Goal: Task Accomplishment & Management: Complete application form

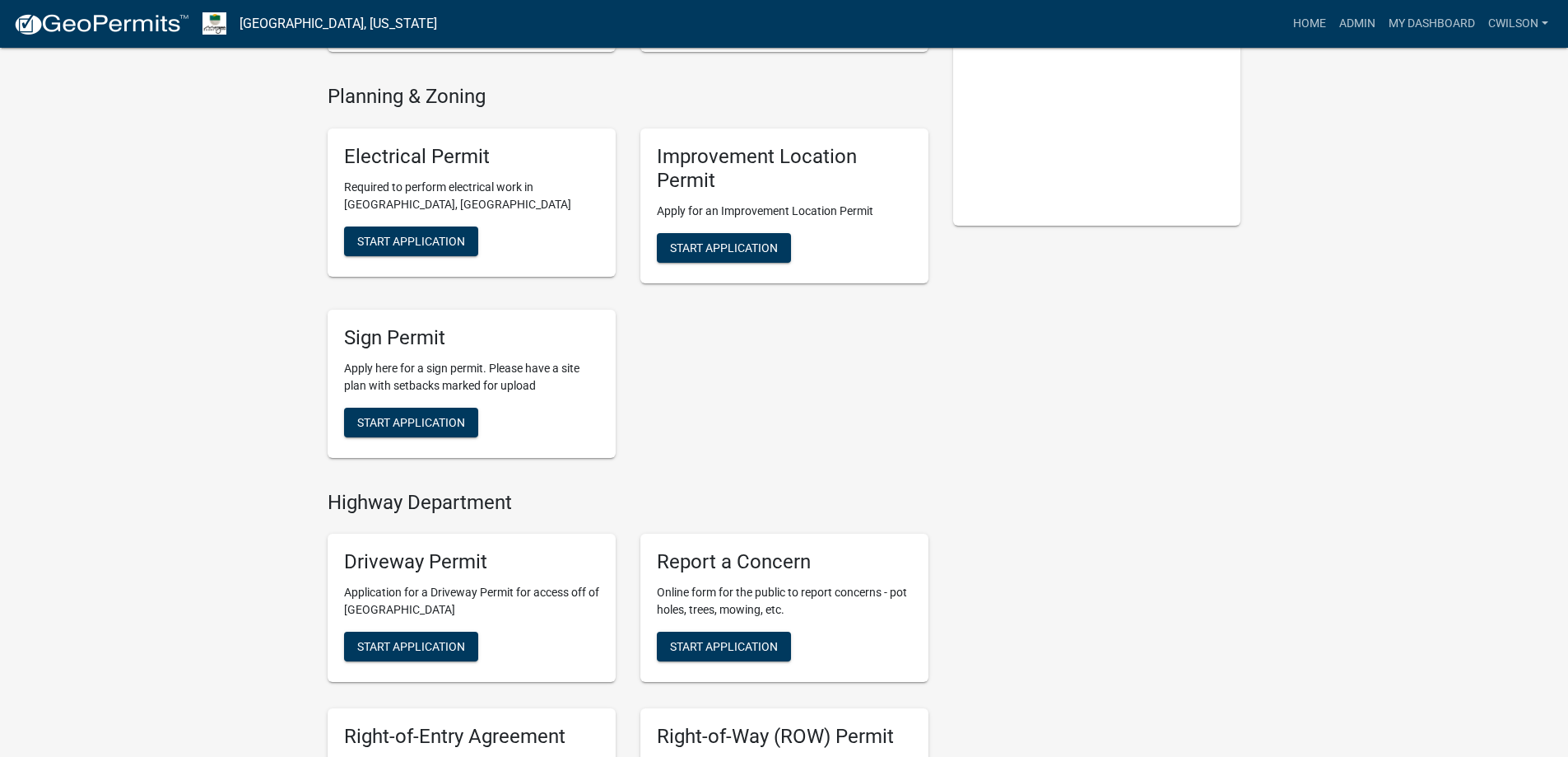
scroll to position [412, 0]
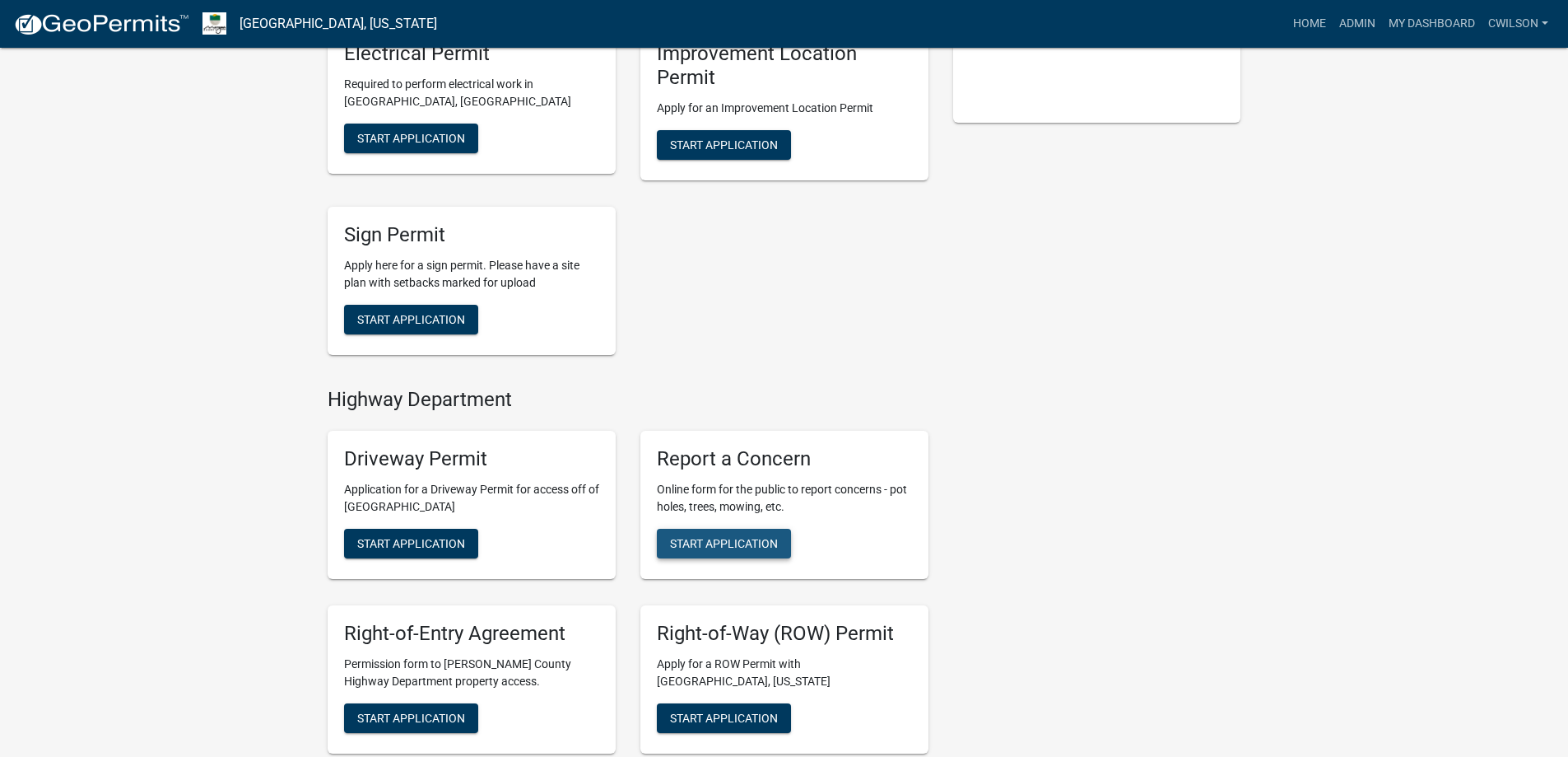
click at [740, 539] on span "Start Application" at bounding box center [723, 544] width 108 height 13
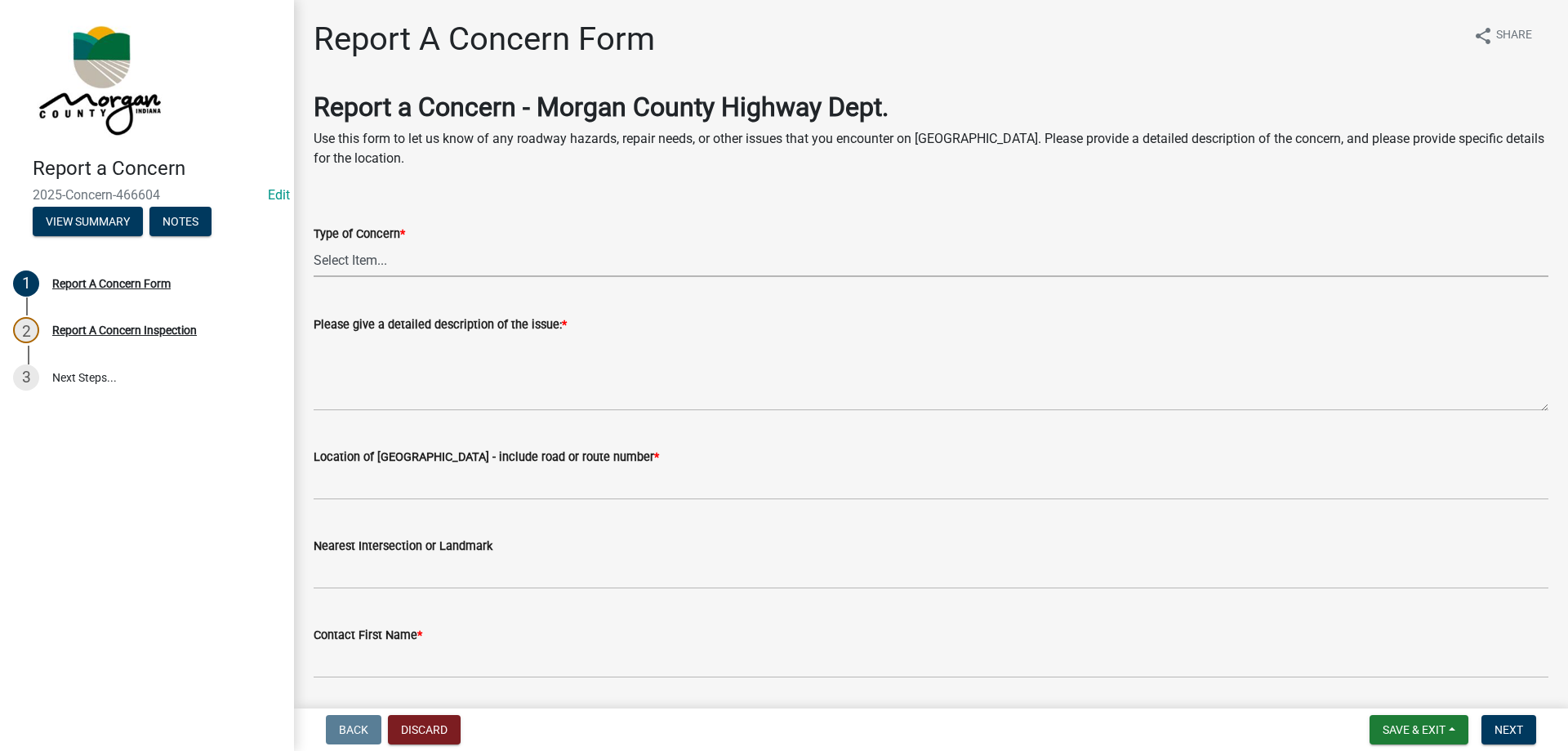
click at [449, 253] on select "Select Item... Pot Hole Patching Ditch Tree Sign Mowing Culvert Other" at bounding box center [931, 260] width 1235 height 33
click at [314, 243] on select "Select Item... Pot Hole Patching Ditch Tree Sign Mowing Culvert Other" at bounding box center [931, 260] width 1235 height 33
select select "4e8cd194-75cf-41f7-bca6-0f810dd08e04"
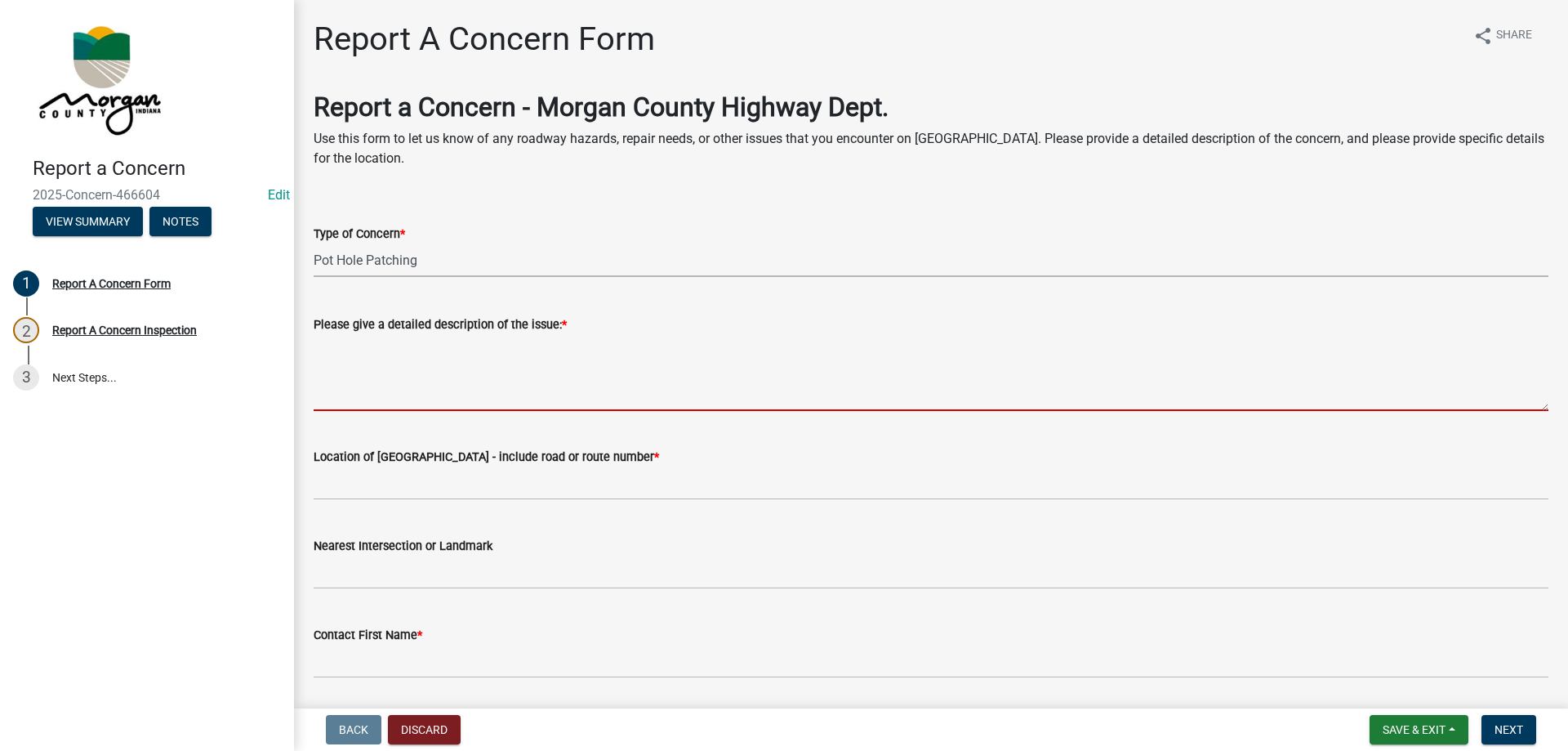
click at [401, 399] on textarea "Please give a detailed description of the issue: *" at bounding box center [931, 372] width 1235 height 76
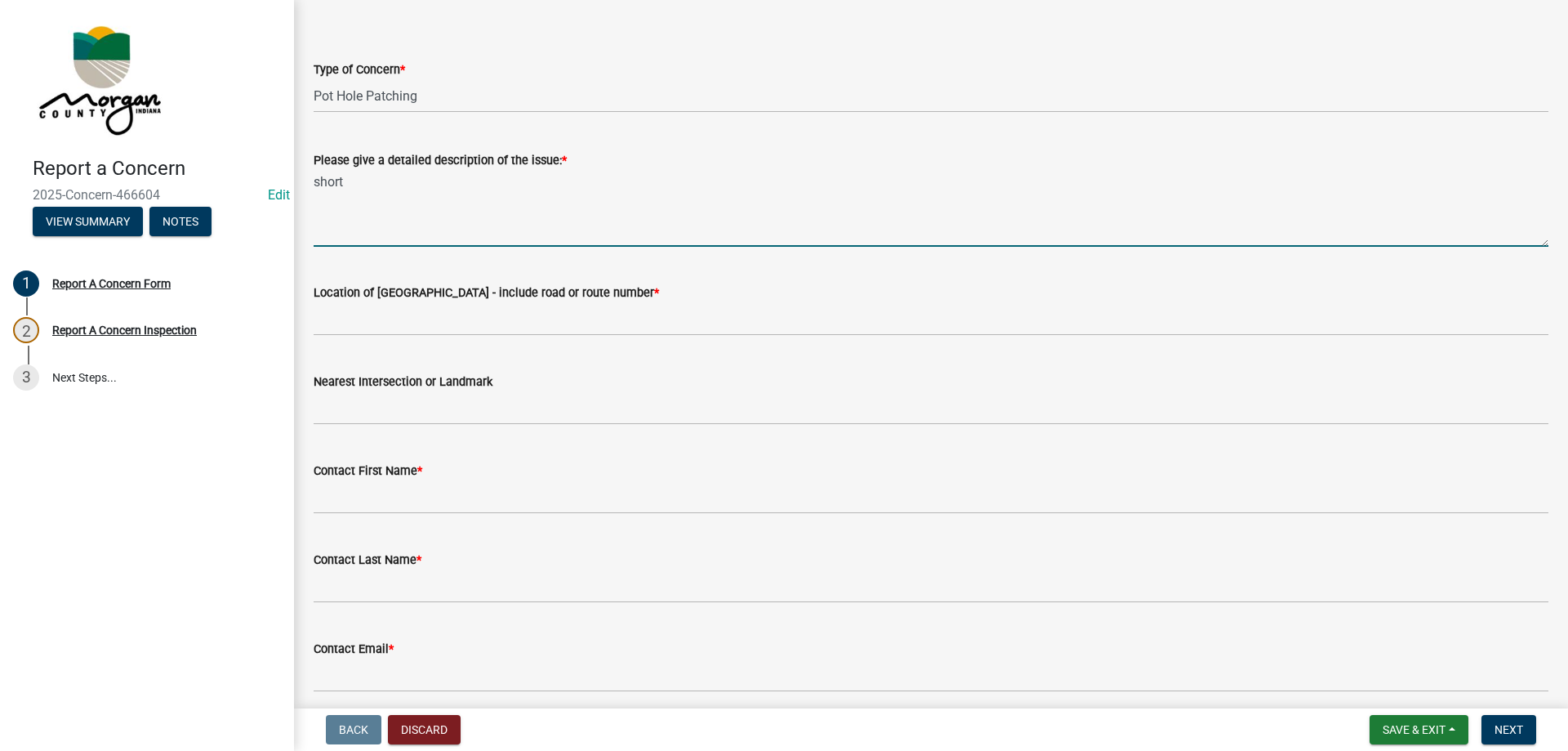
scroll to position [164, 0]
type textarea "short peice of road between [GEOGRAPHIC_DATA] and [PERSON_NAME]"
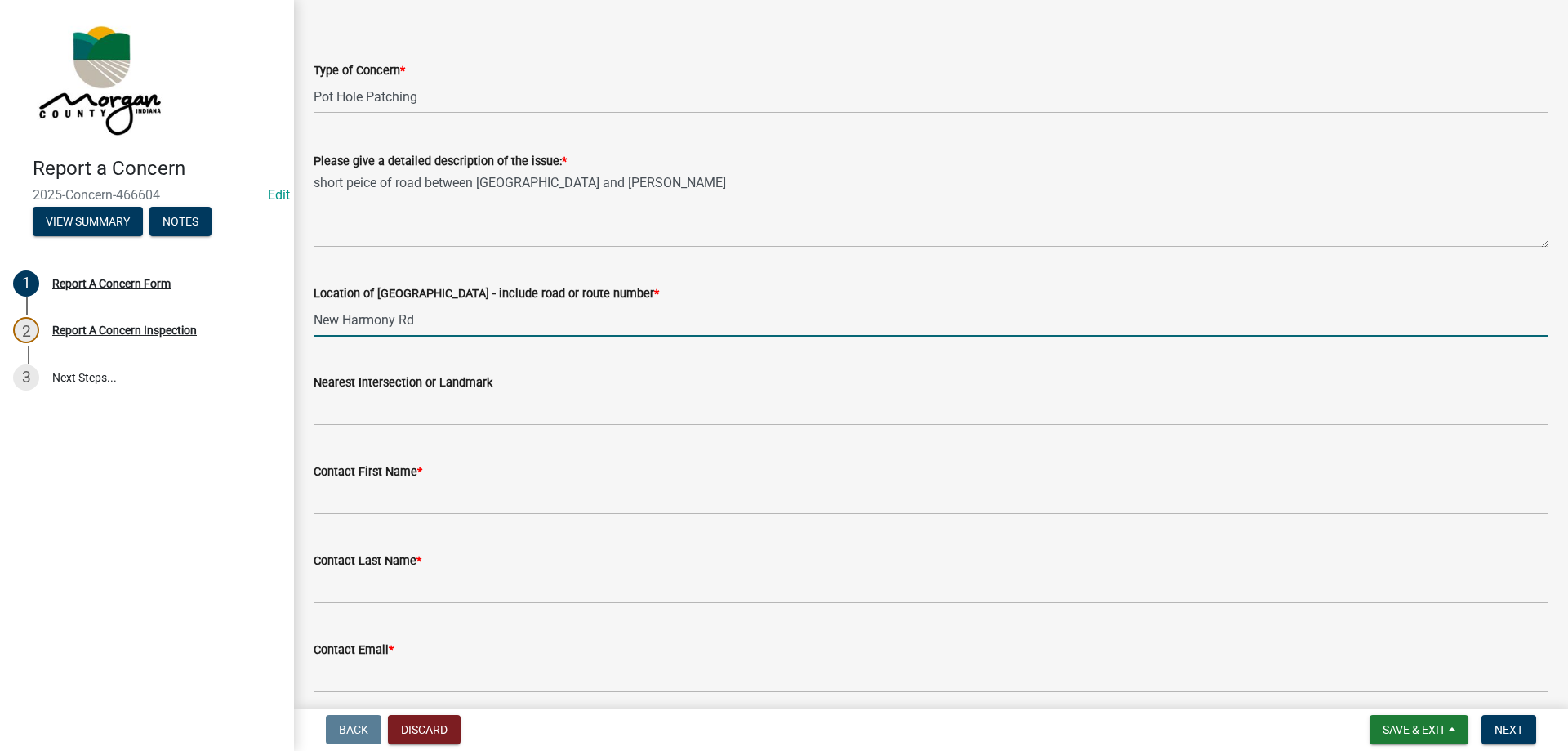
type input "New Harmony Rd"
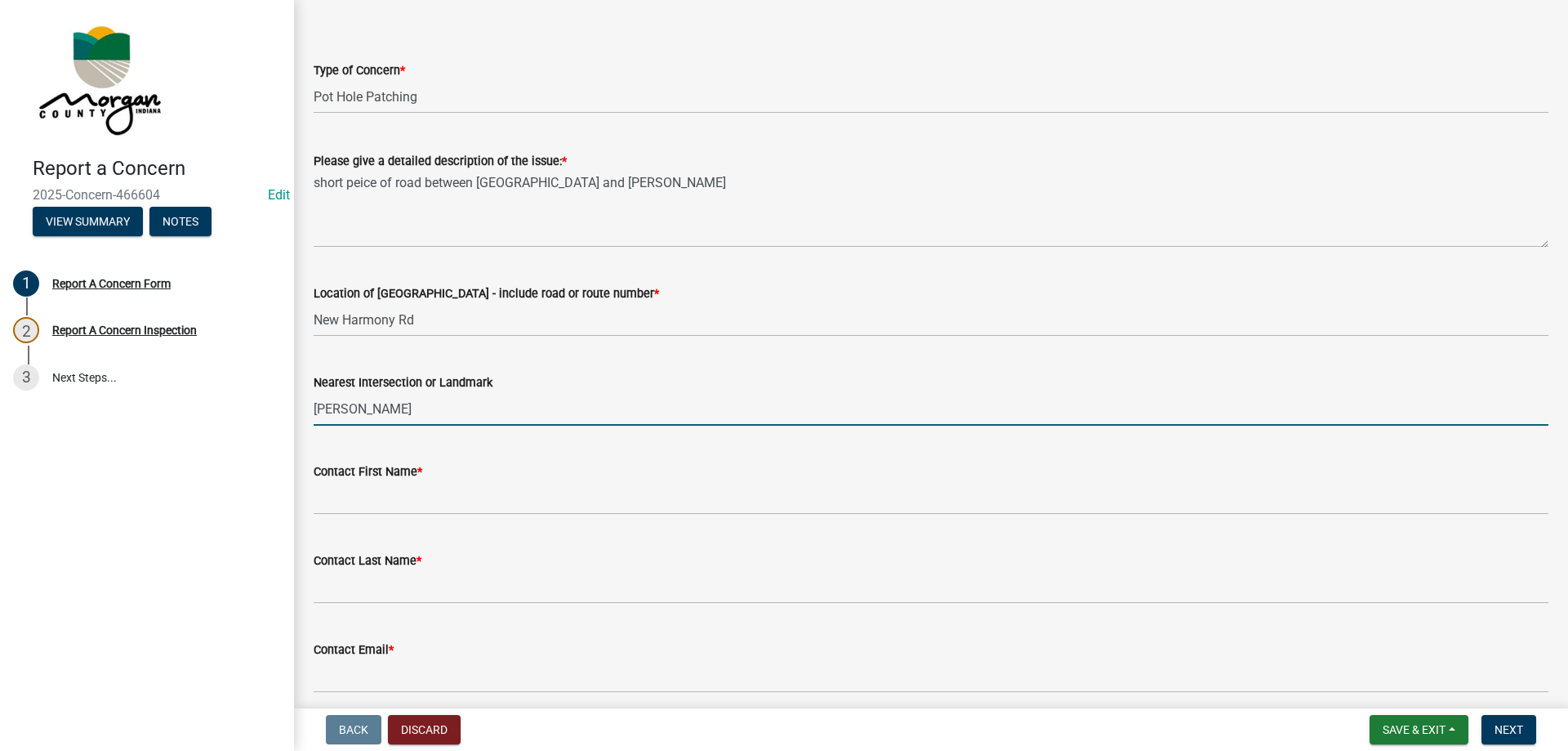
type input "[PERSON_NAME]"
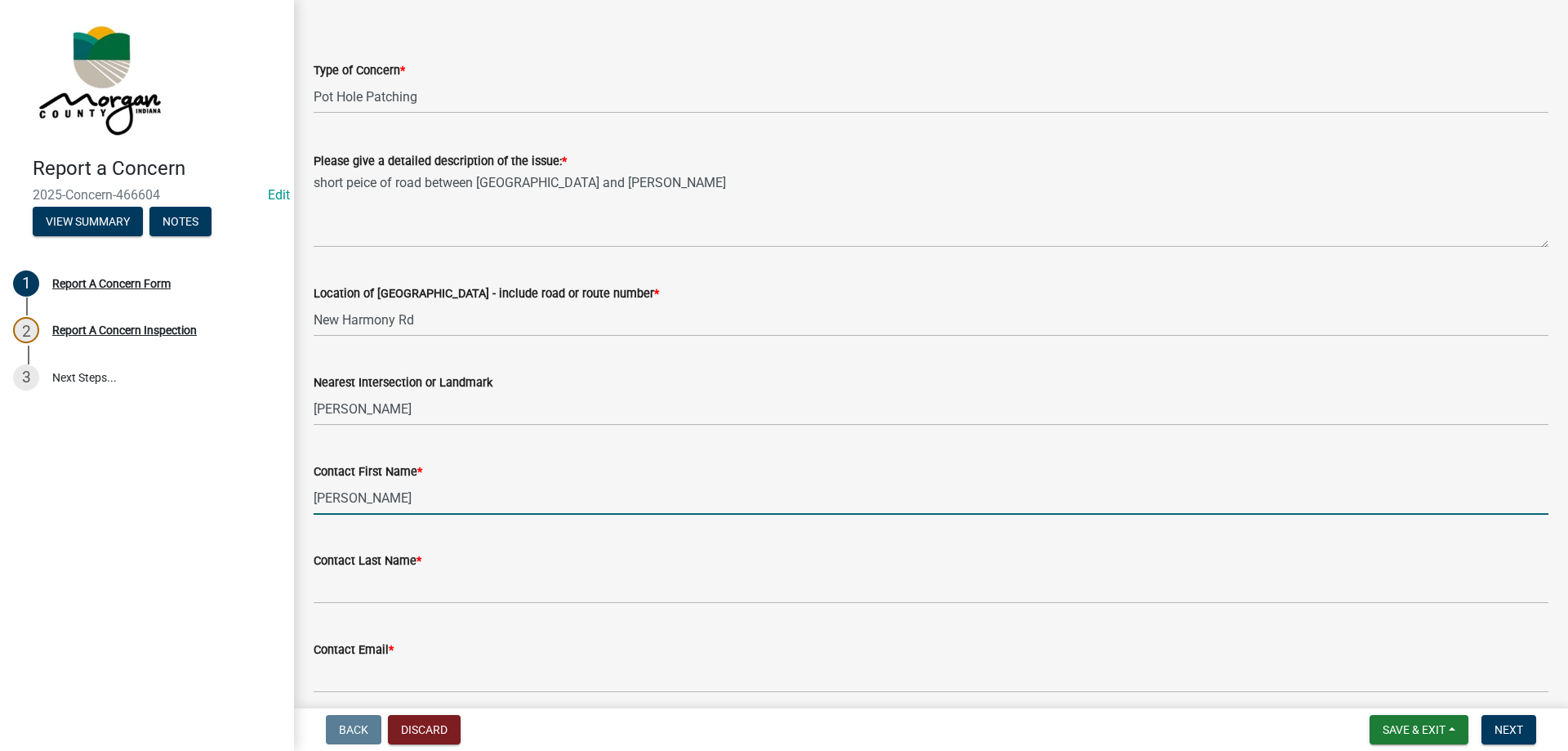
type input "[PERSON_NAME]"
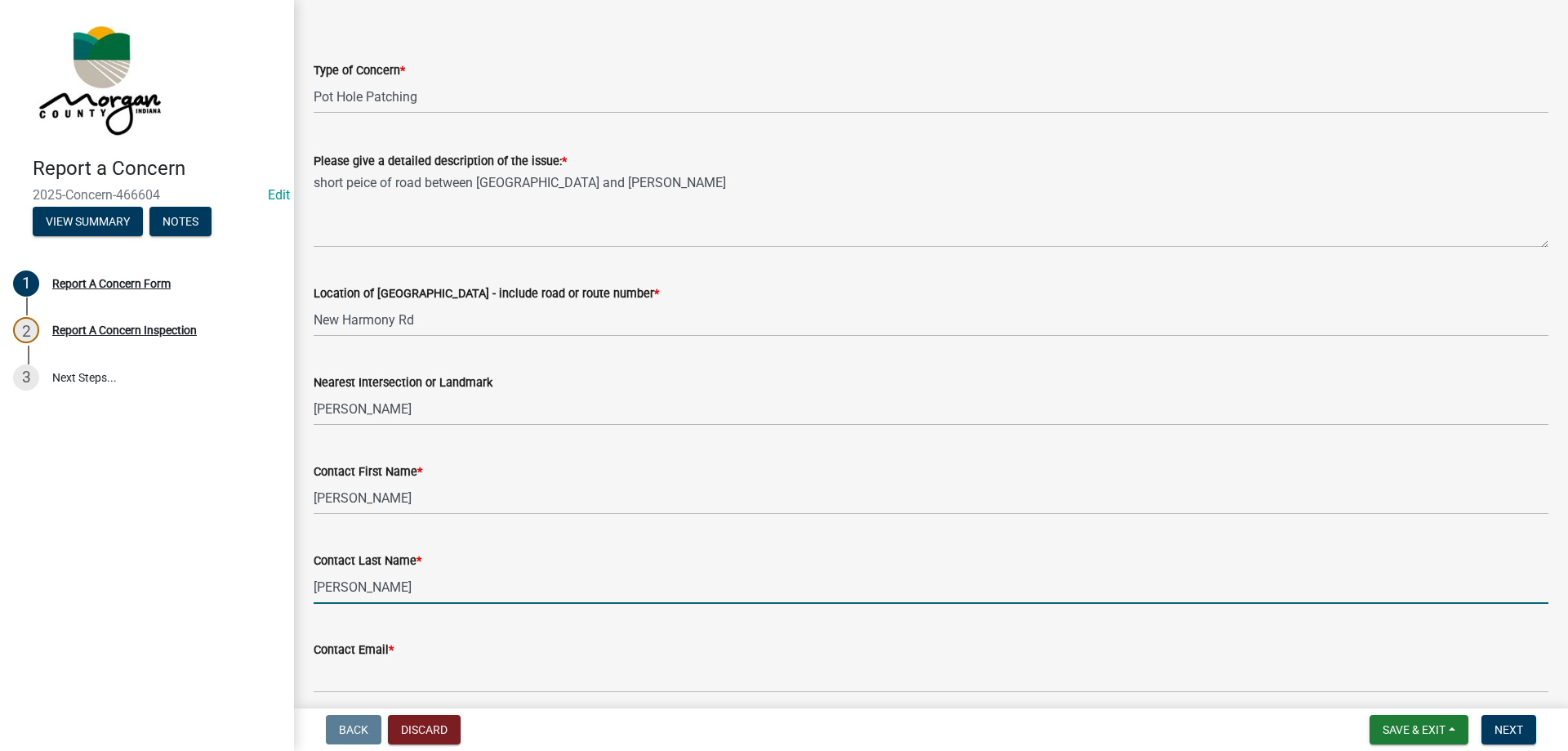
type input "[PERSON_NAME]"
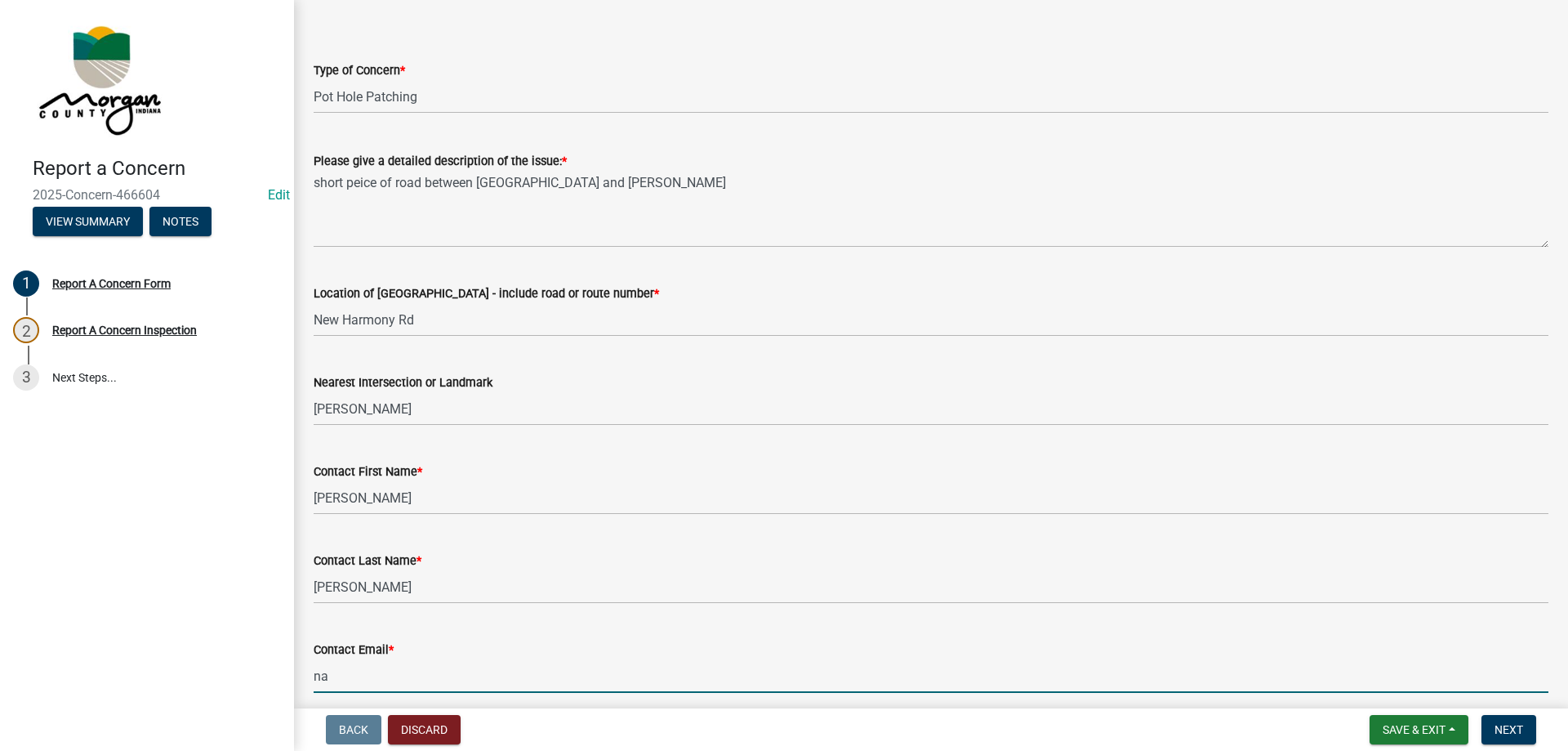
type input "na"
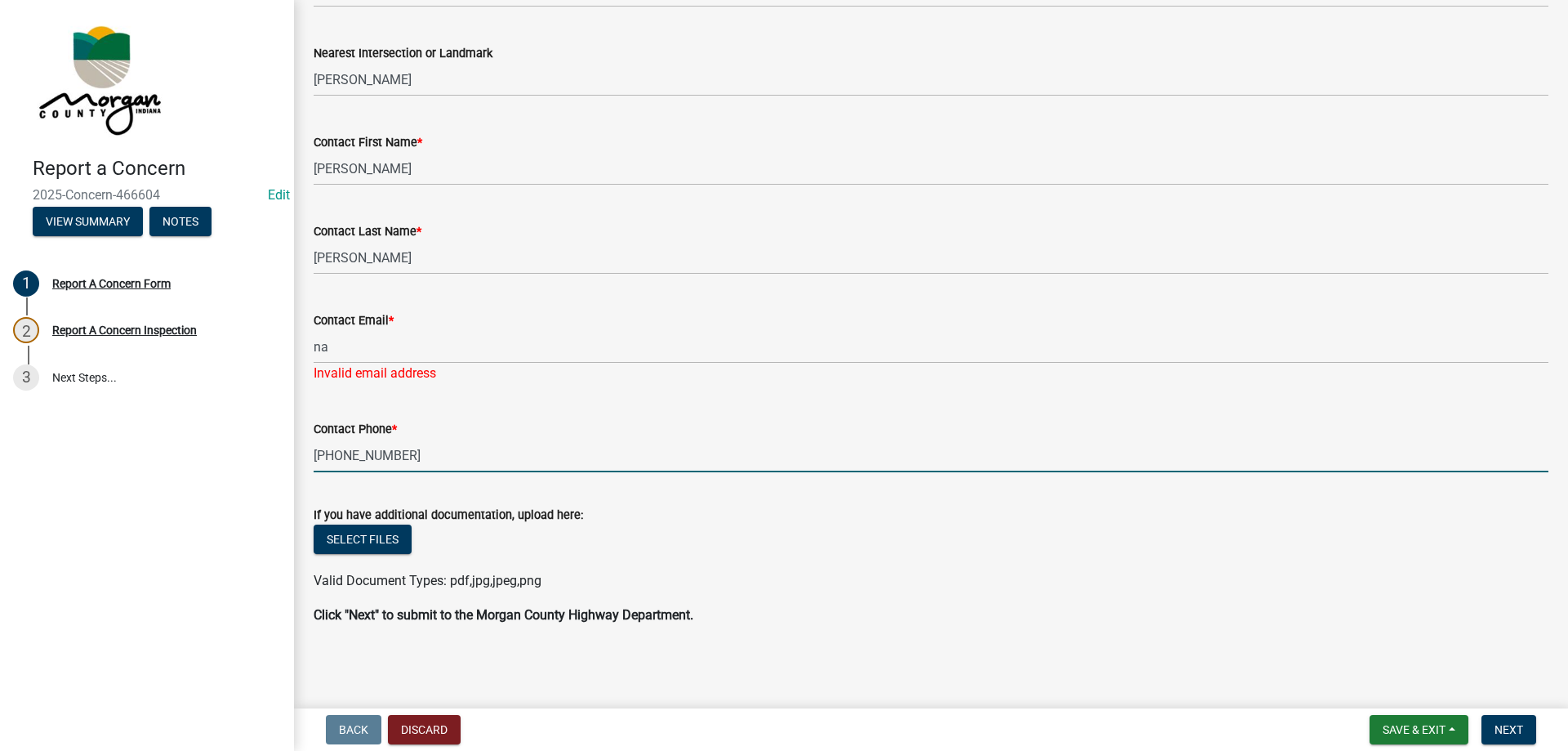
type input "[PHONE_NUMBER]"
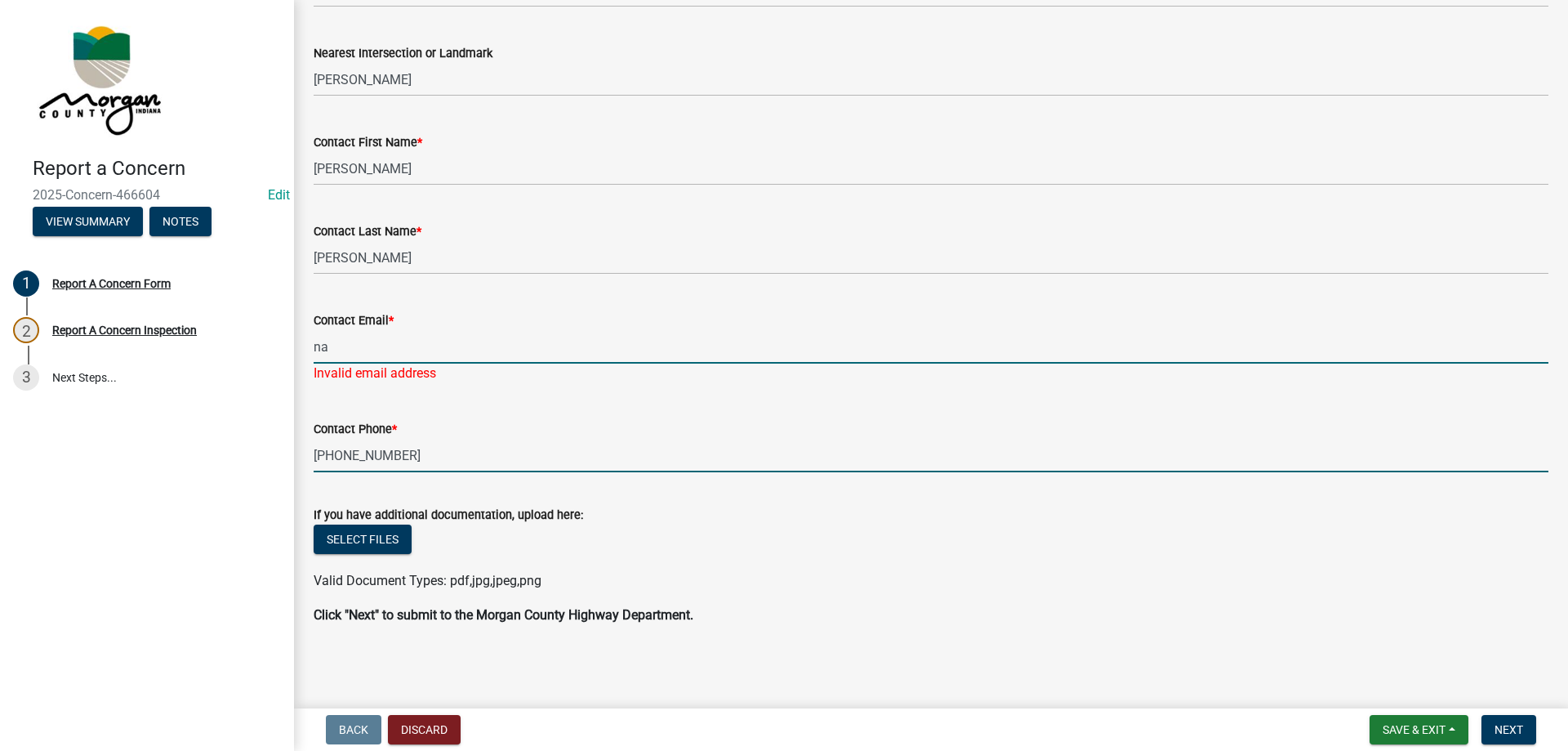
click at [397, 342] on input "na" at bounding box center [931, 347] width 1235 height 33
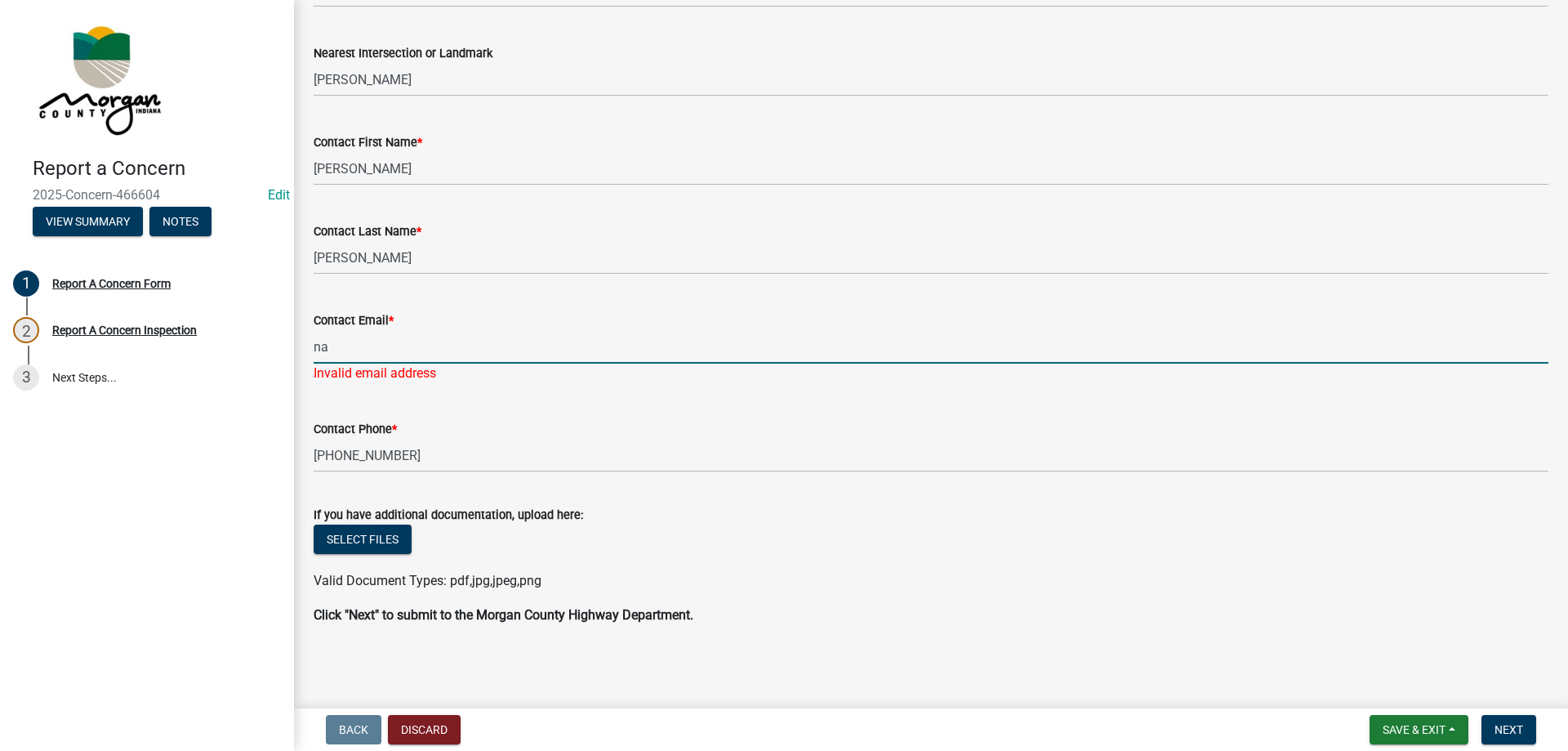
type input "[EMAIL_ADDRESS][DOMAIN_NAME]"
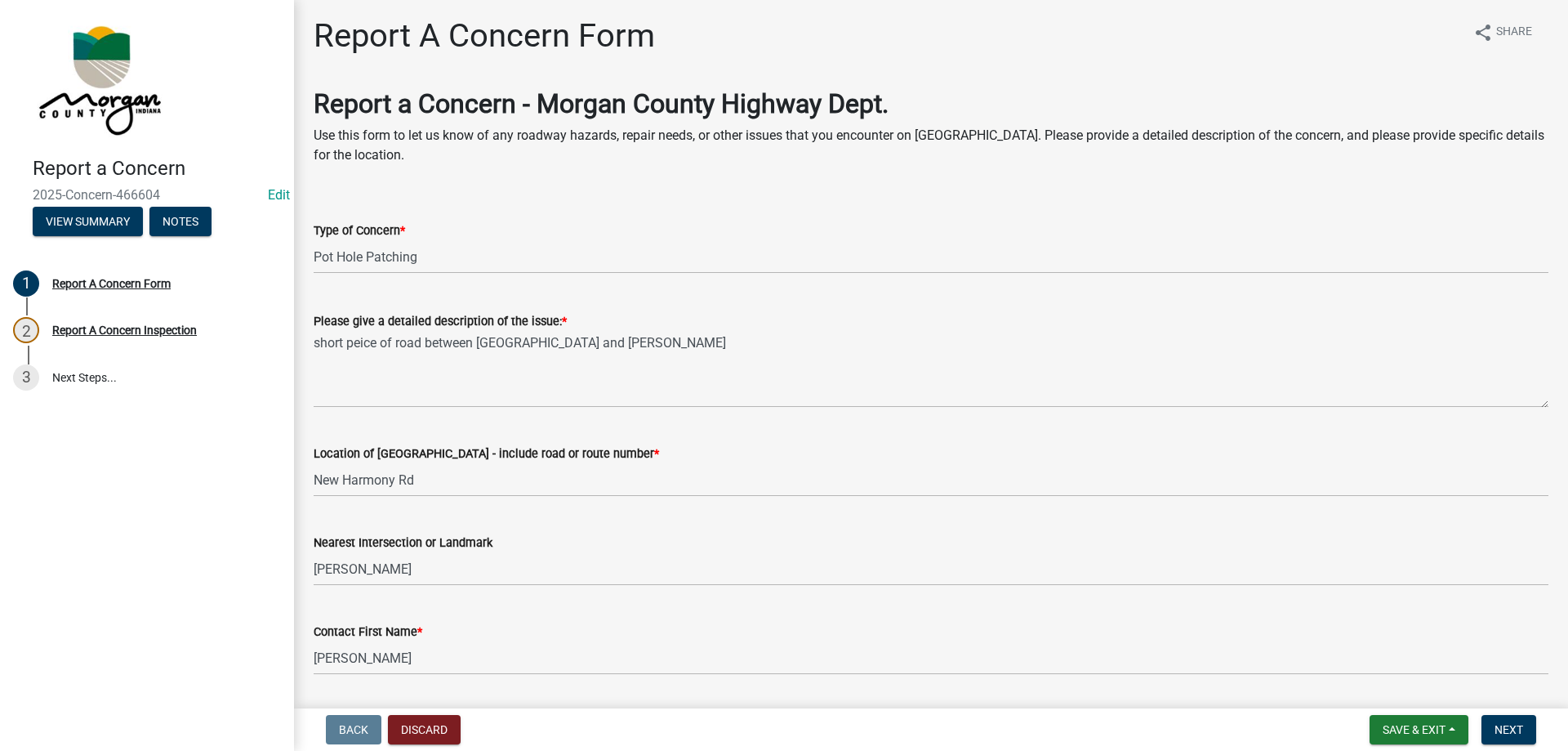
scroll to position [0, 0]
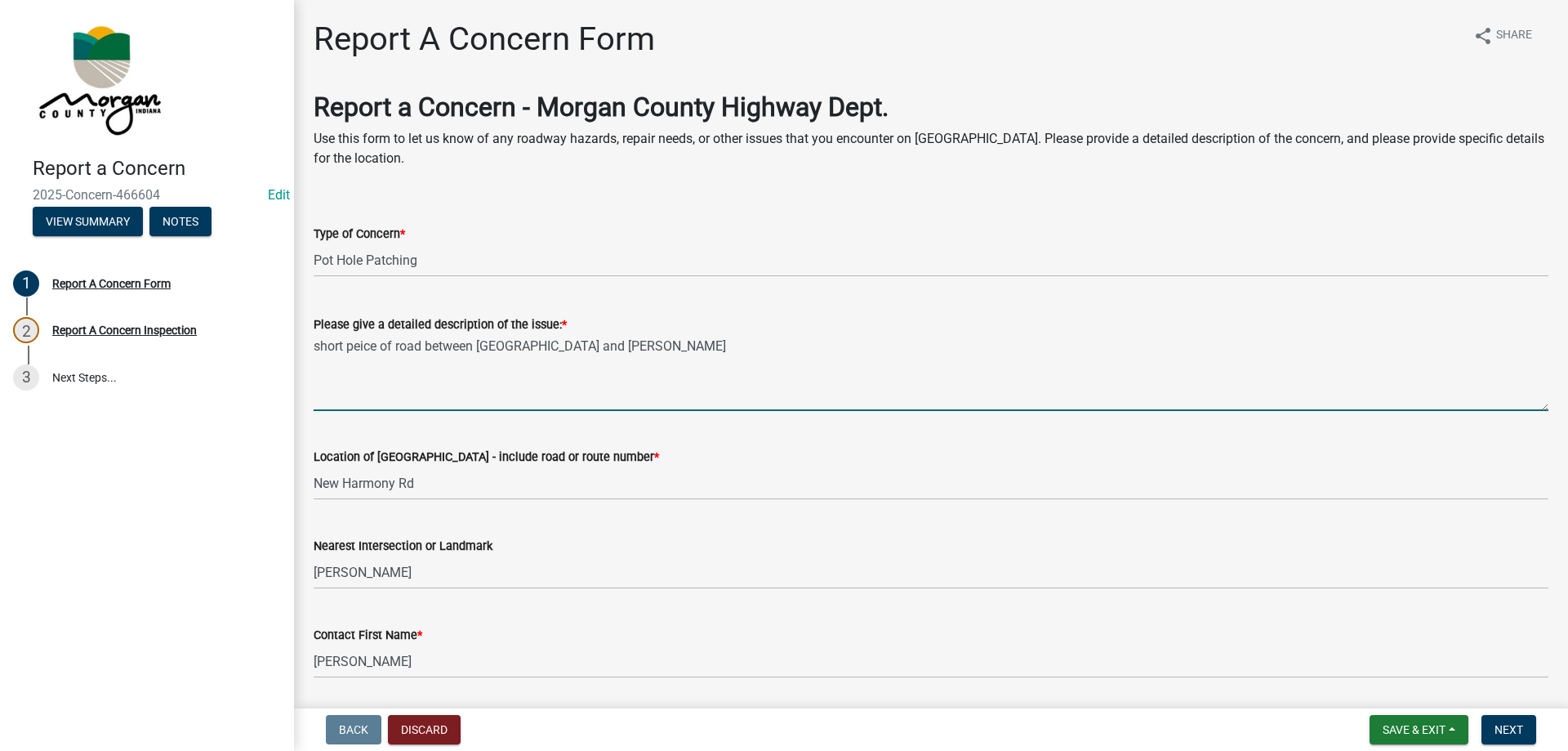
click at [726, 348] on textarea "short peice of road between [GEOGRAPHIC_DATA] and [PERSON_NAME]" at bounding box center [931, 372] width 1235 height 76
drag, startPoint x: 315, startPoint y: 343, endPoint x: 1197, endPoint y: 418, distance: 885.2
click at [1197, 418] on wm-data-entity-input "Please give a detailed description of the issue: * short peice of road between …" at bounding box center [931, 358] width 1235 height 133
drag, startPoint x: 955, startPoint y: 350, endPoint x: 283, endPoint y: 345, distance: 672.0
click at [421, 378] on textarea "short peice of road between [GEOGRAPHIC_DATA] and [PERSON_NAME] has pot holes. …" at bounding box center [931, 372] width 1235 height 76
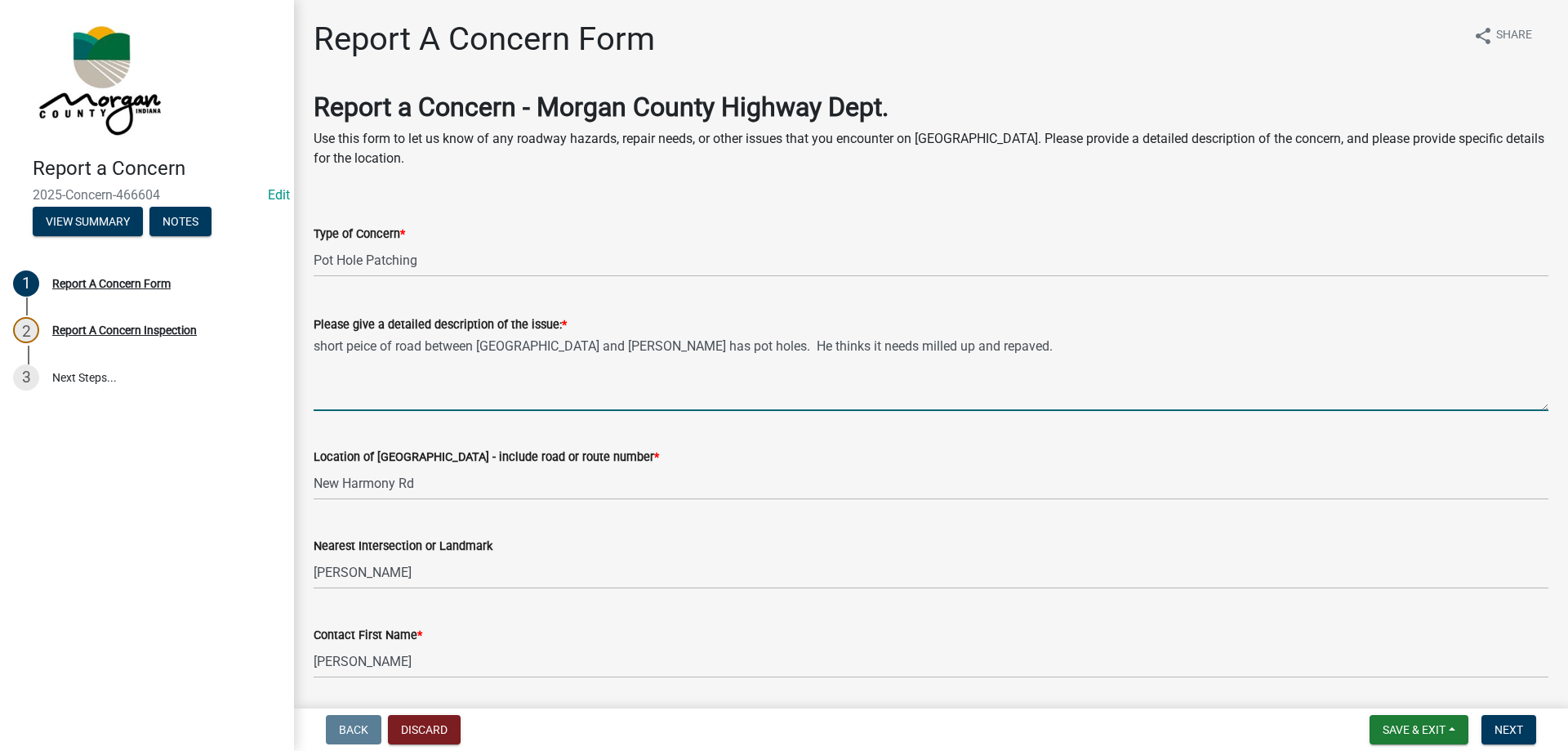
click at [318, 347] on textarea "short peice of road between [GEOGRAPHIC_DATA] and [PERSON_NAME] has pot holes. …" at bounding box center [931, 372] width 1235 height 76
drag, startPoint x: 1098, startPoint y: 360, endPoint x: 227, endPoint y: 365, distance: 871.0
click at [227, 365] on div "Report a Concern 2025-Concern-466604 Edit View Summary Notes 1 Report A Concern…" at bounding box center [784, 376] width 1568 height 751
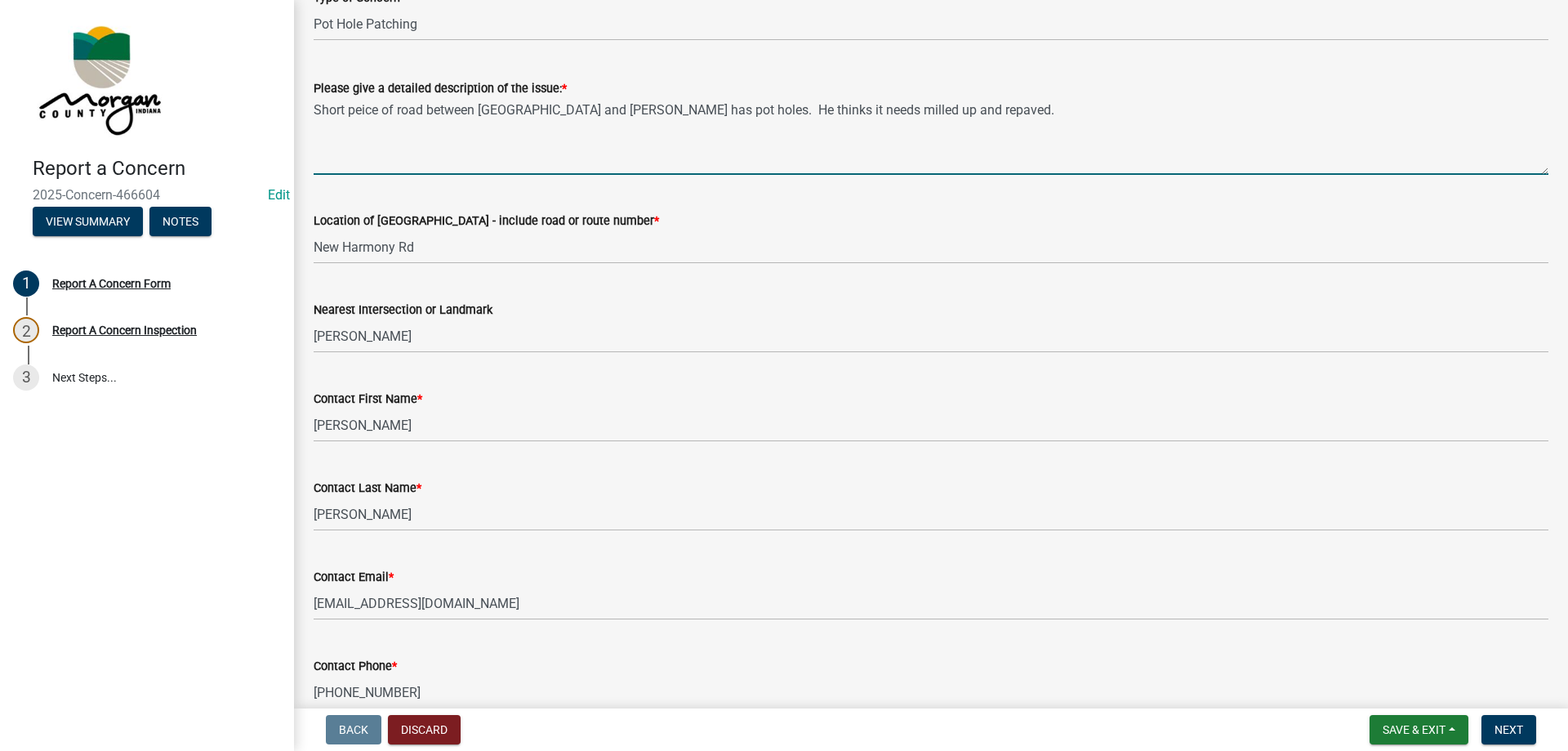
scroll to position [245, 0]
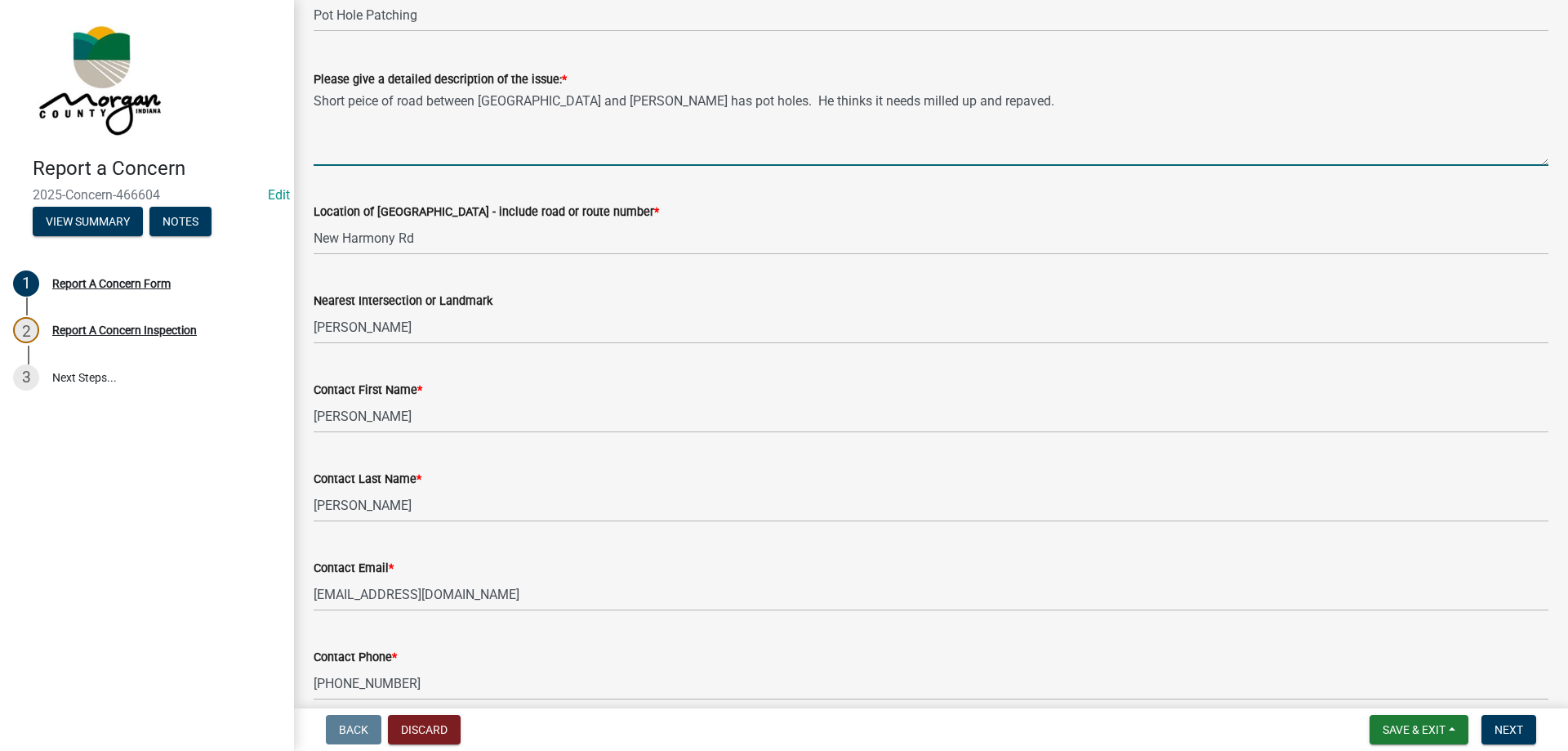
type textarea "Short peice of road between [GEOGRAPHIC_DATA] and [PERSON_NAME] has pot holes. …"
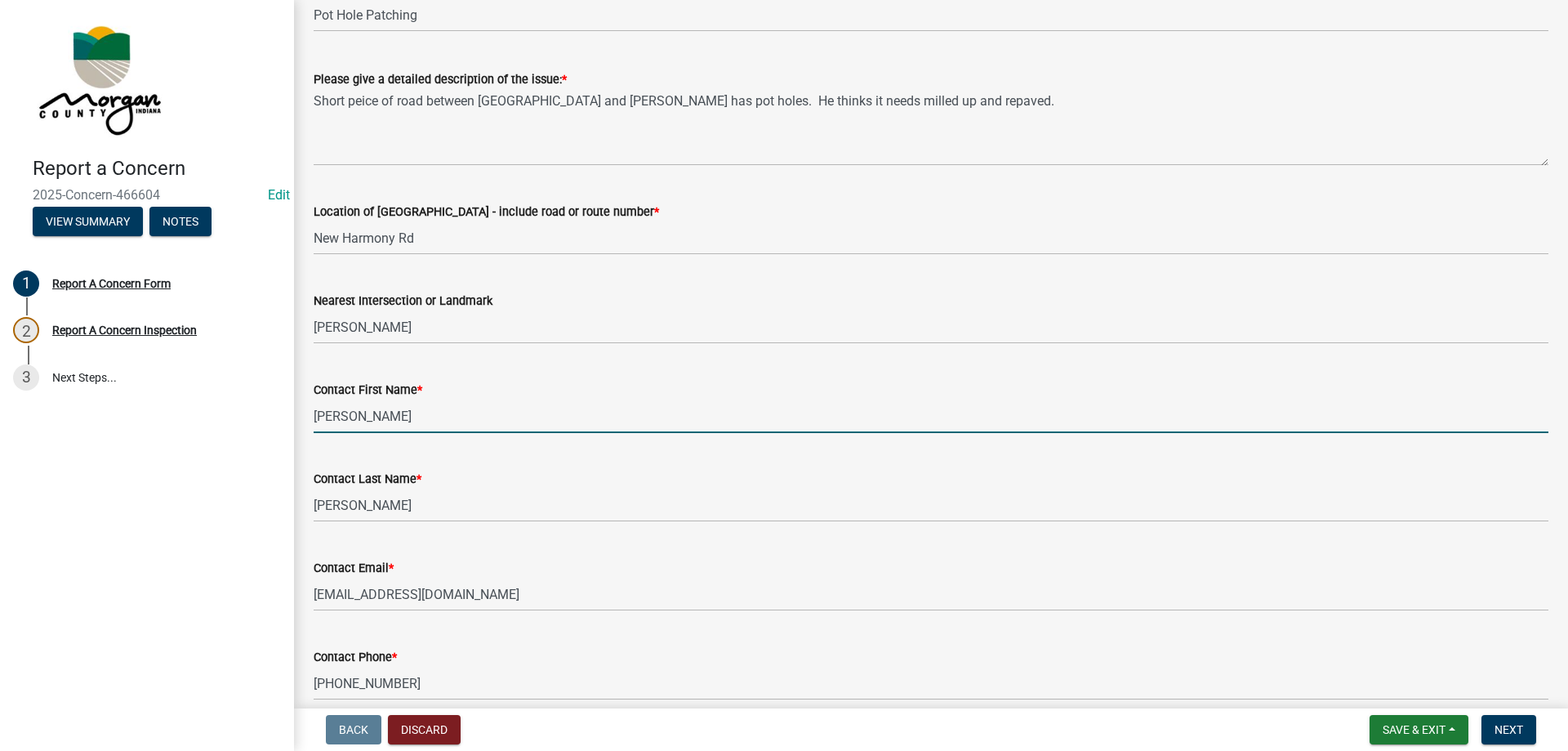
drag, startPoint x: 436, startPoint y: 404, endPoint x: 285, endPoint y: 415, distance: 151.4
click at [285, 415] on div "Report a Concern 2025-Concern-466604 Edit View Summary Notes 1 Report A Concern…" at bounding box center [784, 376] width 1568 height 751
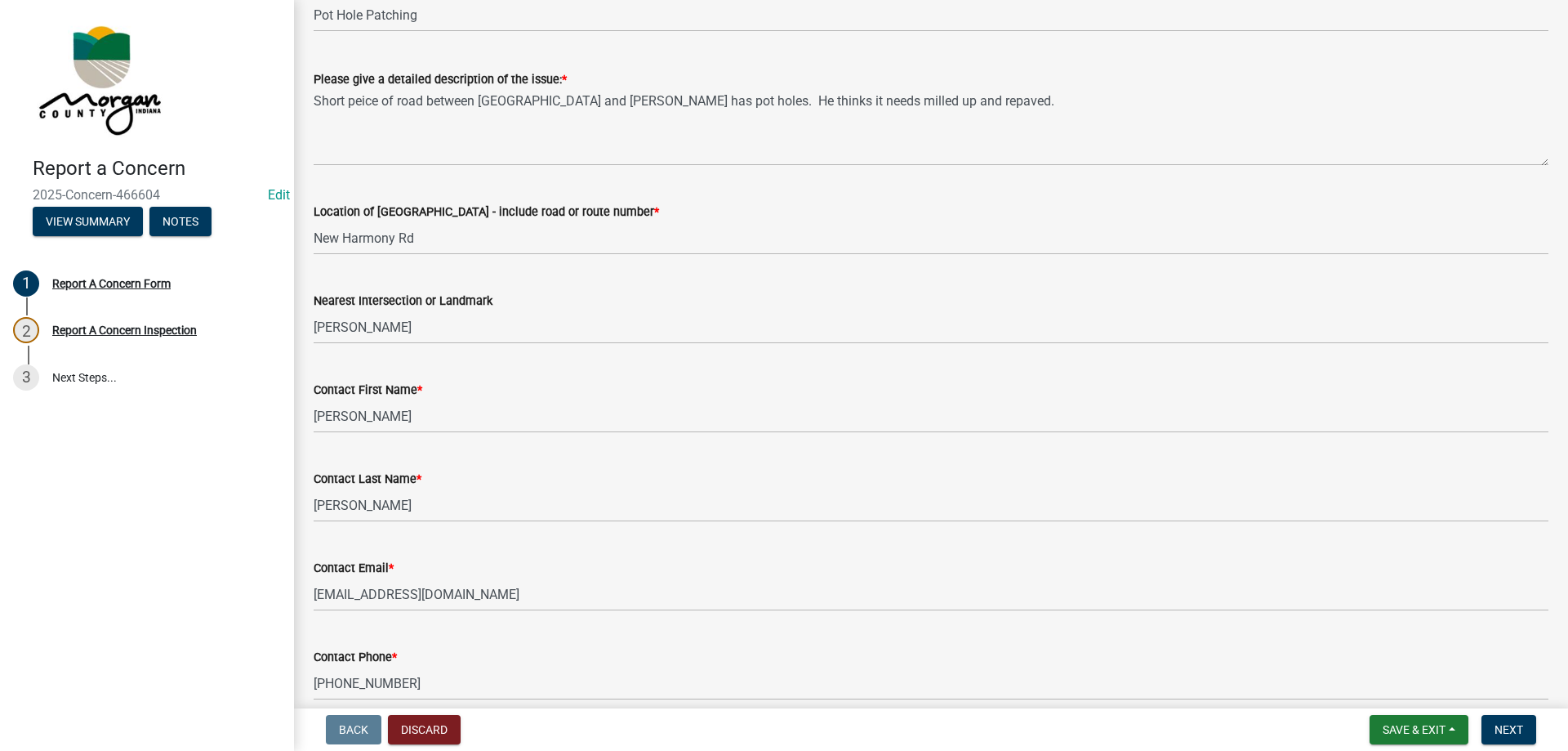
drag, startPoint x: 408, startPoint y: 526, endPoint x: 379, endPoint y: 524, distance: 29.1
click at [379, 524] on wm-data-entity-input "Contact Last Name * [PERSON_NAME]" at bounding box center [931, 491] width 1235 height 89
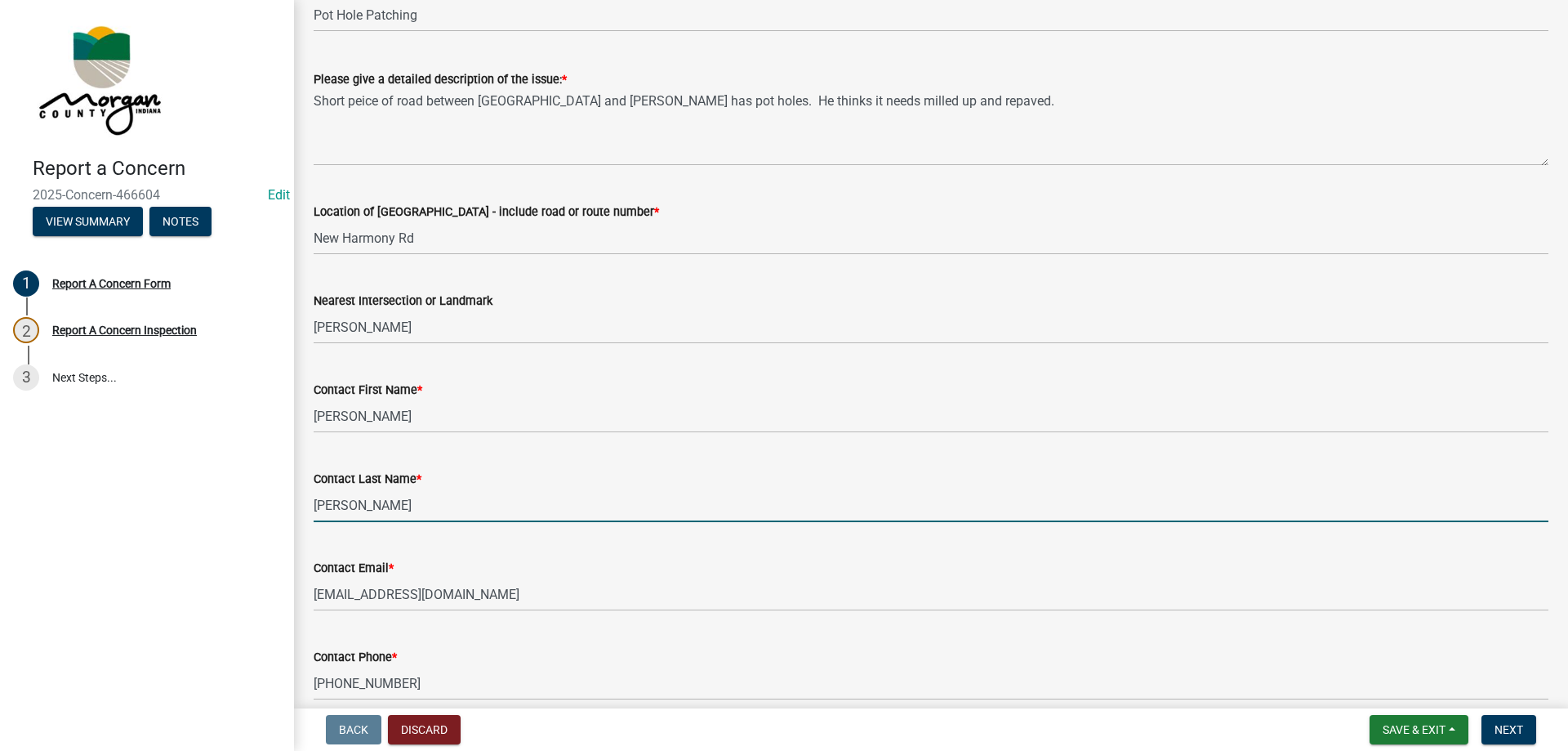
drag, startPoint x: 407, startPoint y: 511, endPoint x: 274, endPoint y: 511, distance: 133.0
click at [274, 511] on div "Report a Concern 2025-Concern-466604 Edit View Summary Notes 1 Report A Concern…" at bounding box center [784, 376] width 1568 height 751
click at [568, 509] on input "[PERSON_NAME]" at bounding box center [931, 505] width 1235 height 33
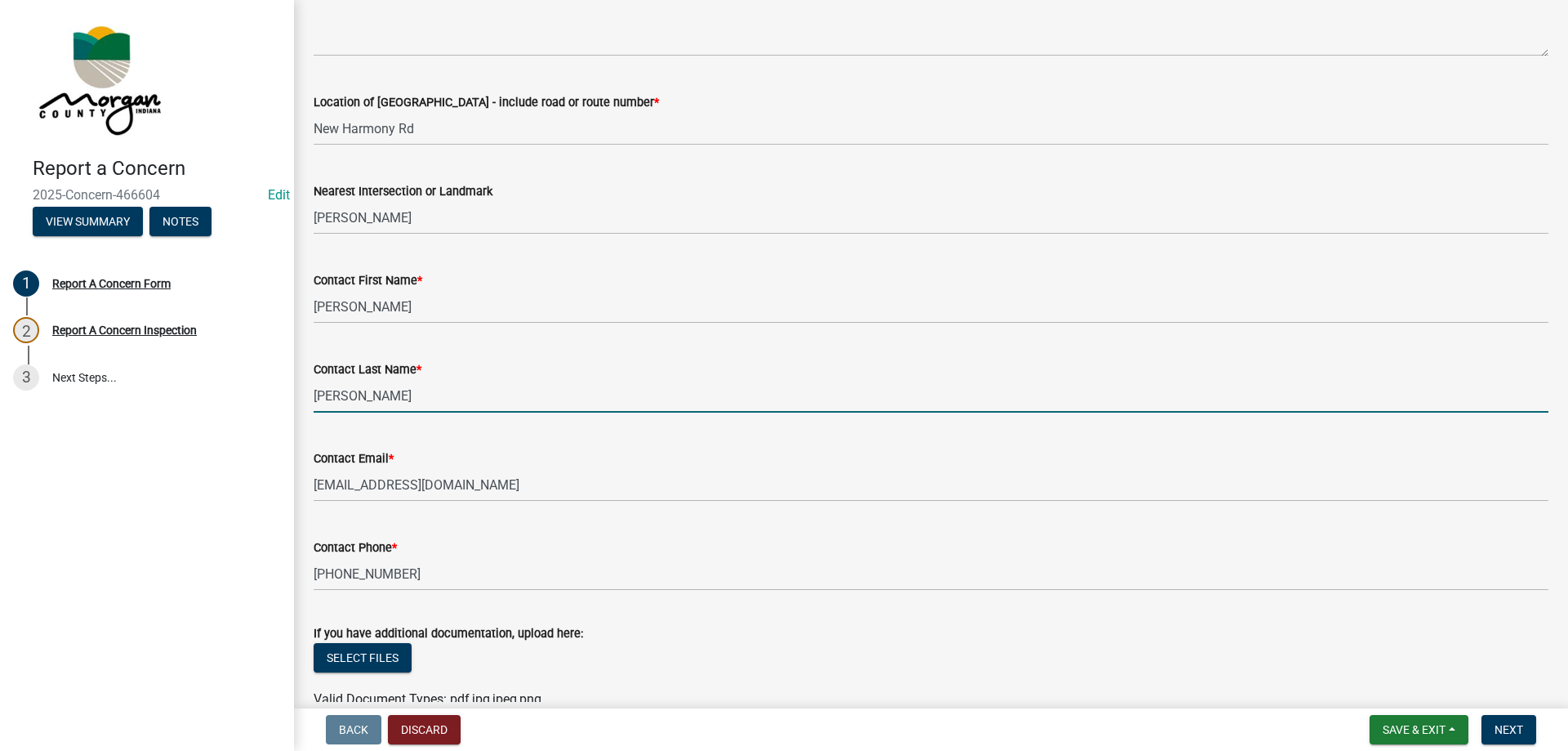
scroll to position [473, 0]
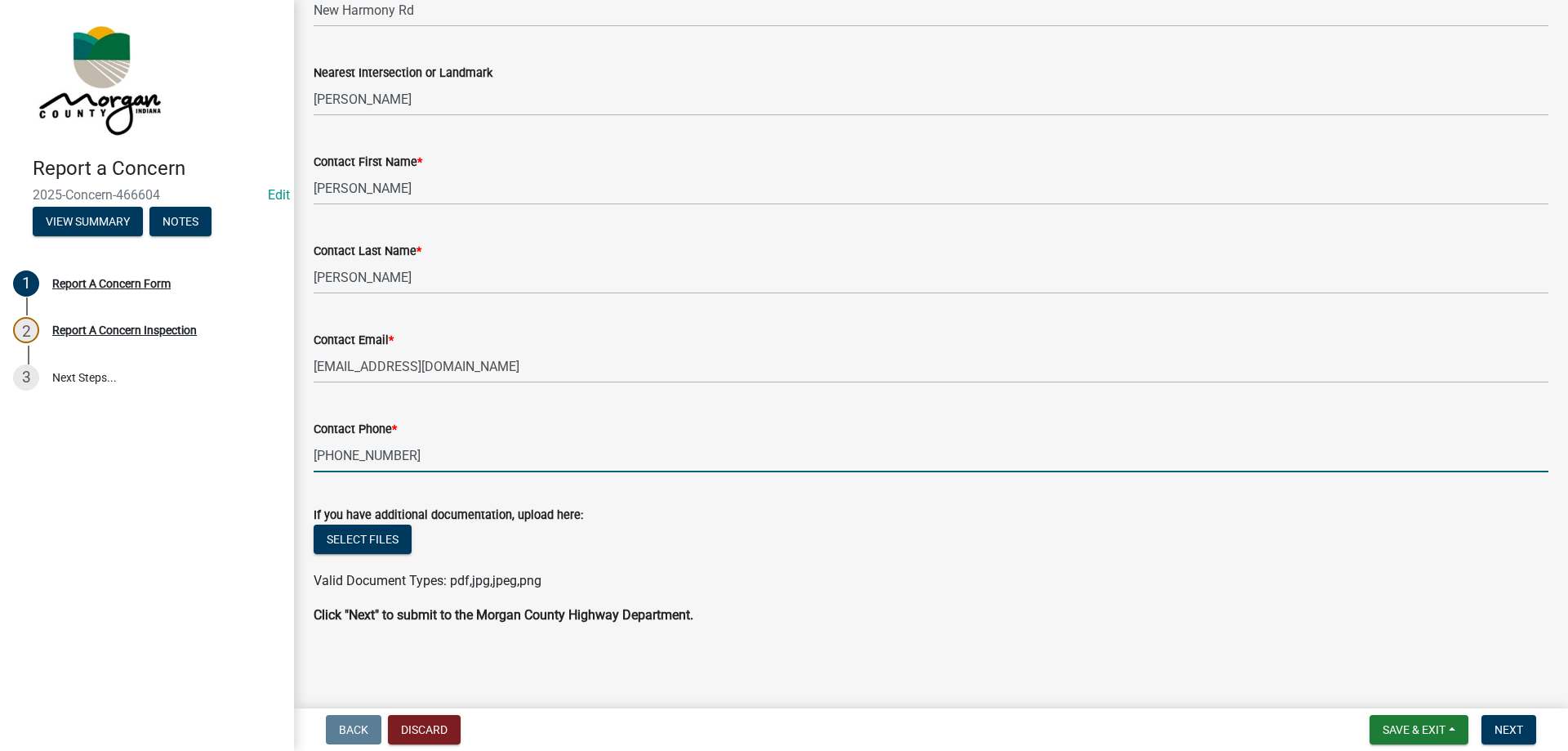
drag, startPoint x: 433, startPoint y: 452, endPoint x: 253, endPoint y: 470, distance: 180.9
click at [253, 470] on div "Report a Concern 2025-Concern-466604 Edit View Summary Notes 1 Report A Concern…" at bounding box center [784, 376] width 1568 height 751
click at [1515, 729] on span "Next" at bounding box center [1508, 729] width 29 height 13
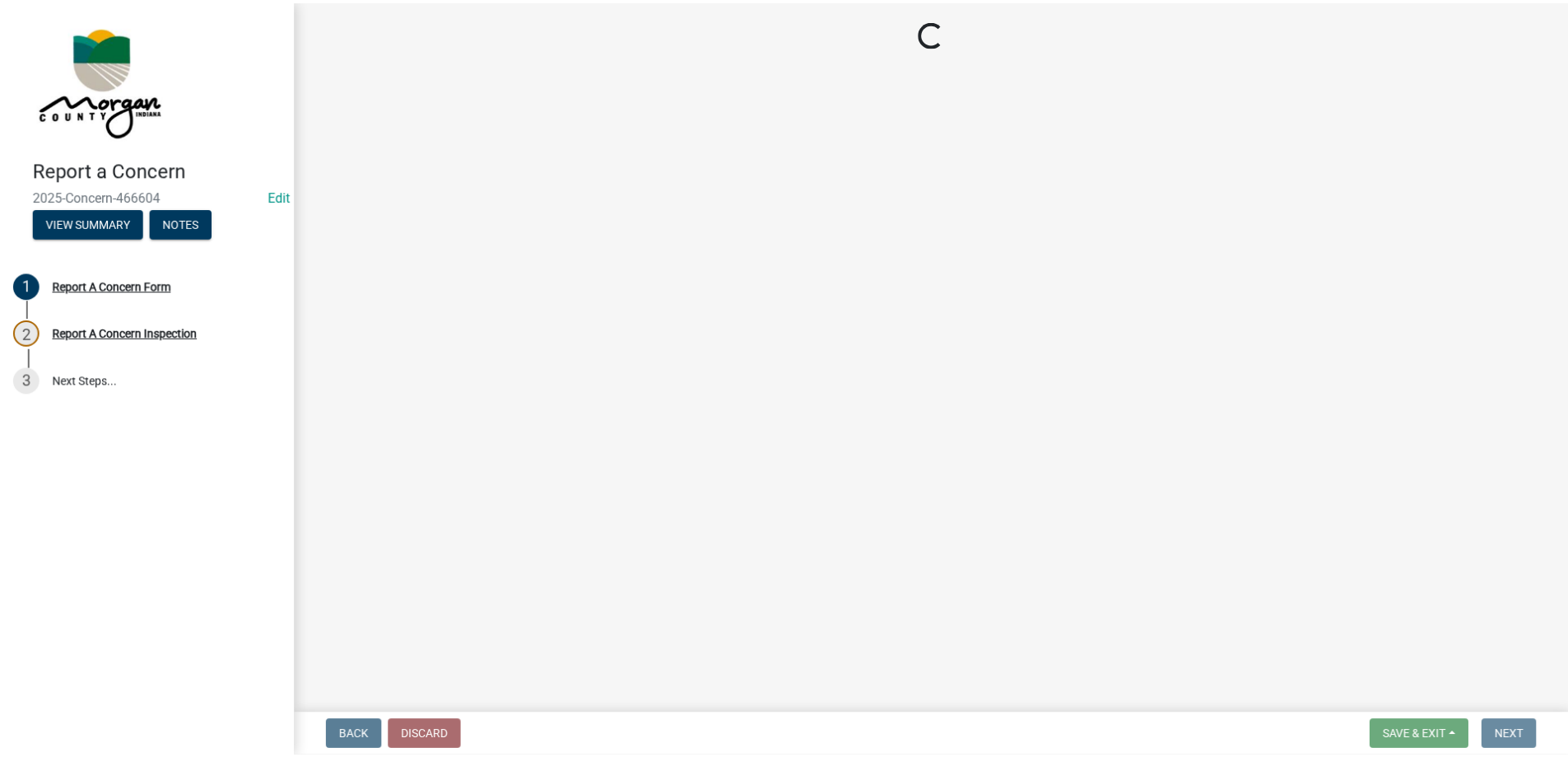
scroll to position [0, 0]
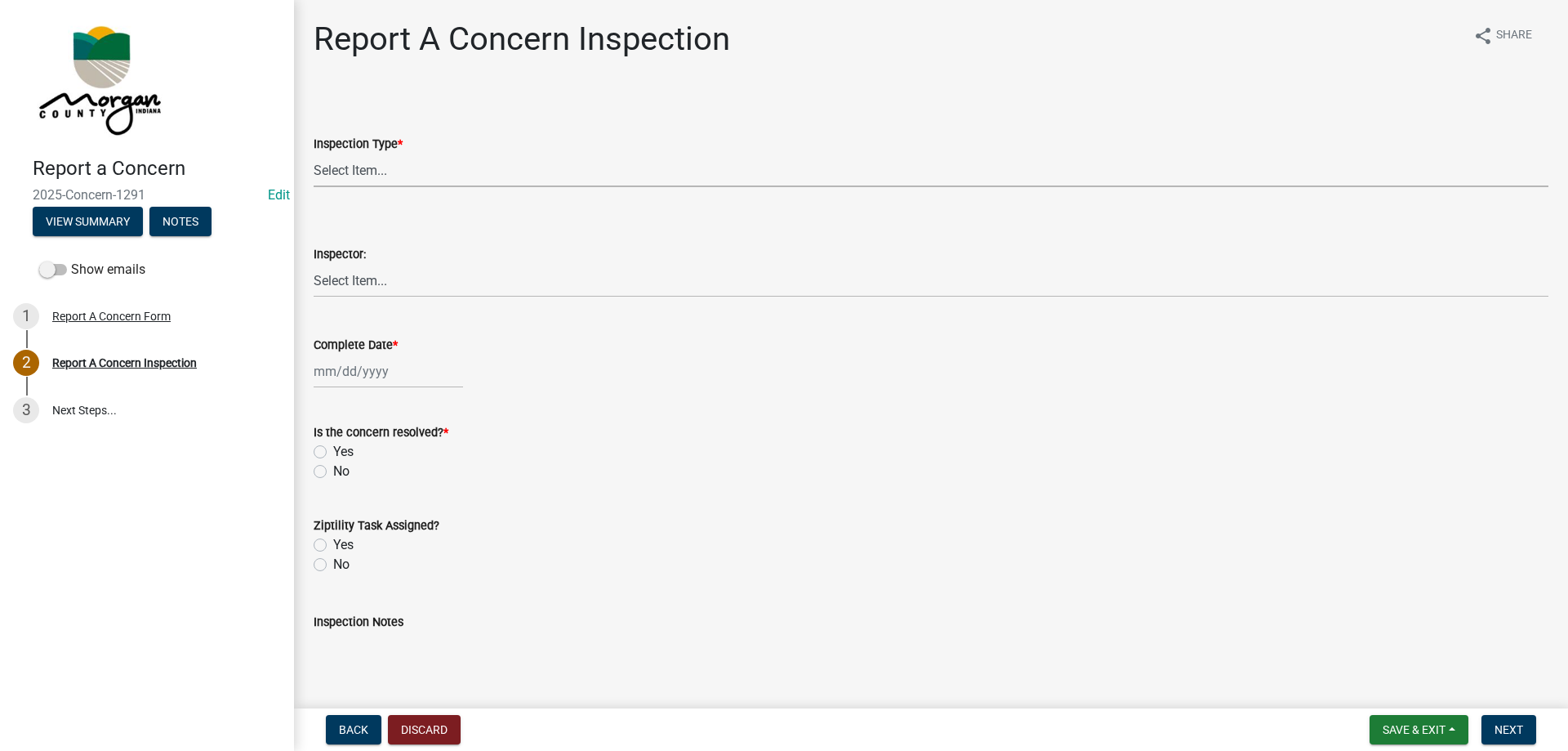
click at [471, 156] on select "Select Item... Pot Hole Patching Ditch Tree Sign Mowing Culvert Other" at bounding box center [931, 170] width 1235 height 33
click at [314, 154] on select "Select Item... Pot Hole Patching Ditch Tree Sign Mowing Culvert Other" at bounding box center [931, 170] width 1235 height 33
select select "4e8cd194-75cf-41f7-bca6-0f810dd08e04"
click at [415, 285] on select "Select Item... [PERSON_NAME] [PERSON_NAME] [PERSON_NAME] [PERSON_NAME] [PERSON_…" at bounding box center [931, 281] width 1235 height 33
click at [314, 264] on select "Select Item... [PERSON_NAME] [PERSON_NAME] [PERSON_NAME] [PERSON_NAME] [PERSON_…" at bounding box center [931, 281] width 1235 height 33
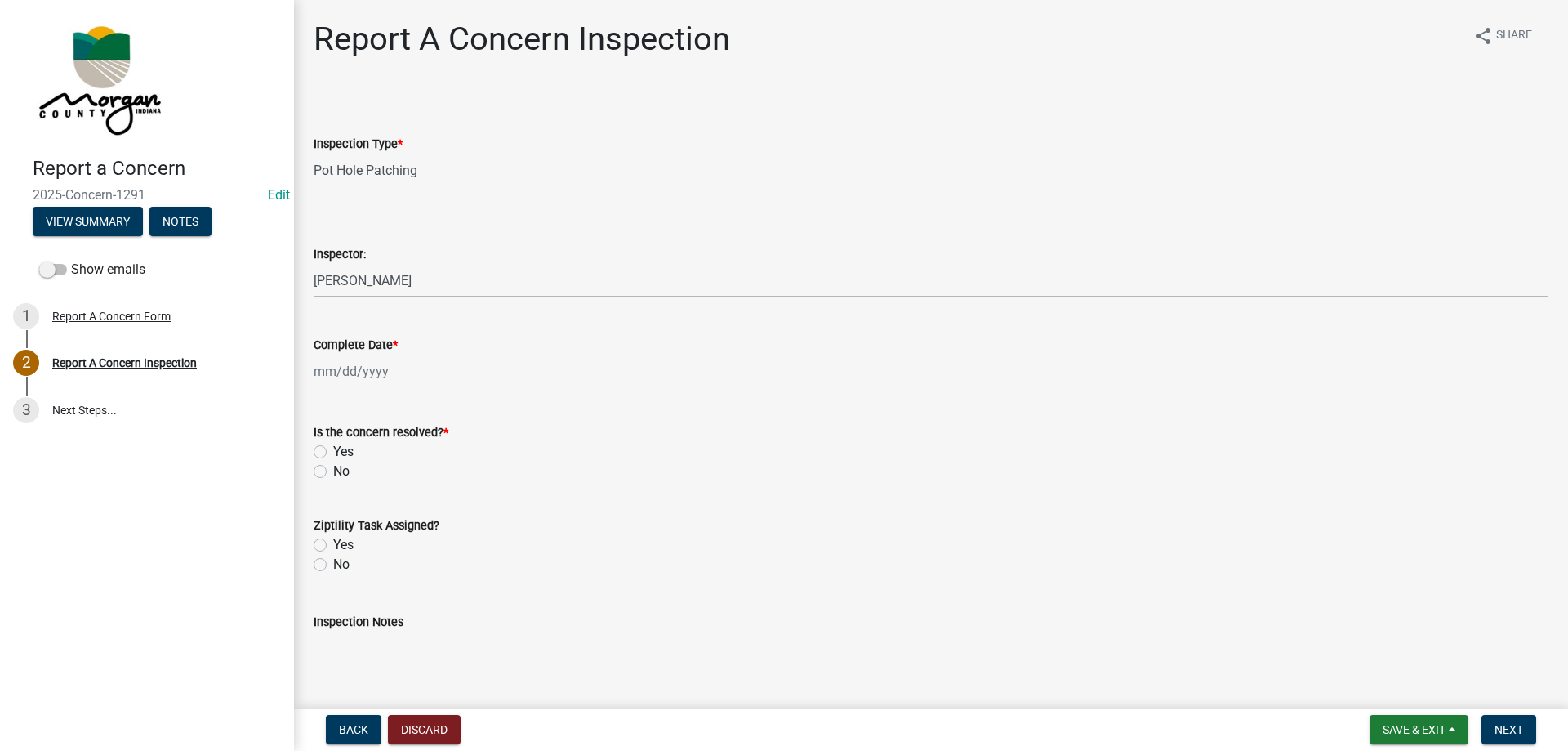
select select "8bda91b2-ac7b-41e2-ae5b-cef6dd645a83"
select select "8"
select select "2025"
drag, startPoint x: 390, startPoint y: 370, endPoint x: 382, endPoint y: 385, distance: 17.0
click at [390, 370] on div "[PERSON_NAME] Feb Mar Apr [PERSON_NAME][DATE] Oct Nov [DATE] 1526 1527 1528 152…" at bounding box center [388, 371] width 149 height 33
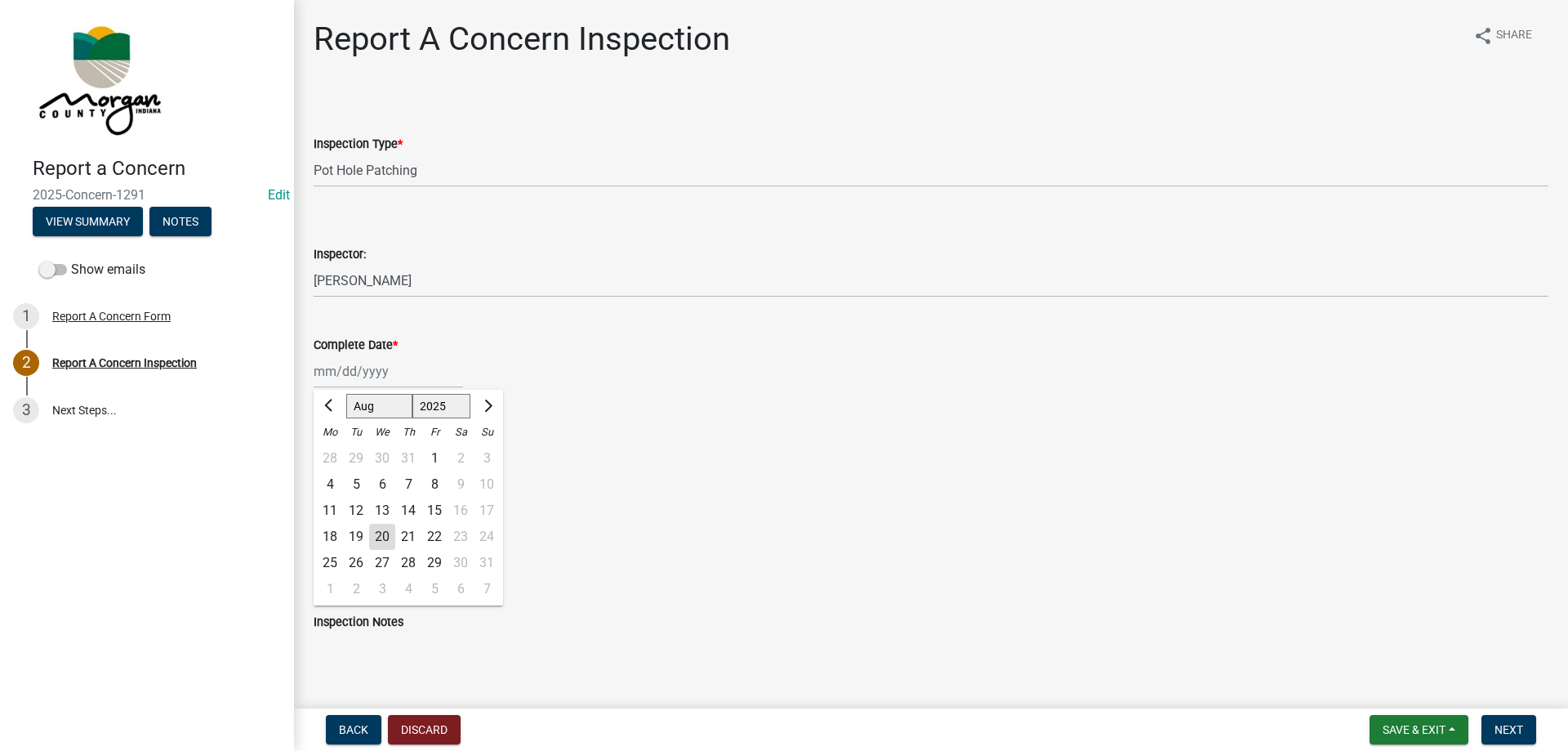
click at [384, 541] on div "20" at bounding box center [382, 537] width 26 height 26
type input "[DATE]"
click at [307, 433] on div "Is the concern resolved? * Yes No" at bounding box center [931, 442] width 1260 height 78
click at [328, 455] on div "Yes" at bounding box center [931, 451] width 1235 height 19
click at [333, 456] on label "Yes" at bounding box center [343, 451] width 20 height 19
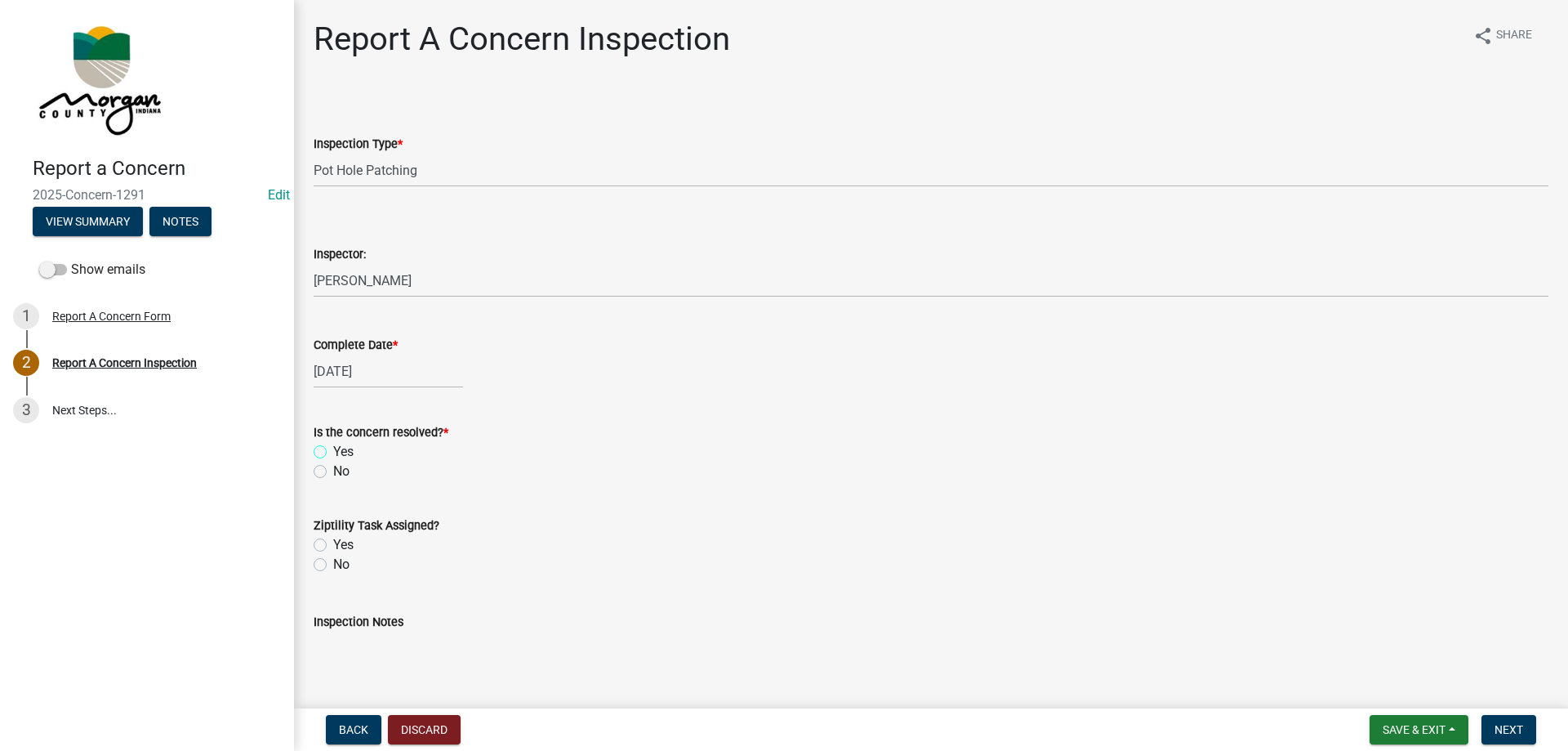
click at [333, 453] on input "Yes" at bounding box center [339, 447] width 11 height 11
radio input "true"
click at [333, 548] on label "Yes" at bounding box center [343, 544] width 20 height 19
click at [333, 546] on input "Yes" at bounding box center [339, 540] width 11 height 11
radio input "true"
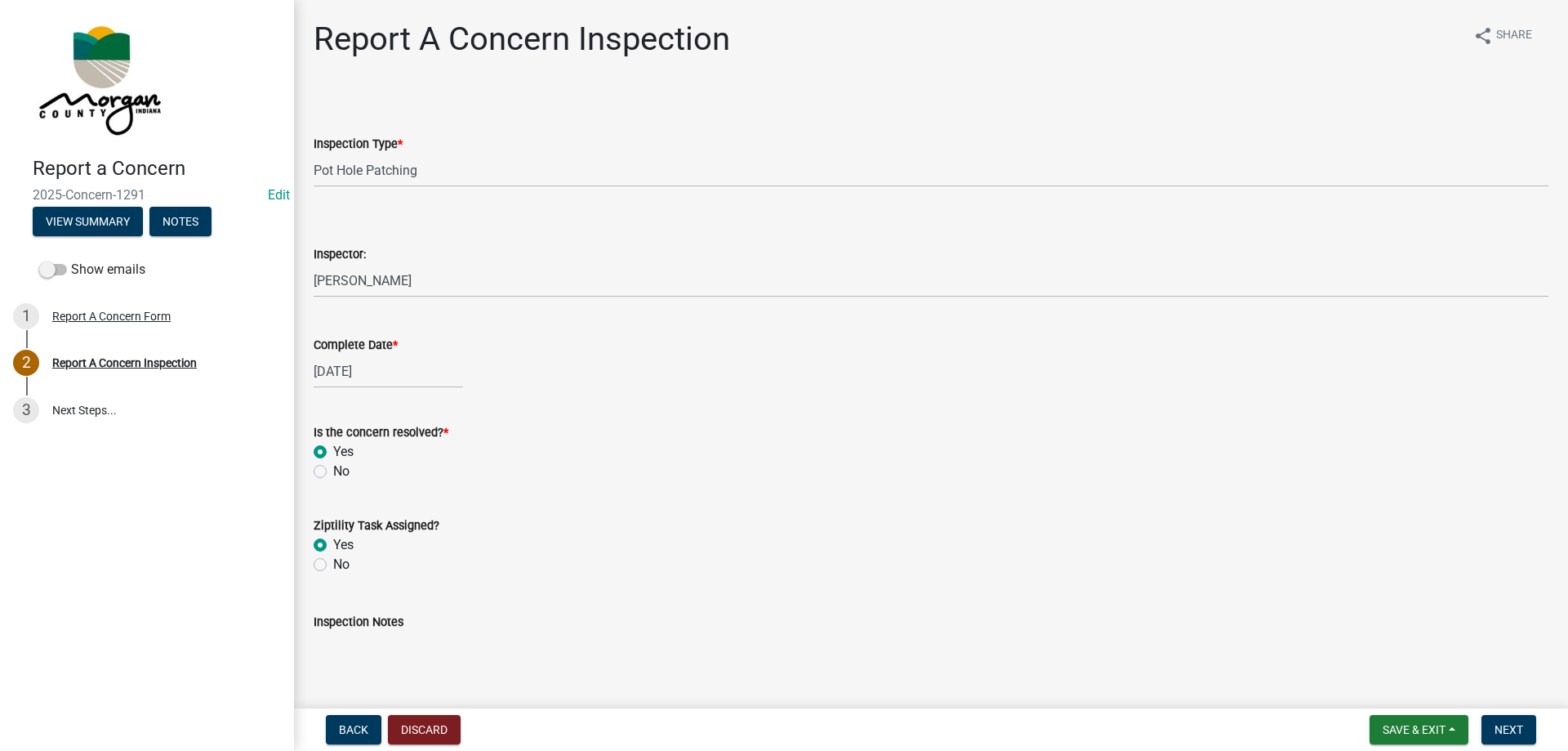
click at [401, 677] on textarea "Inspection Notes" at bounding box center [931, 669] width 1235 height 76
type textarea "Sent to D1 Concern Board"
click at [1514, 720] on button "Next" at bounding box center [1508, 730] width 54 height 29
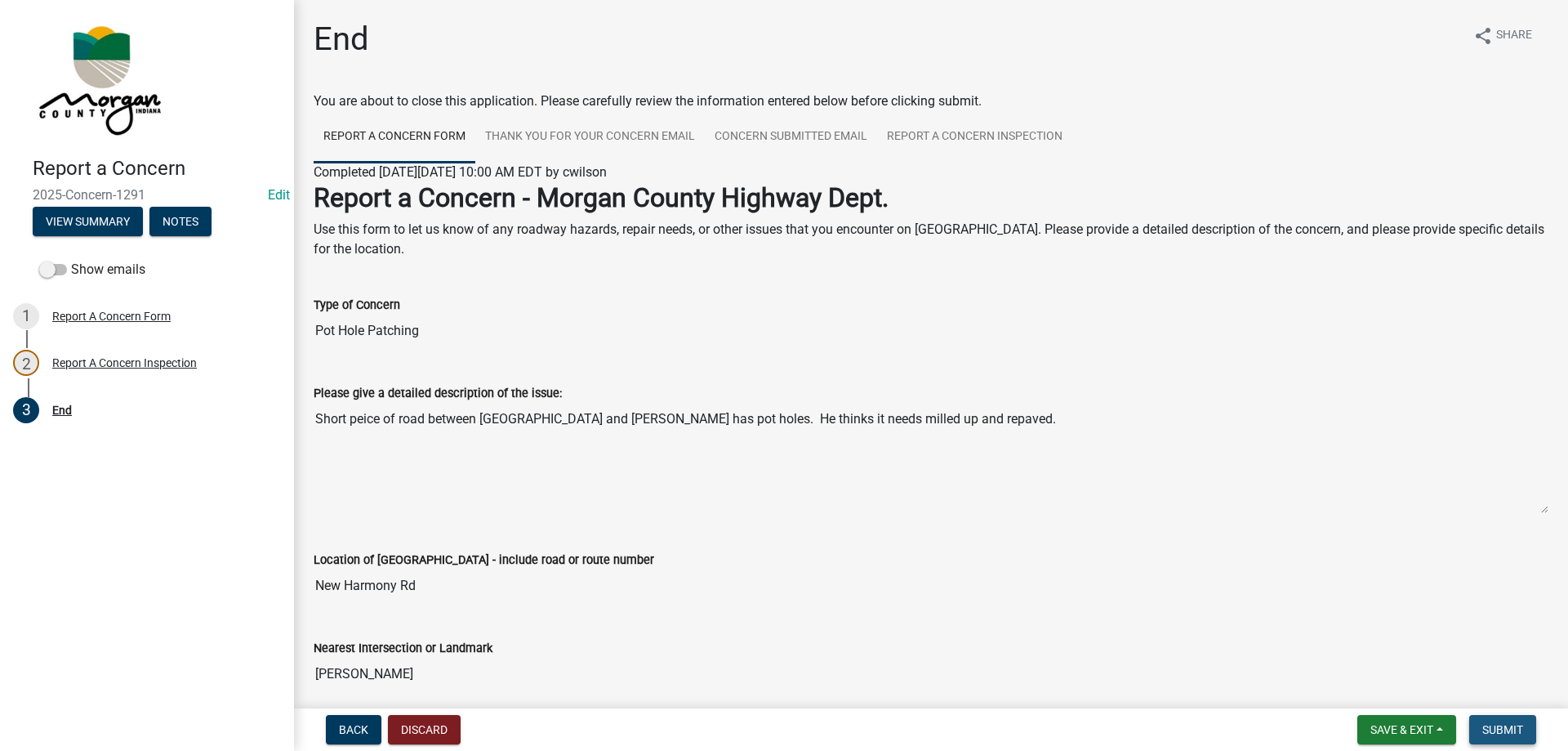
click at [1514, 720] on button "Submit" at bounding box center [1503, 730] width 67 height 29
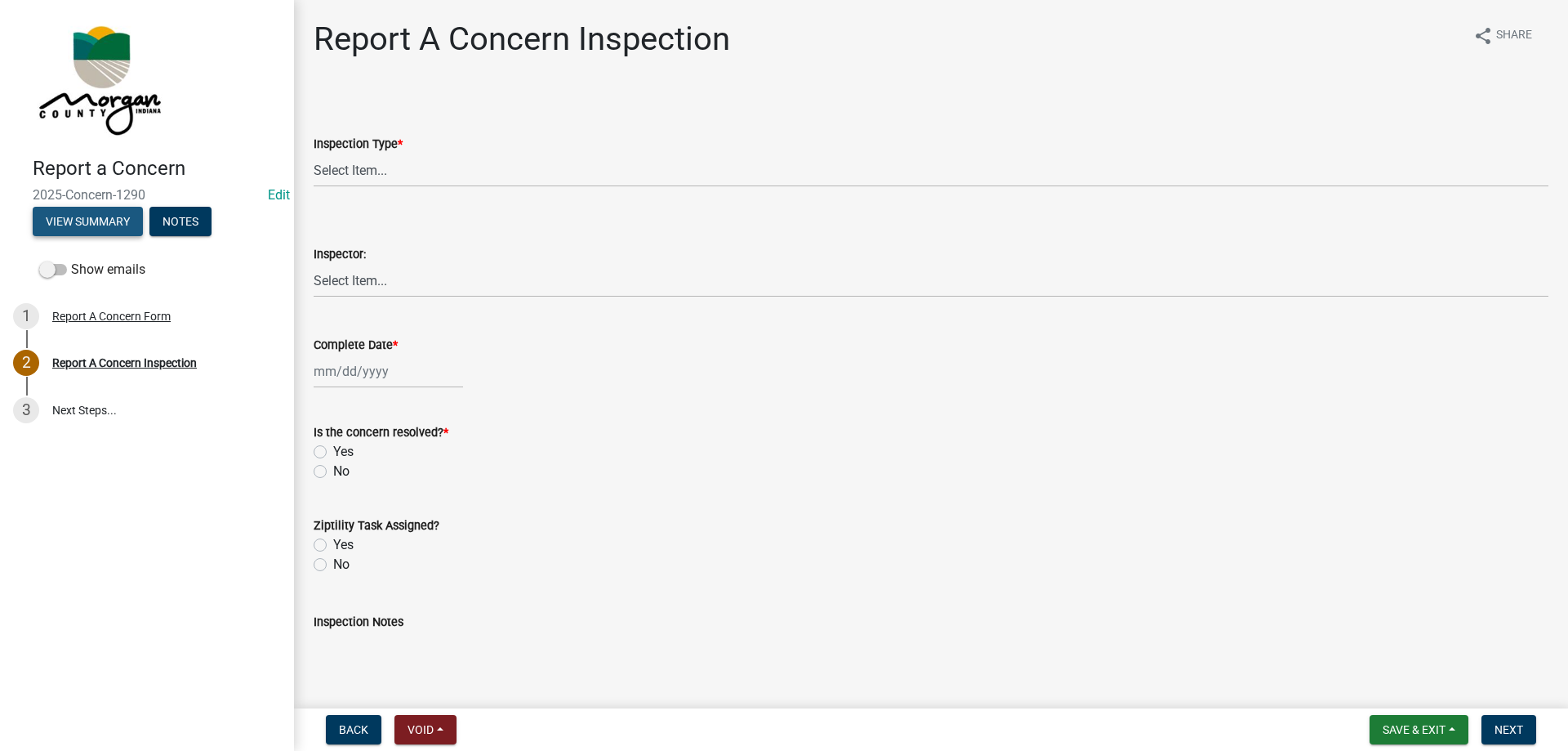
click at [90, 226] on button "View Summary" at bounding box center [88, 222] width 110 height 29
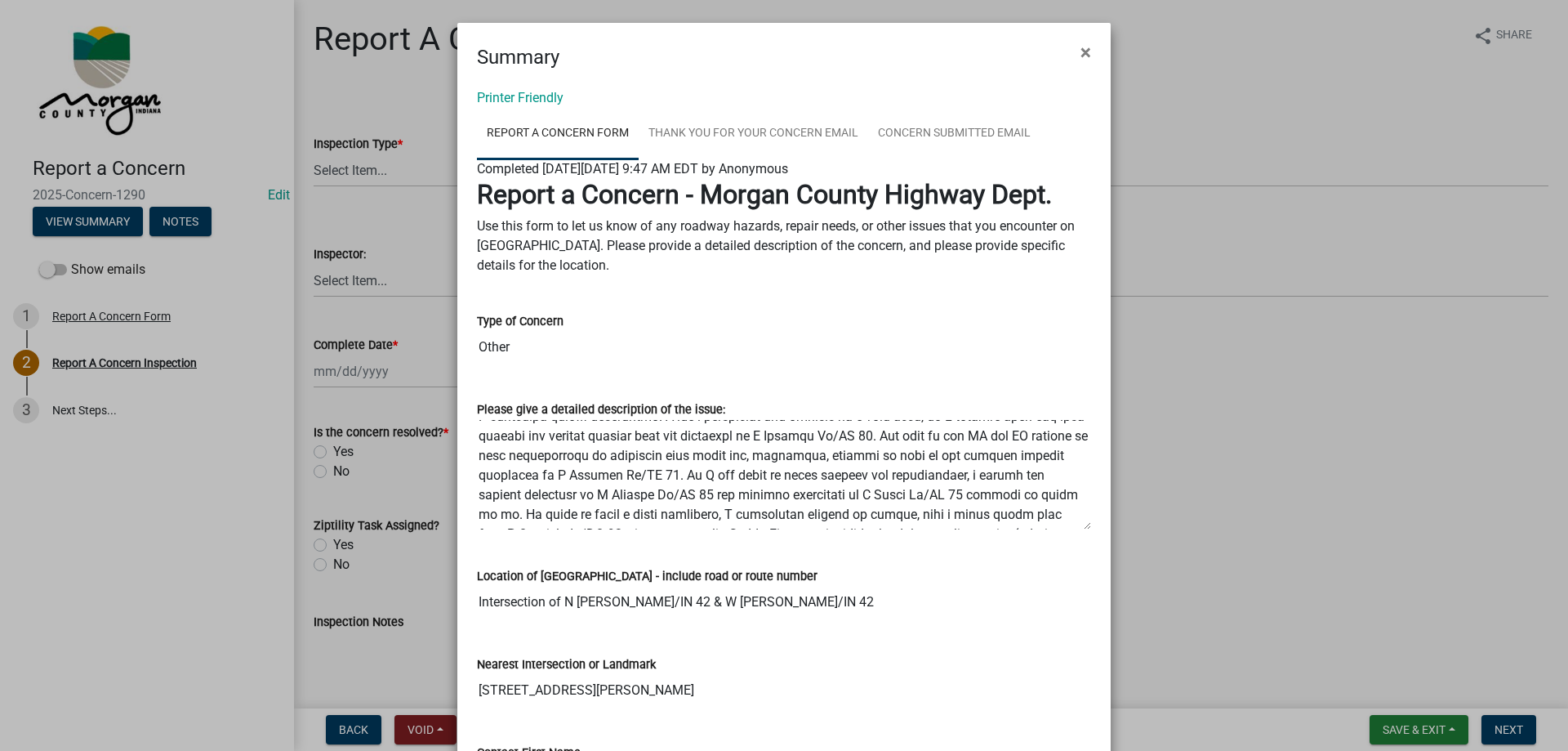
scroll to position [82, 0]
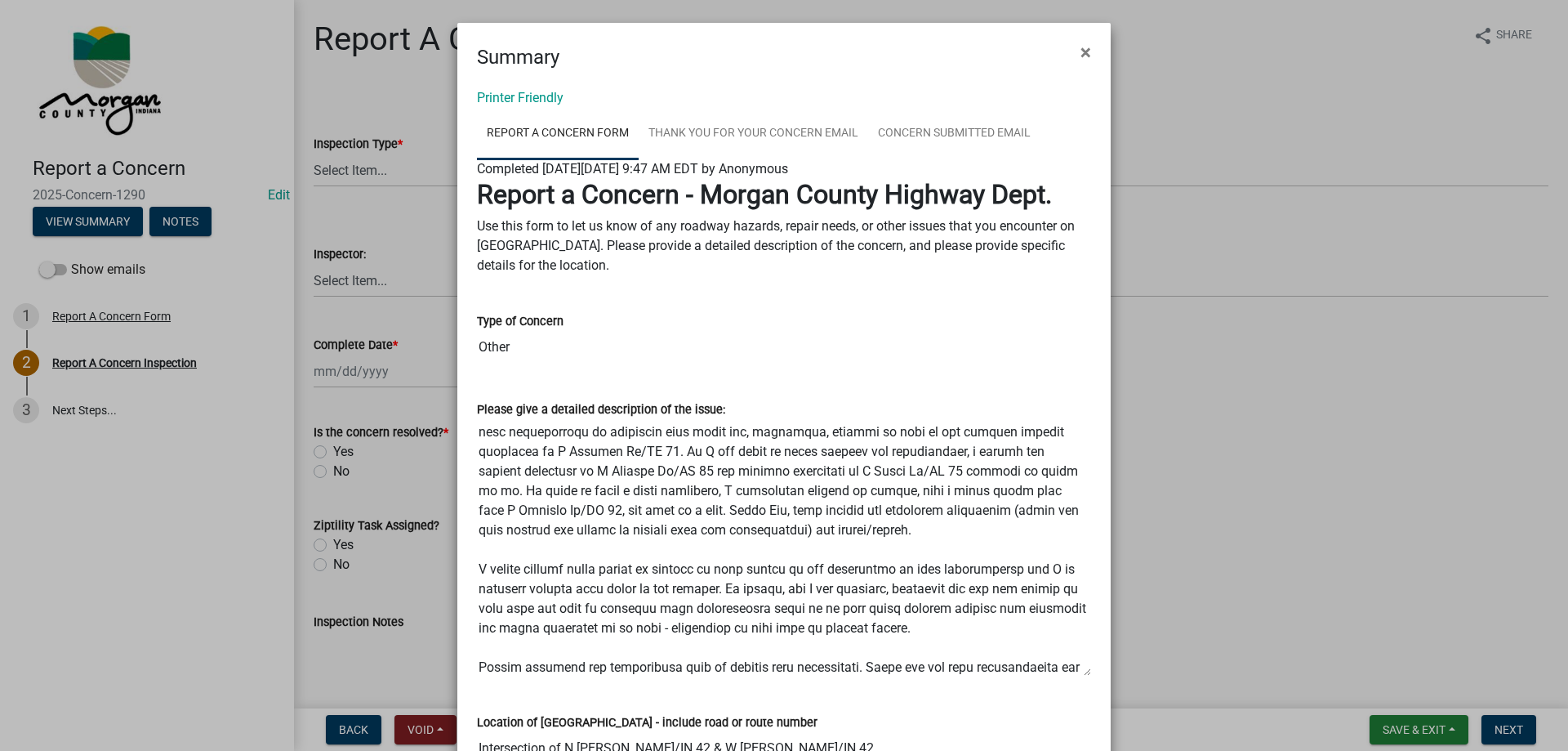
drag, startPoint x: 1079, startPoint y: 526, endPoint x: 1051, endPoint y: 672, distance: 148.7
click at [1051, 672] on textarea "Please give a detailed description of the issue:" at bounding box center [783, 548] width 614 height 258
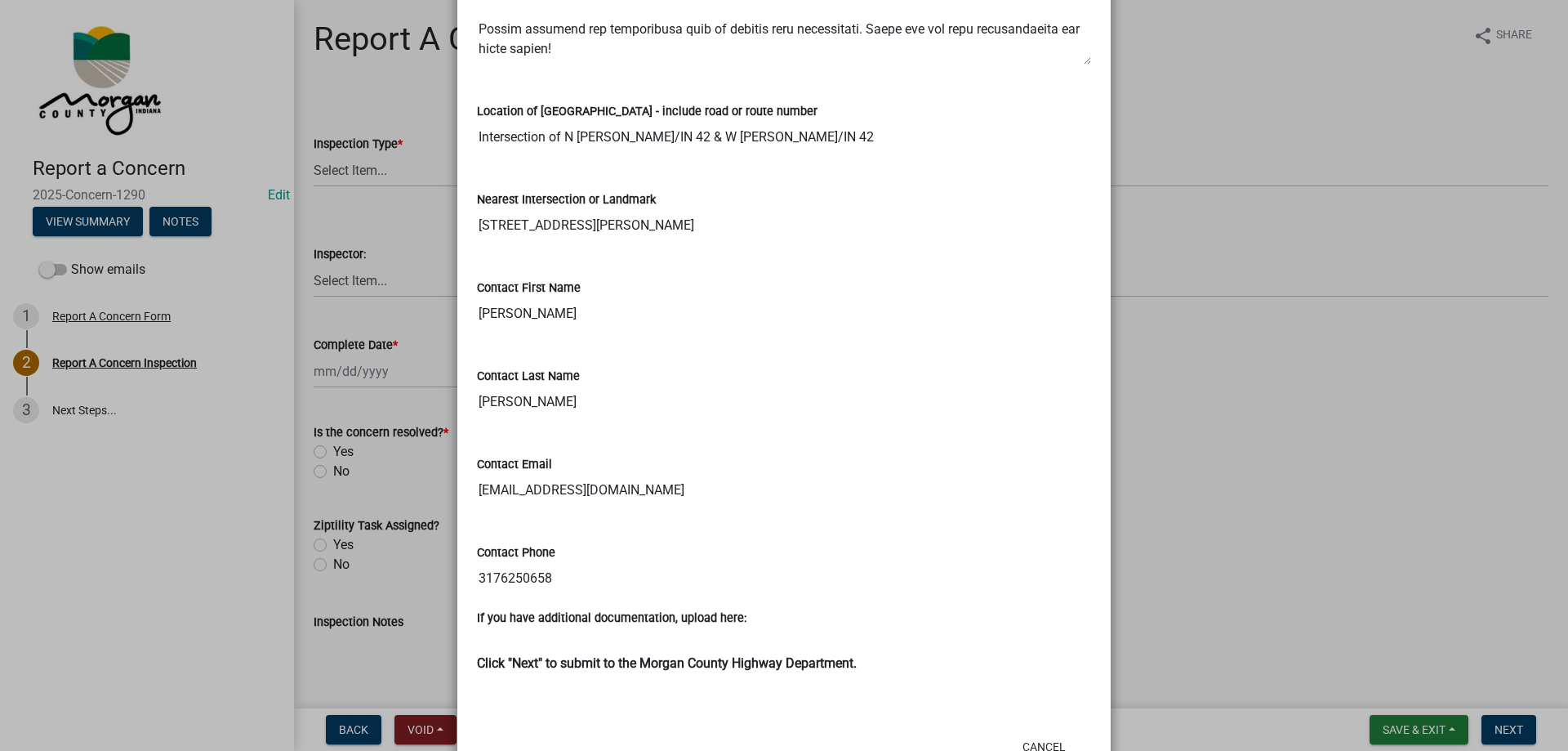
scroll to position [653, 0]
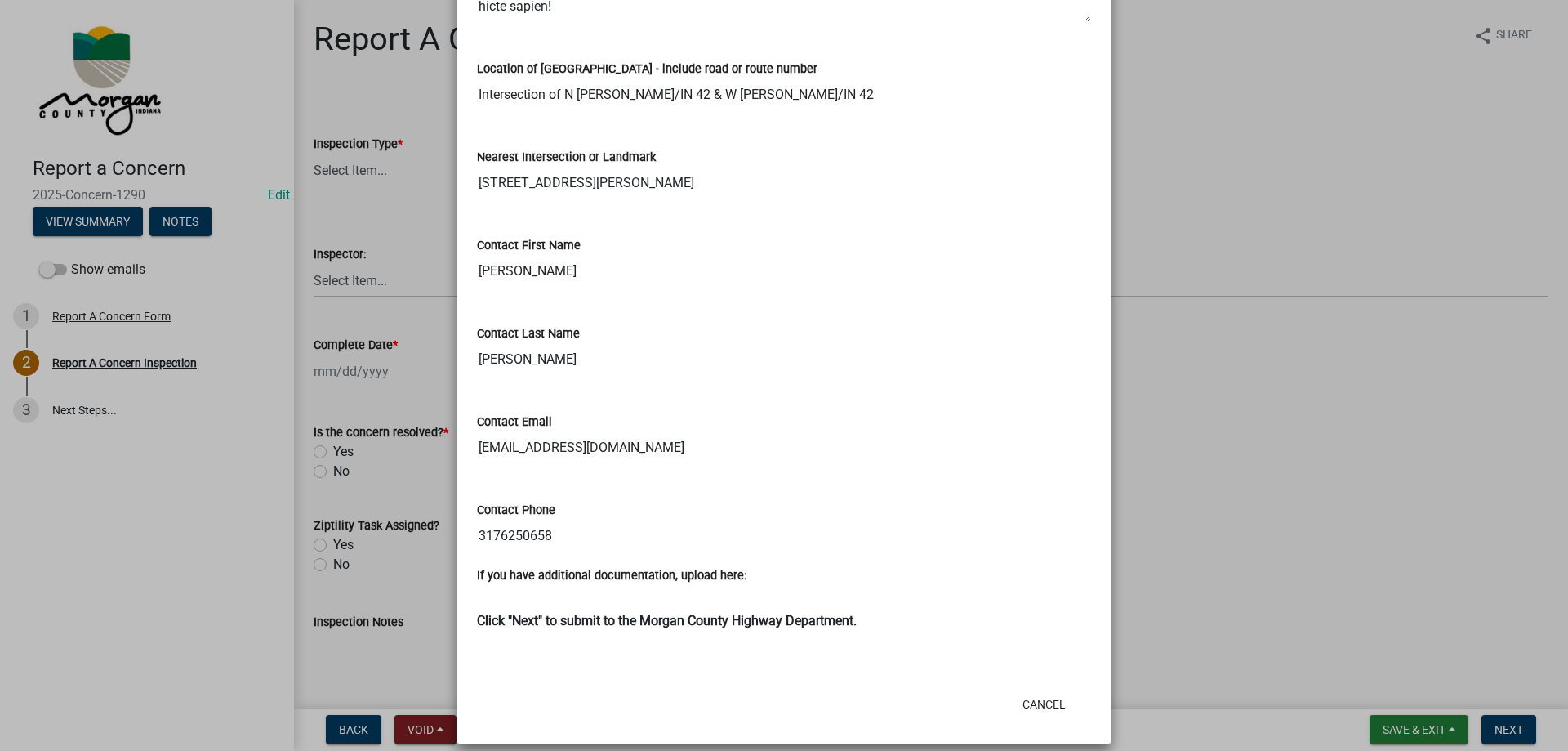
drag, startPoint x: 640, startPoint y: 450, endPoint x: 466, endPoint y: 463, distance: 174.5
click at [466, 463] on div "Contact Email beccamcgauley@gmail.com" at bounding box center [784, 433] width 639 height 88
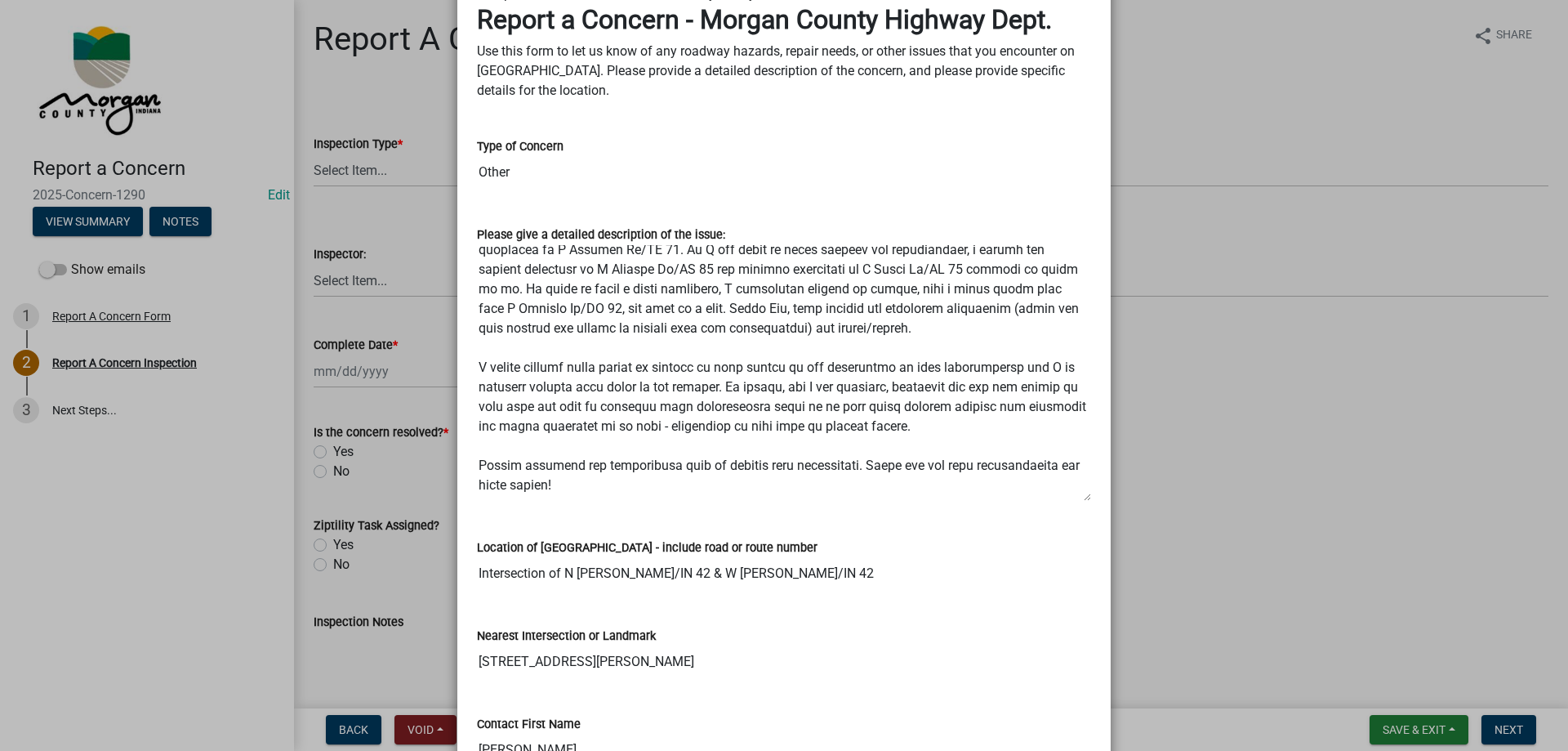
scroll to position [0, 0]
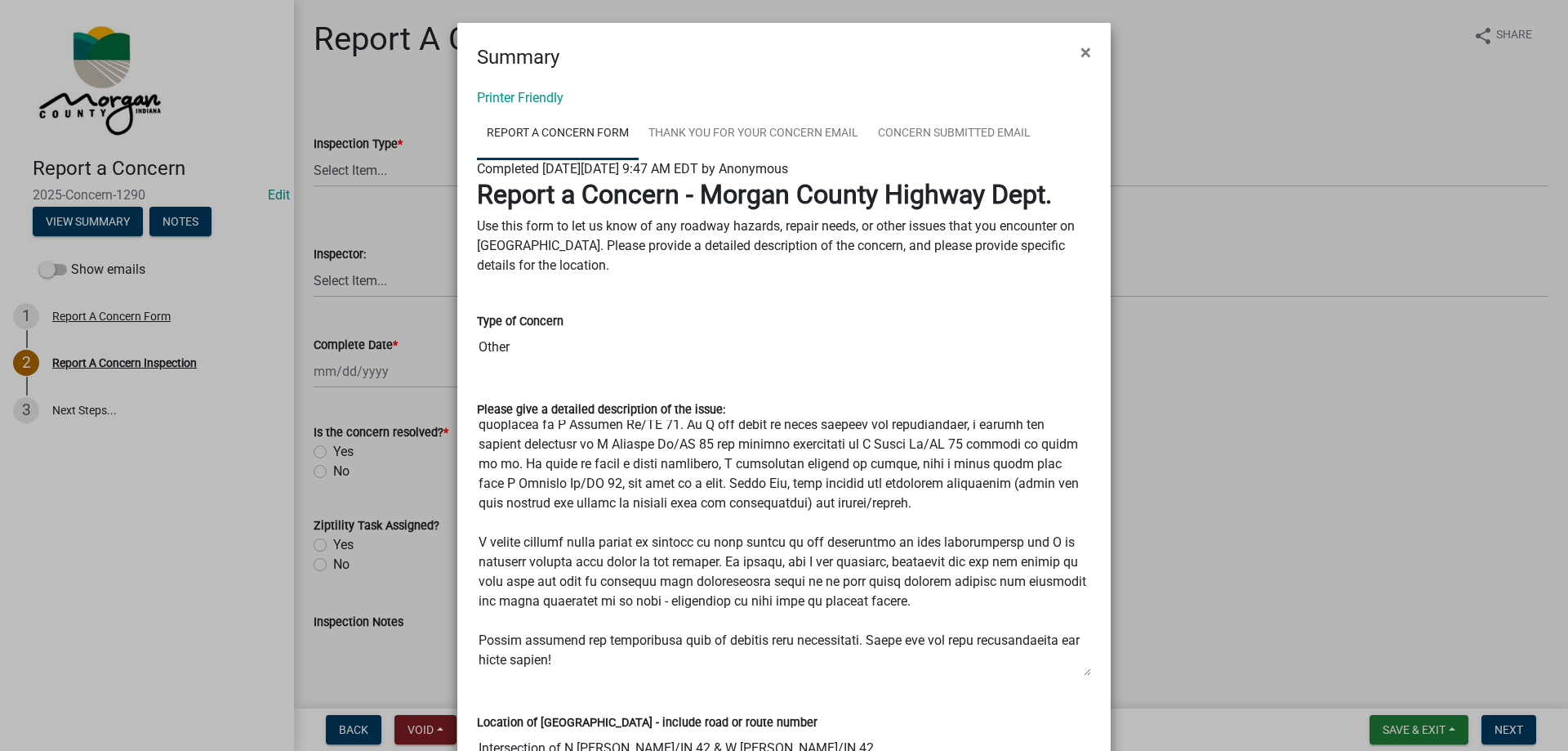
click at [745, 87] on div "Printer Friendly Report A Concern Form Thank You for Your Concern Email Concern…" at bounding box center [784, 704] width 653 height 1265
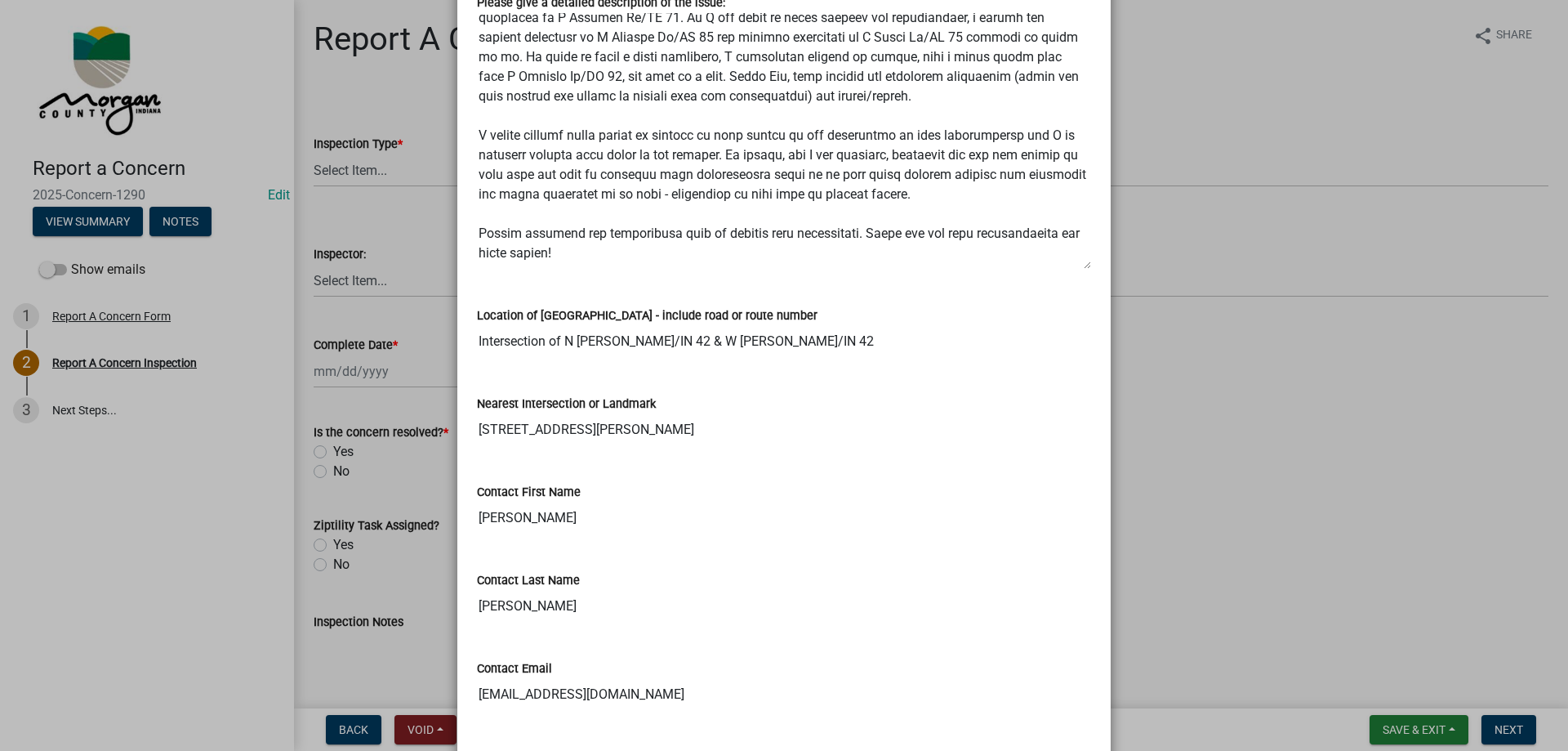
scroll to position [409, 0]
drag, startPoint x: 475, startPoint y: 695, endPoint x: 691, endPoint y: 684, distance: 216.3
click at [691, 684] on input "beccamcgauley@gmail.com" at bounding box center [783, 693] width 614 height 33
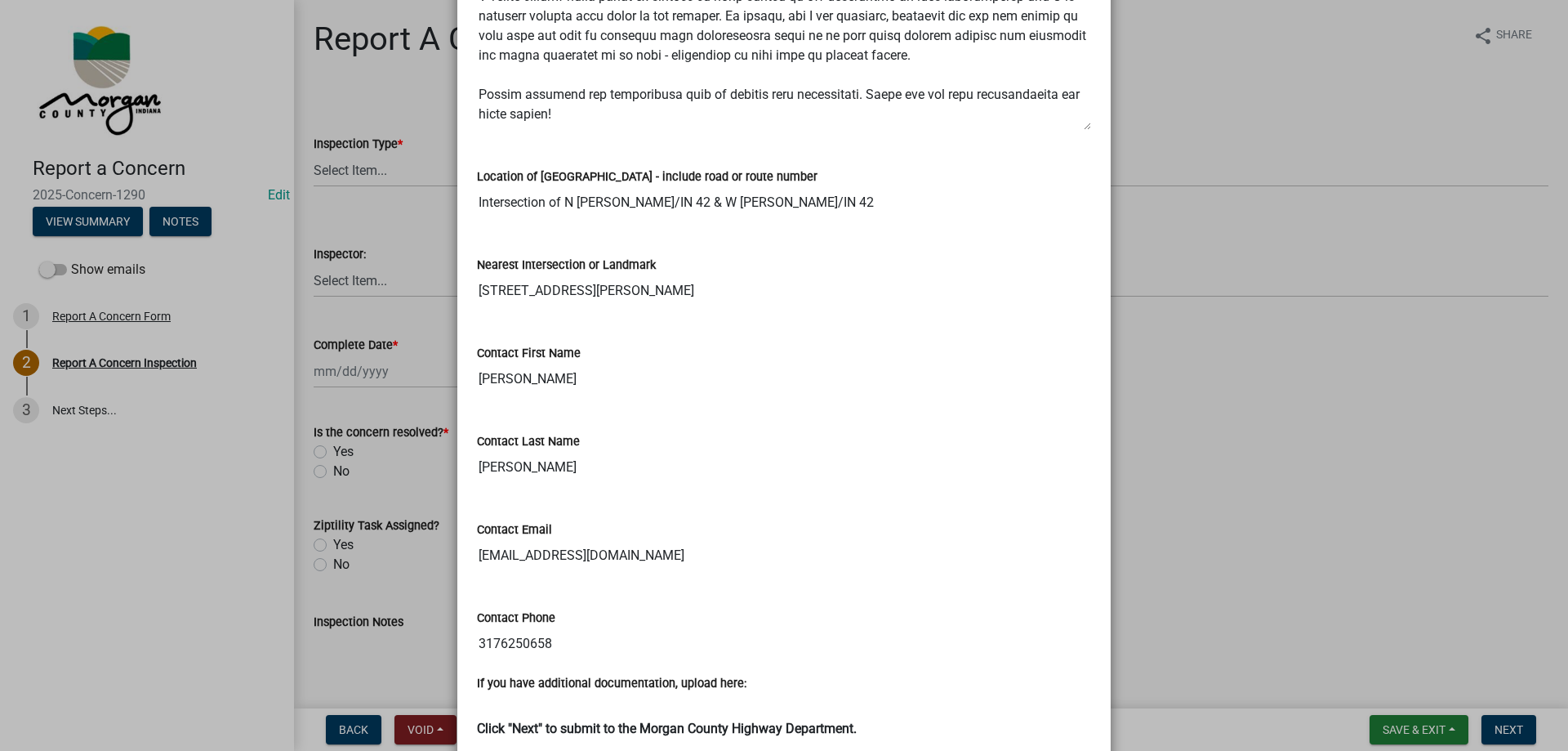
scroll to position [505, 0]
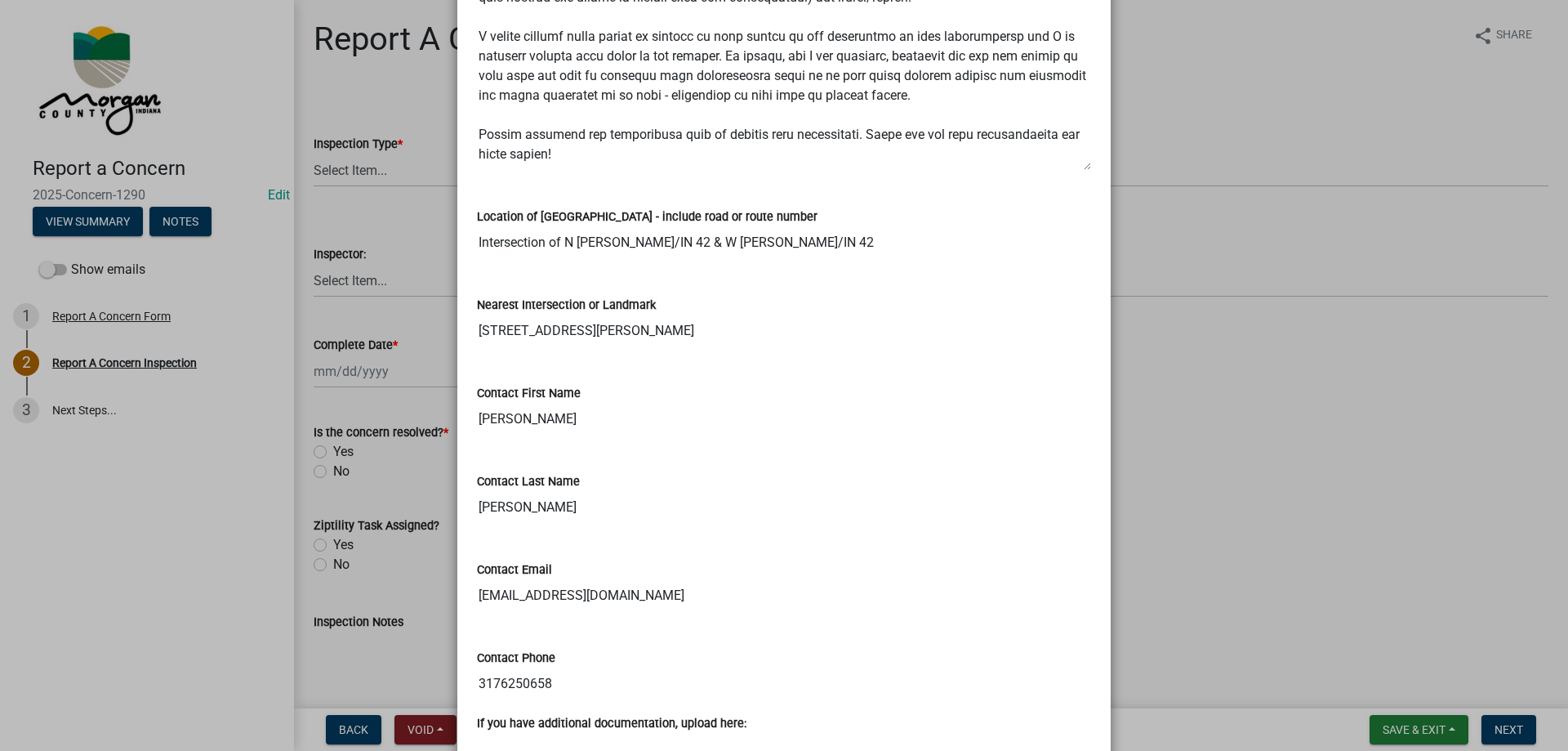
click at [818, 468] on div "Contact Last Name McGauley" at bounding box center [783, 486] width 614 height 75
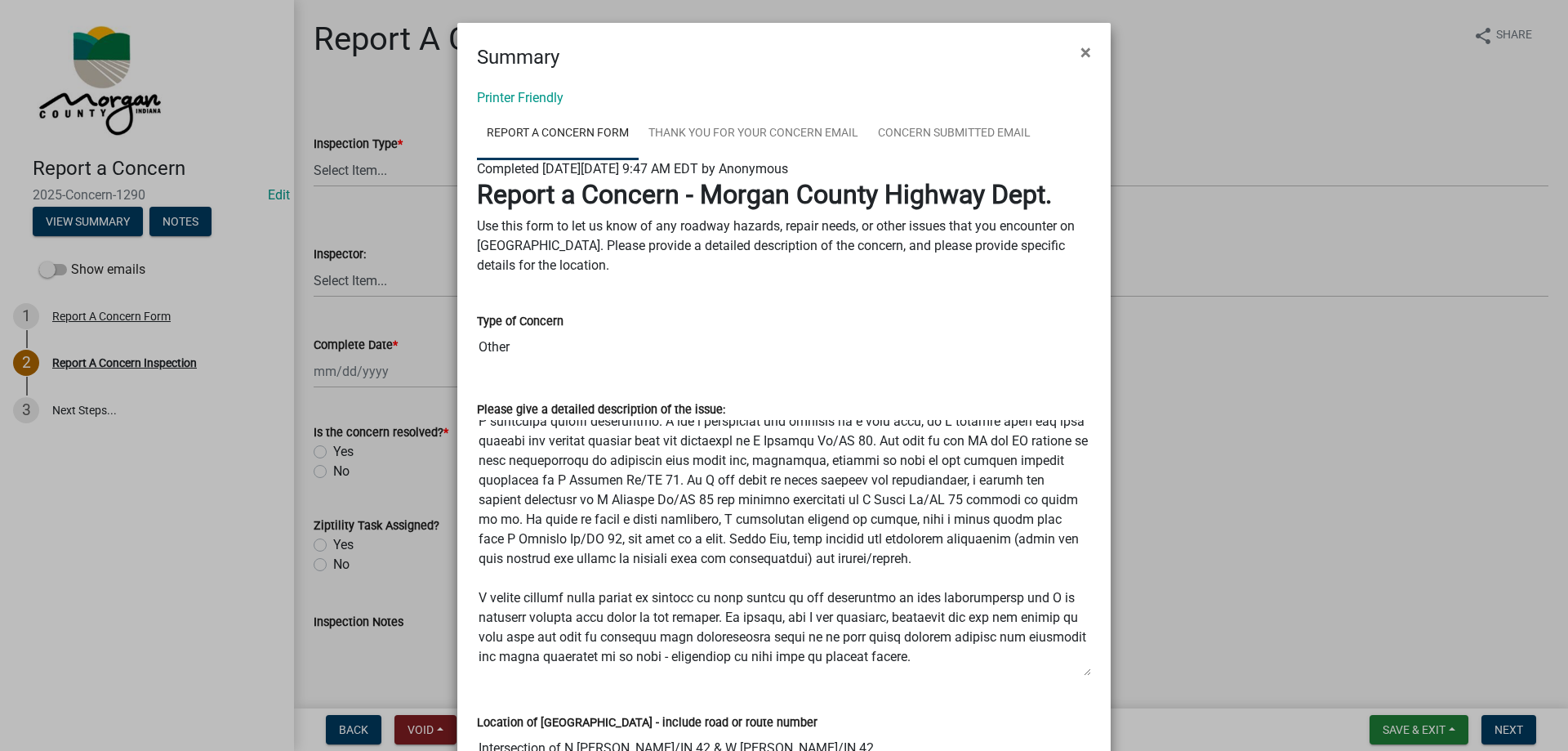
scroll to position [0, 0]
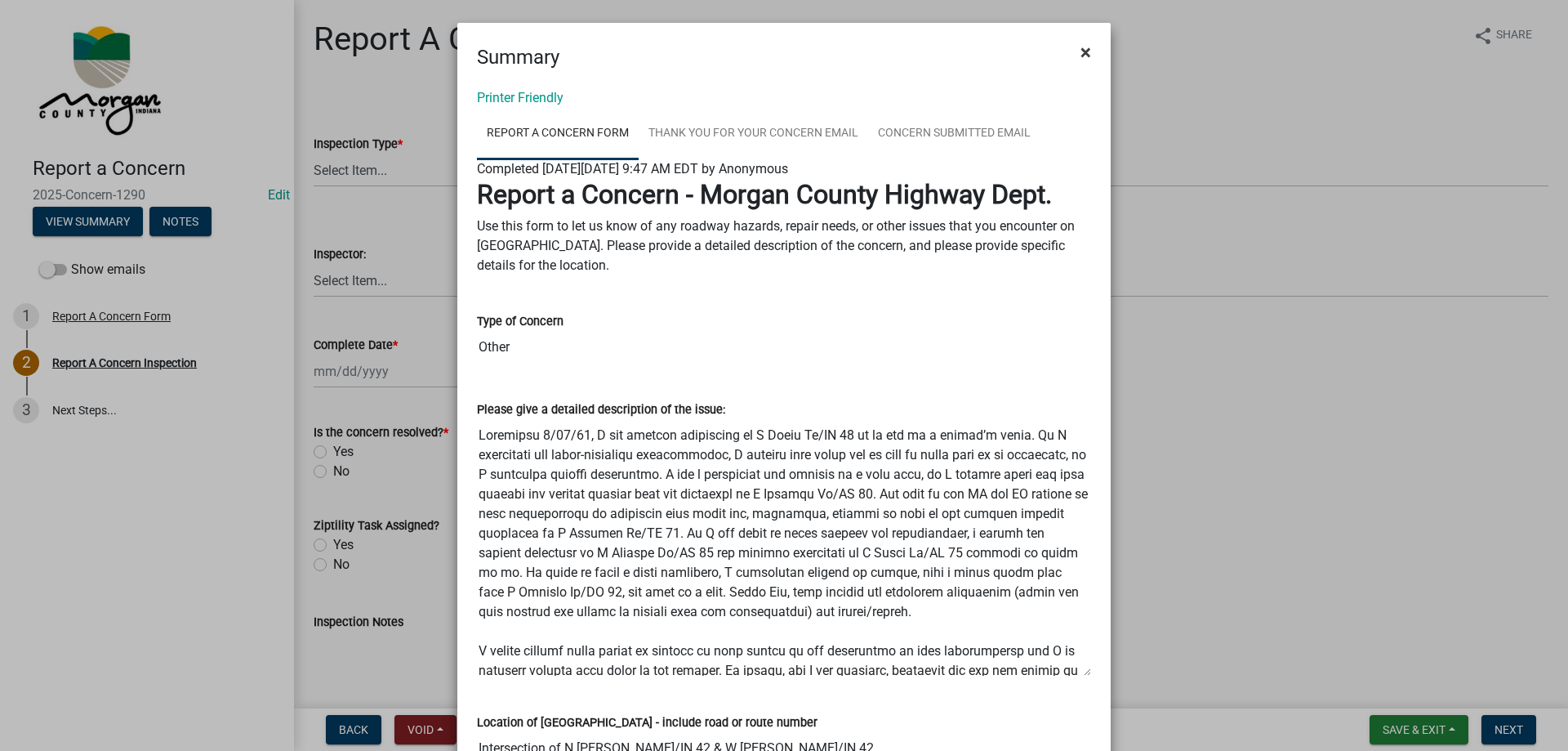
click at [1080, 46] on span "×" at bounding box center [1086, 52] width 11 height 23
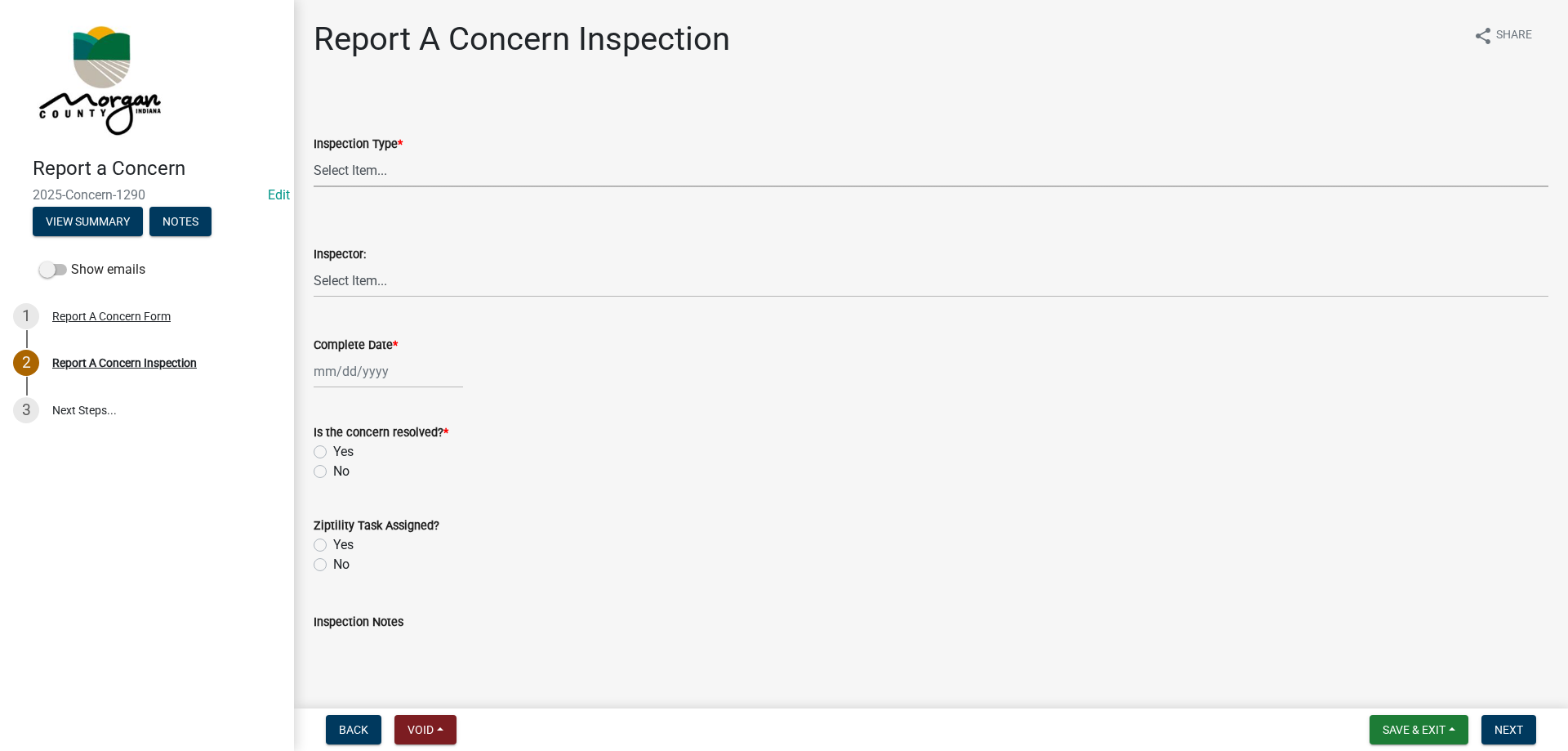
click at [438, 166] on select "Select Item... Pot Hole Patching Ditch Tree Sign Mowing Culvert Other" at bounding box center [931, 170] width 1235 height 33
click at [314, 154] on select "Select Item... Pot Hole Patching Ditch Tree Sign Mowing Culvert Other" at bounding box center [931, 170] width 1235 height 33
select select "ae45dafc-71fa-4eb1-9c8e-c75b19ef8934"
click at [371, 280] on select "Select Item... [PERSON_NAME] [PERSON_NAME] [PERSON_NAME] [PERSON_NAME] [PERSON_…" at bounding box center [931, 281] width 1235 height 33
click at [314, 264] on select "Select Item... [PERSON_NAME] [PERSON_NAME] [PERSON_NAME] [PERSON_NAME] [PERSON_…" at bounding box center [931, 281] width 1235 height 33
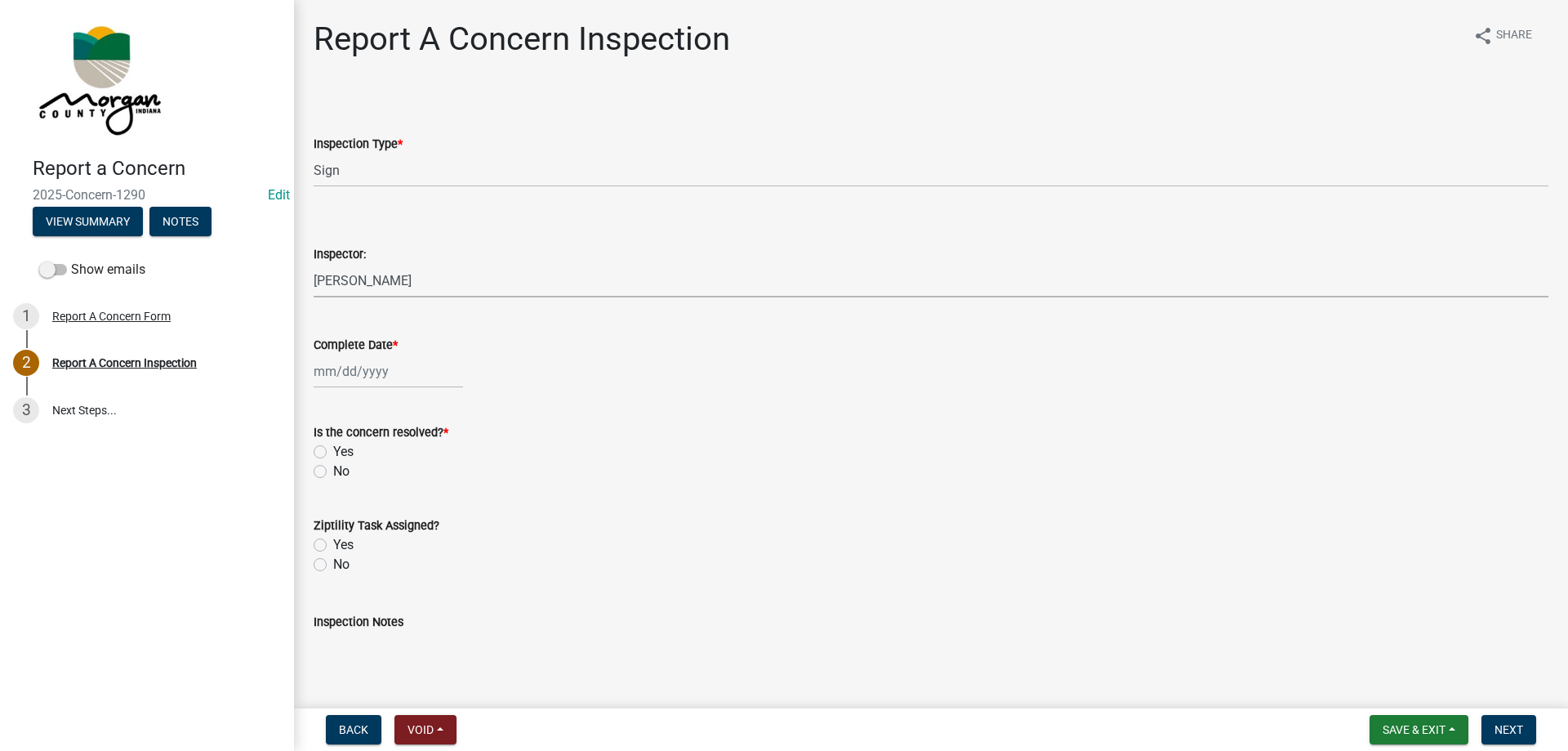
select select "8bda91b2-ac7b-41e2-ae5b-cef6dd645a83"
click at [388, 358] on div at bounding box center [388, 371] width 149 height 33
select select "8"
select select "2025"
click at [386, 534] on div "20" at bounding box center [382, 537] width 26 height 26
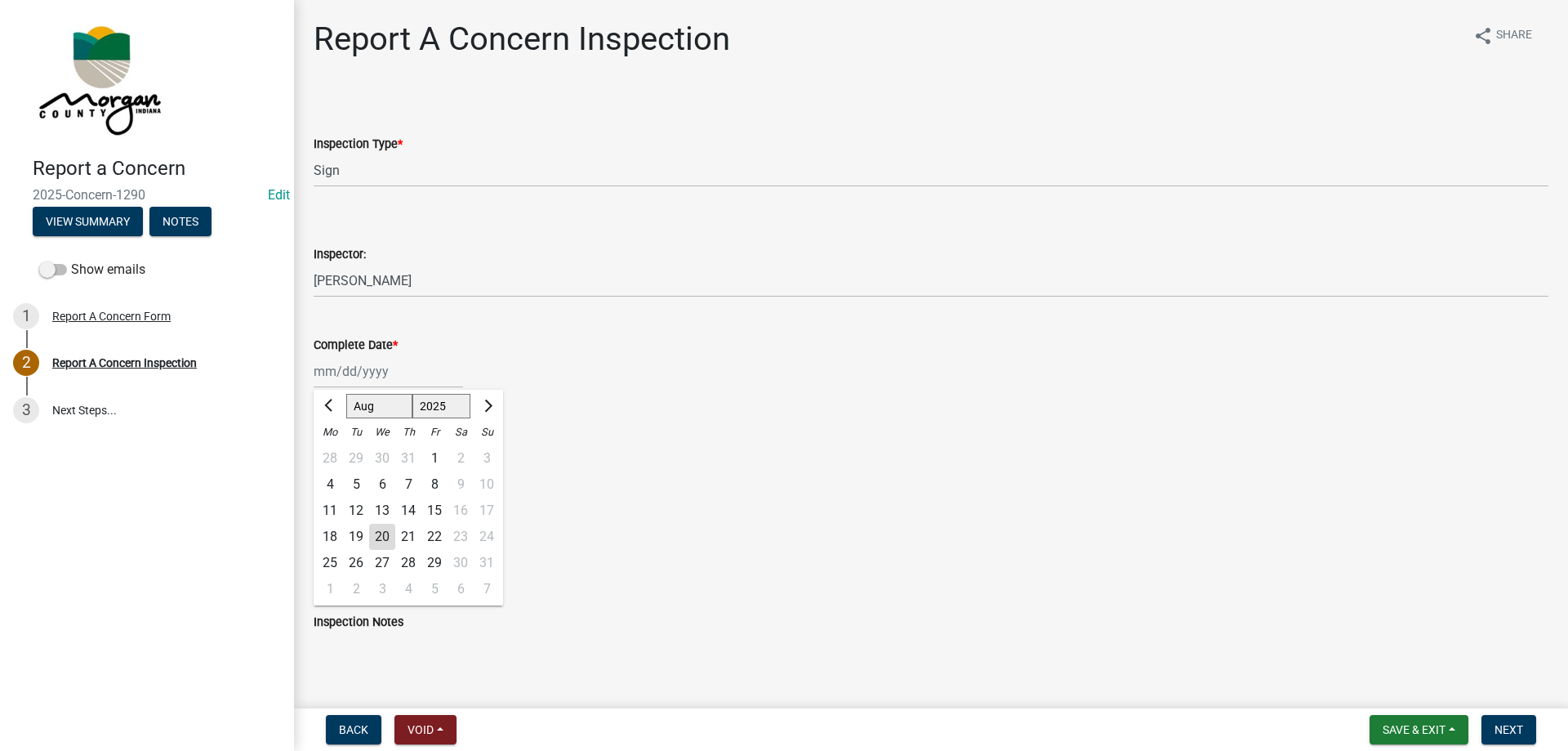
type input "[DATE]"
click at [333, 451] on label "Yes" at bounding box center [343, 451] width 20 height 19
click at [333, 451] on input "Yes" at bounding box center [339, 447] width 11 height 11
radio input "true"
click at [346, 575] on wm-data-entity-input "Ziptility Task Assigned? Yes No" at bounding box center [931, 542] width 1235 height 93
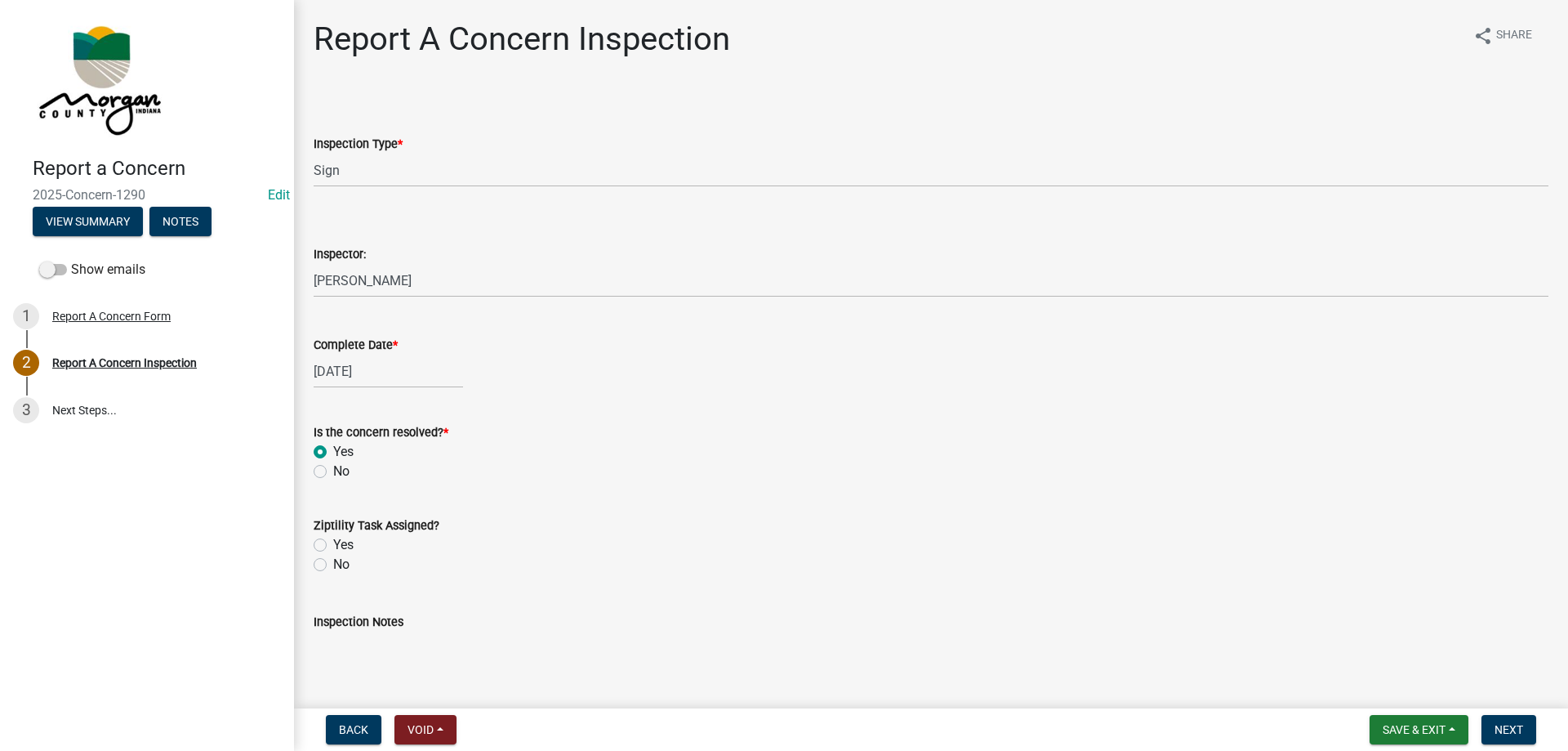
click at [330, 560] on div "No" at bounding box center [931, 564] width 1235 height 19
click at [333, 571] on label "No" at bounding box center [341, 564] width 17 height 19
click at [333, 565] on input "No" at bounding box center [339, 560] width 11 height 11
radio input "true"
drag, startPoint x: 386, startPoint y: 650, endPoint x: 617, endPoint y: 744, distance: 249.4
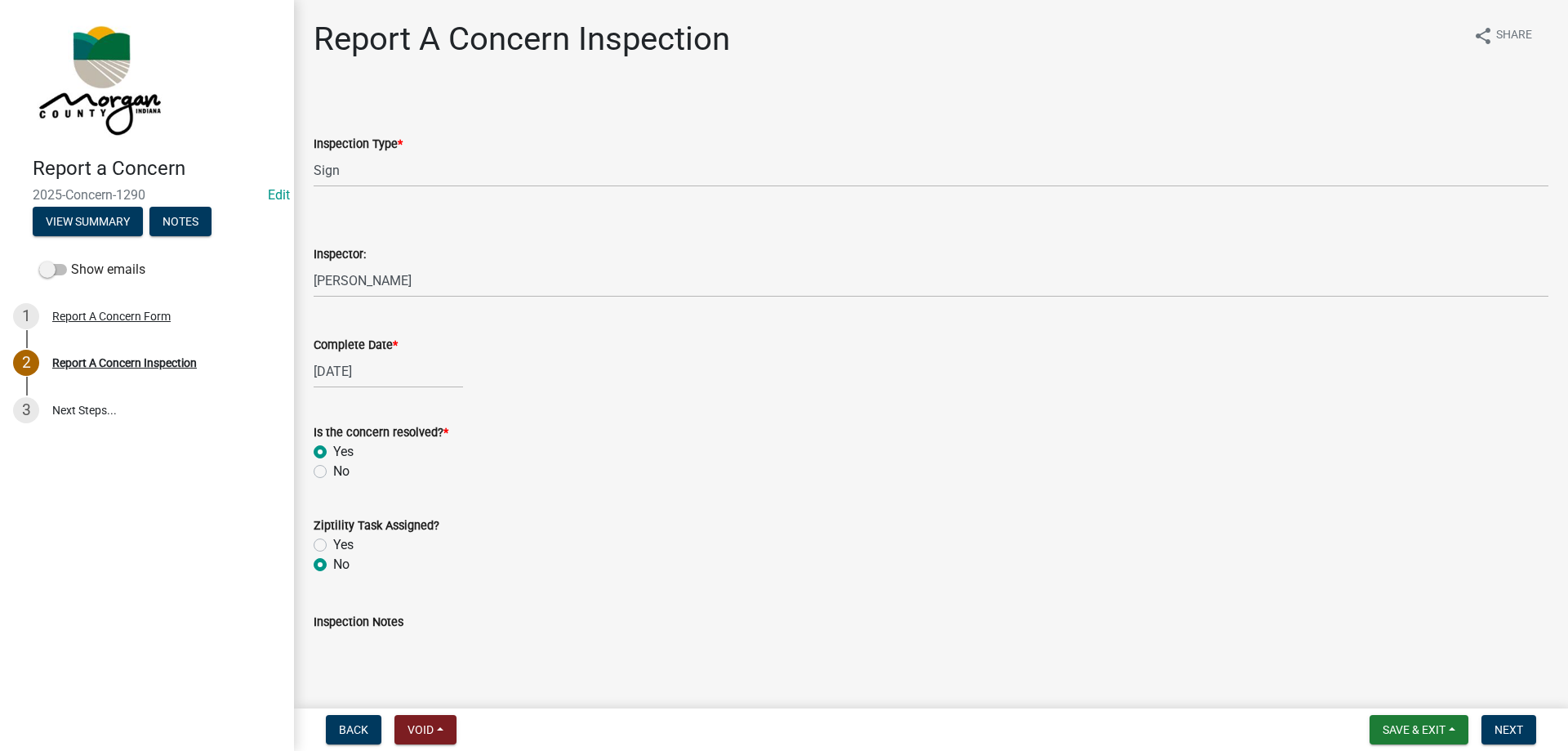
click at [397, 655] on textarea "Inspection Notes" at bounding box center [931, 669] width 1235 height 76
click at [369, 643] on textarea "Called her back and got more information. No task made because if there is any …" at bounding box center [931, 669] width 1235 height 76
click at [729, 641] on textarea "Called Rebecca back and got more information. No task made because if there is …" at bounding box center [931, 669] width 1235 height 76
drag, startPoint x: 912, startPoint y: 644, endPoint x: 968, endPoint y: 650, distance: 56.3
click at [912, 643] on textarea "Called Rebecca back and got more information. No task made because, if there is…" at bounding box center [931, 669] width 1235 height 76
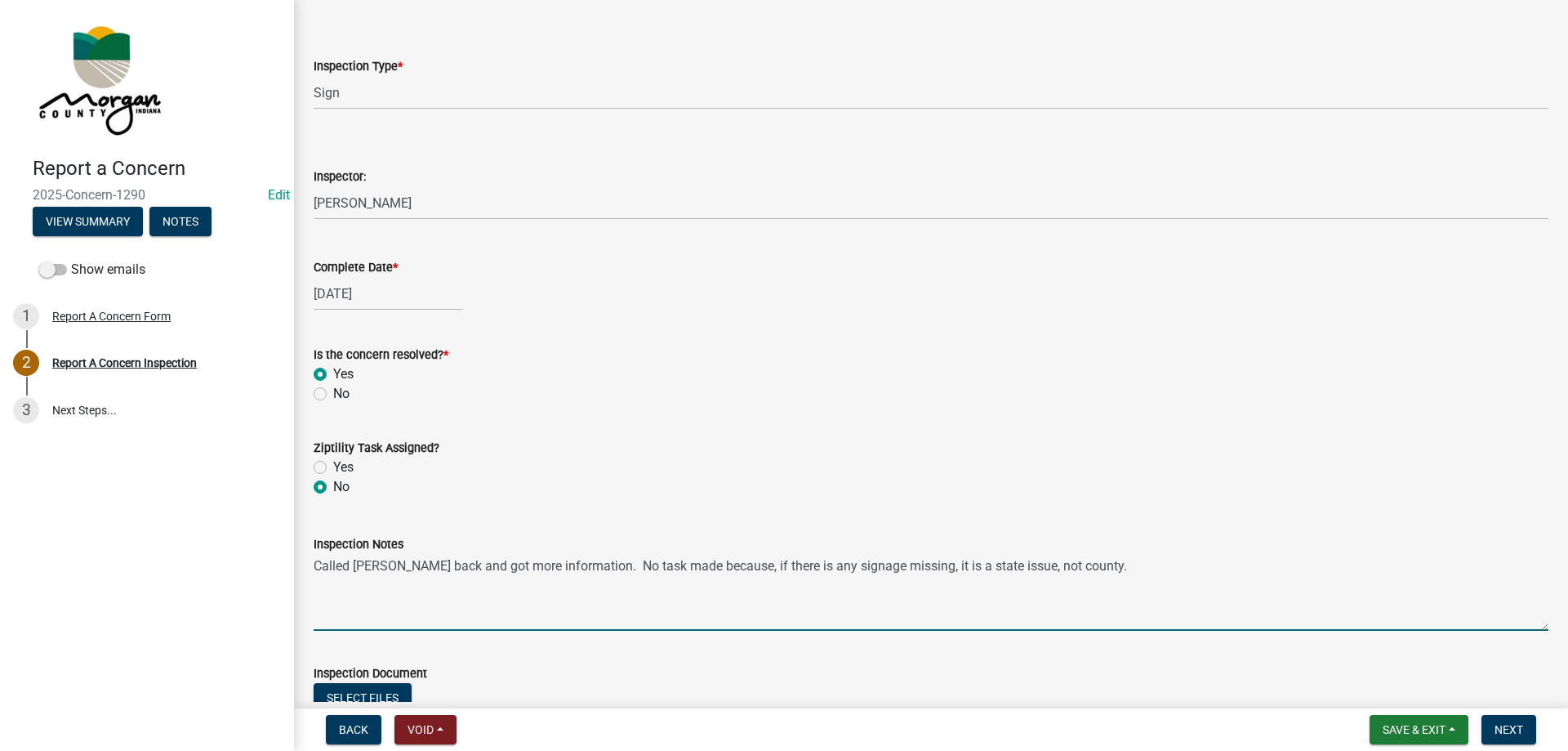
scroll to position [203, 0]
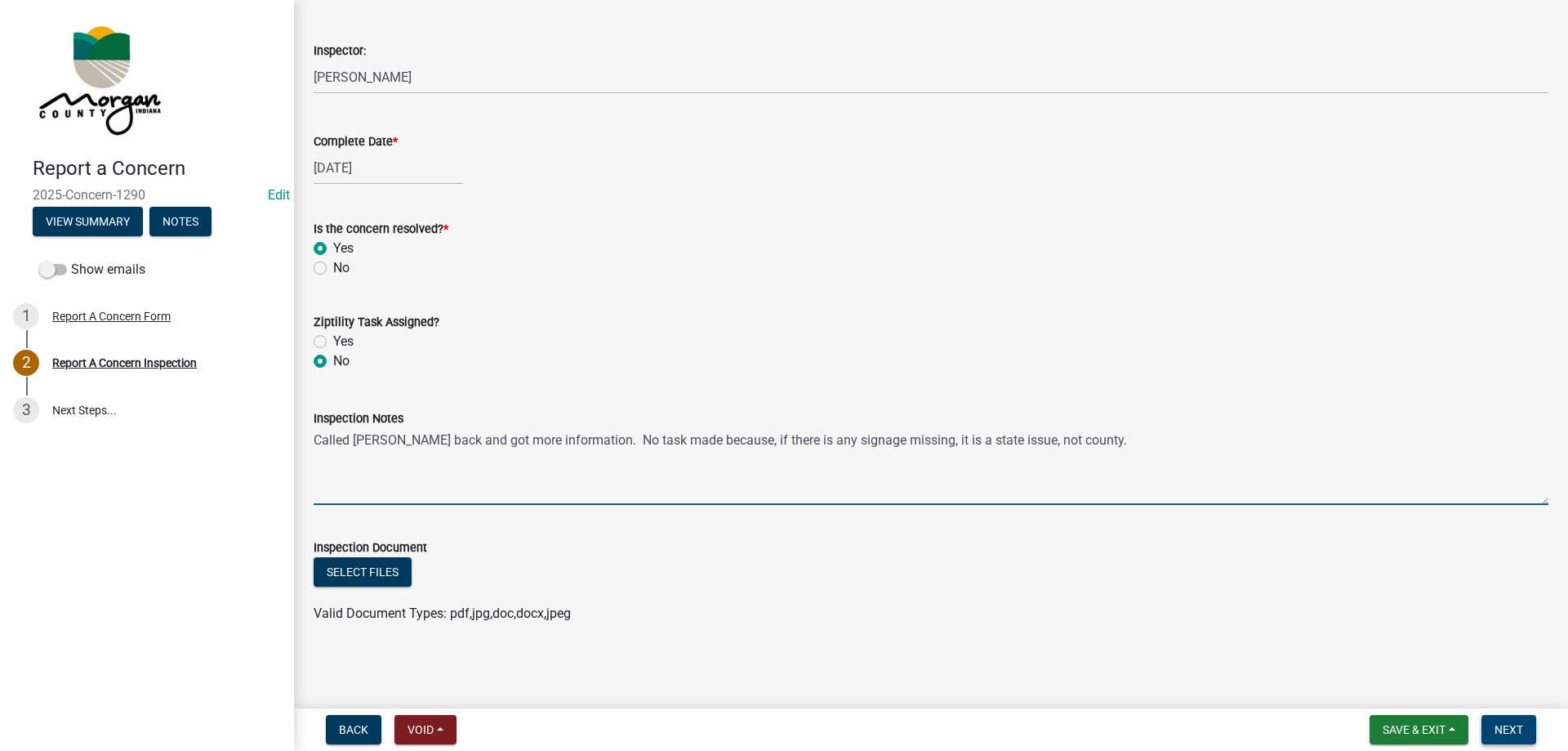
type textarea "Called Rebecca back and got more information. No task made because, if there is…"
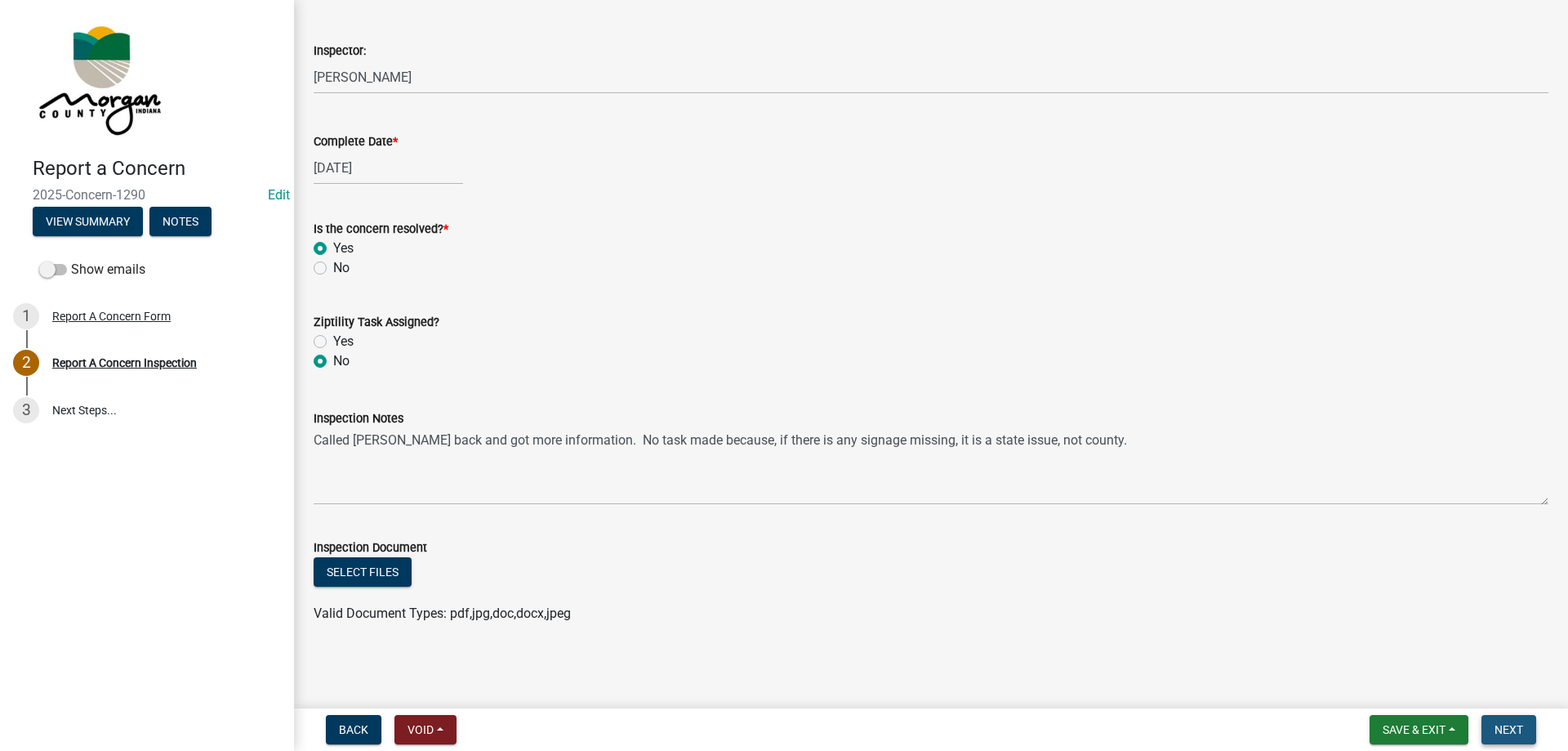
click at [1504, 722] on button "Next" at bounding box center [1508, 730] width 54 height 29
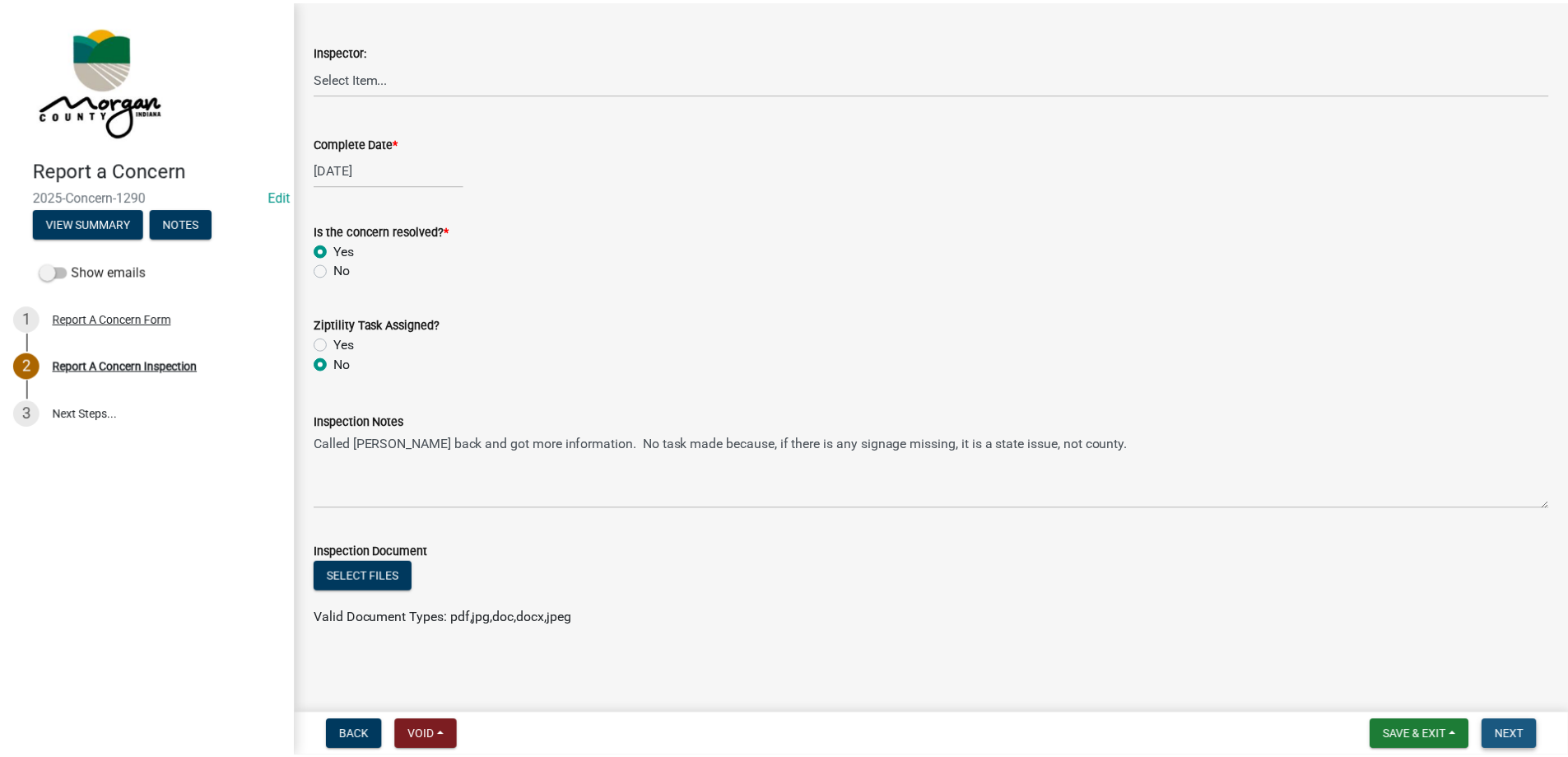
scroll to position [0, 0]
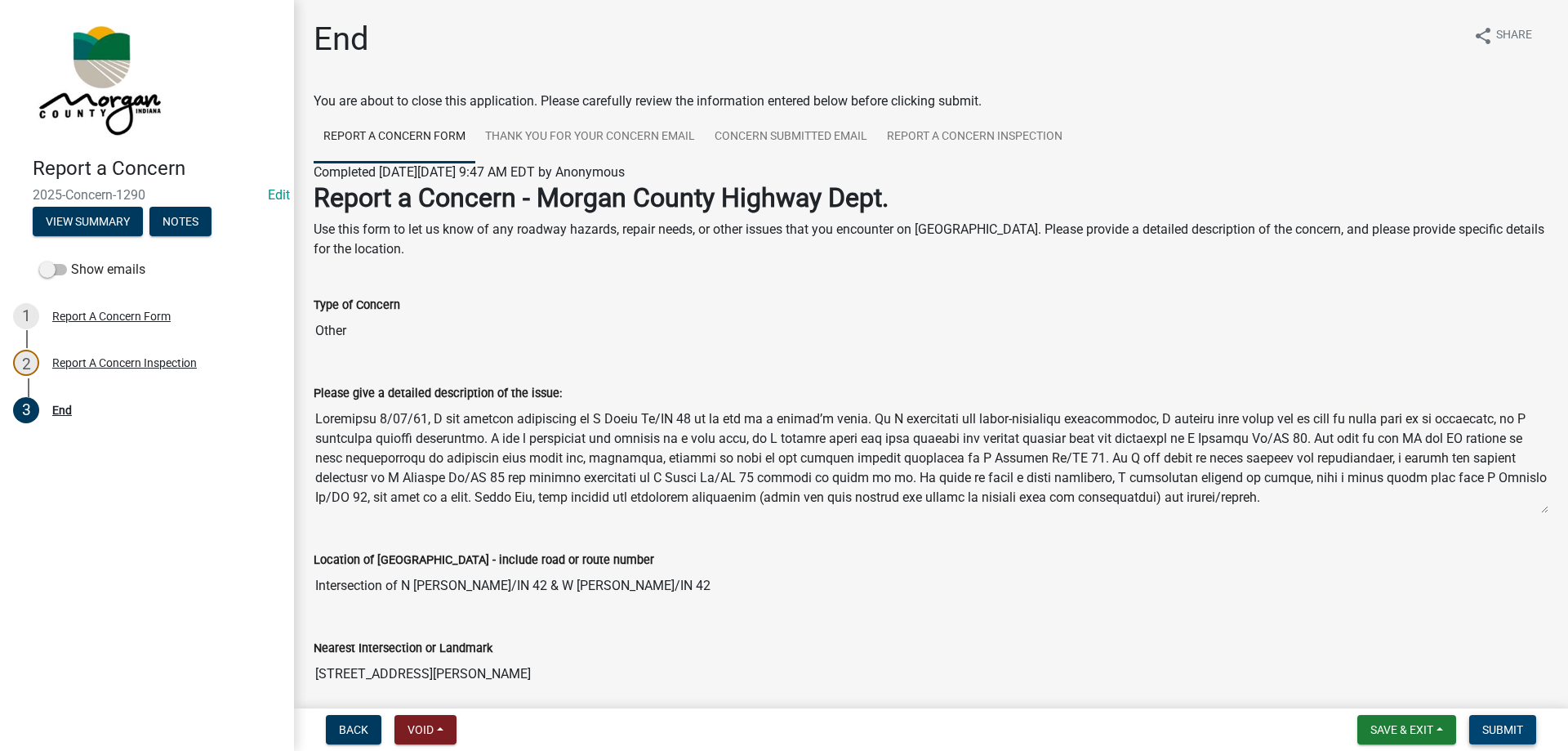
click at [1504, 730] on span "Submit" at bounding box center [1503, 729] width 40 height 13
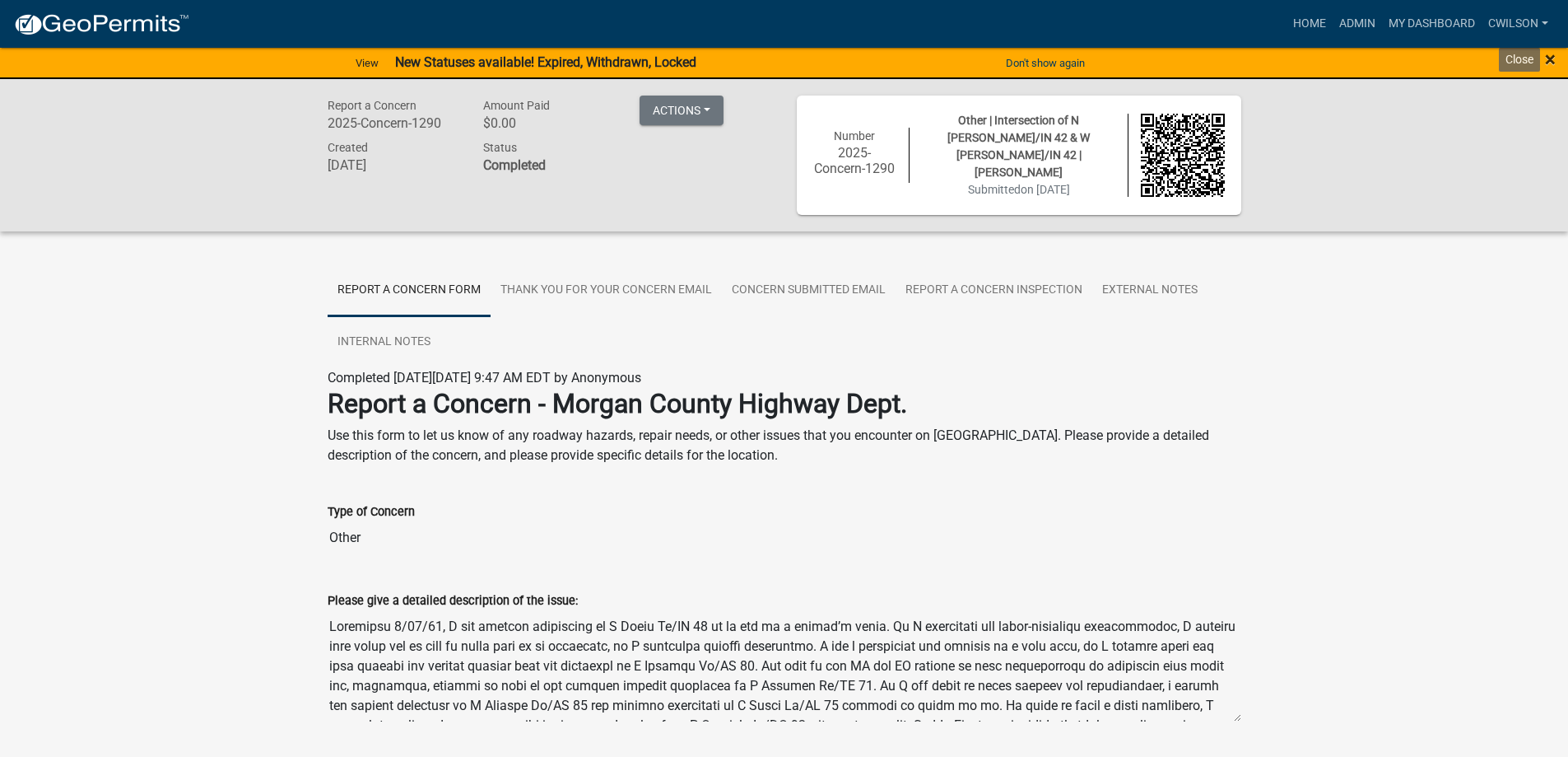
click at [1549, 54] on span "×" at bounding box center [1550, 58] width 11 height 23
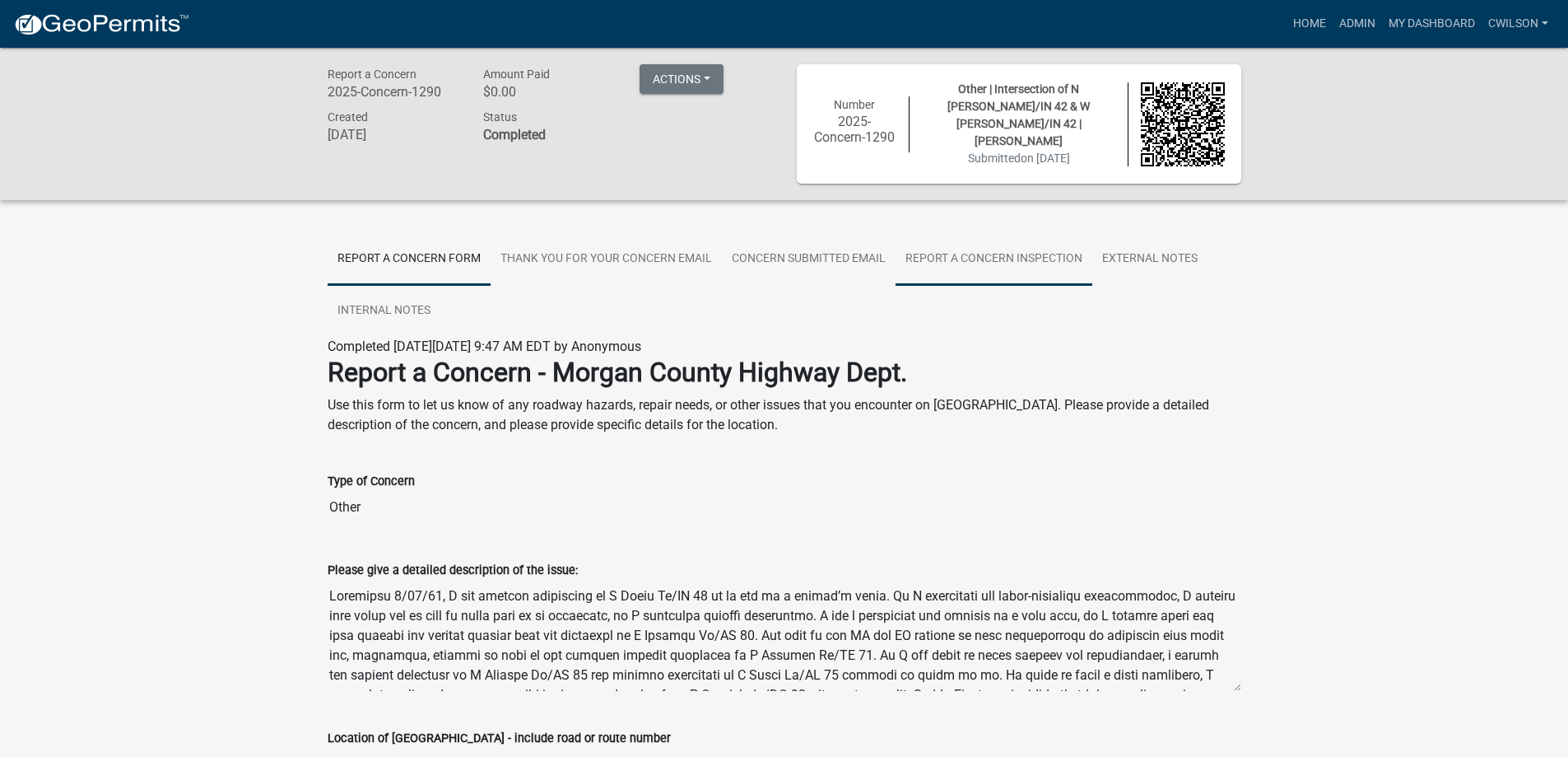
click at [925, 255] on link "Report A Concern Inspection" at bounding box center [994, 259] width 197 height 53
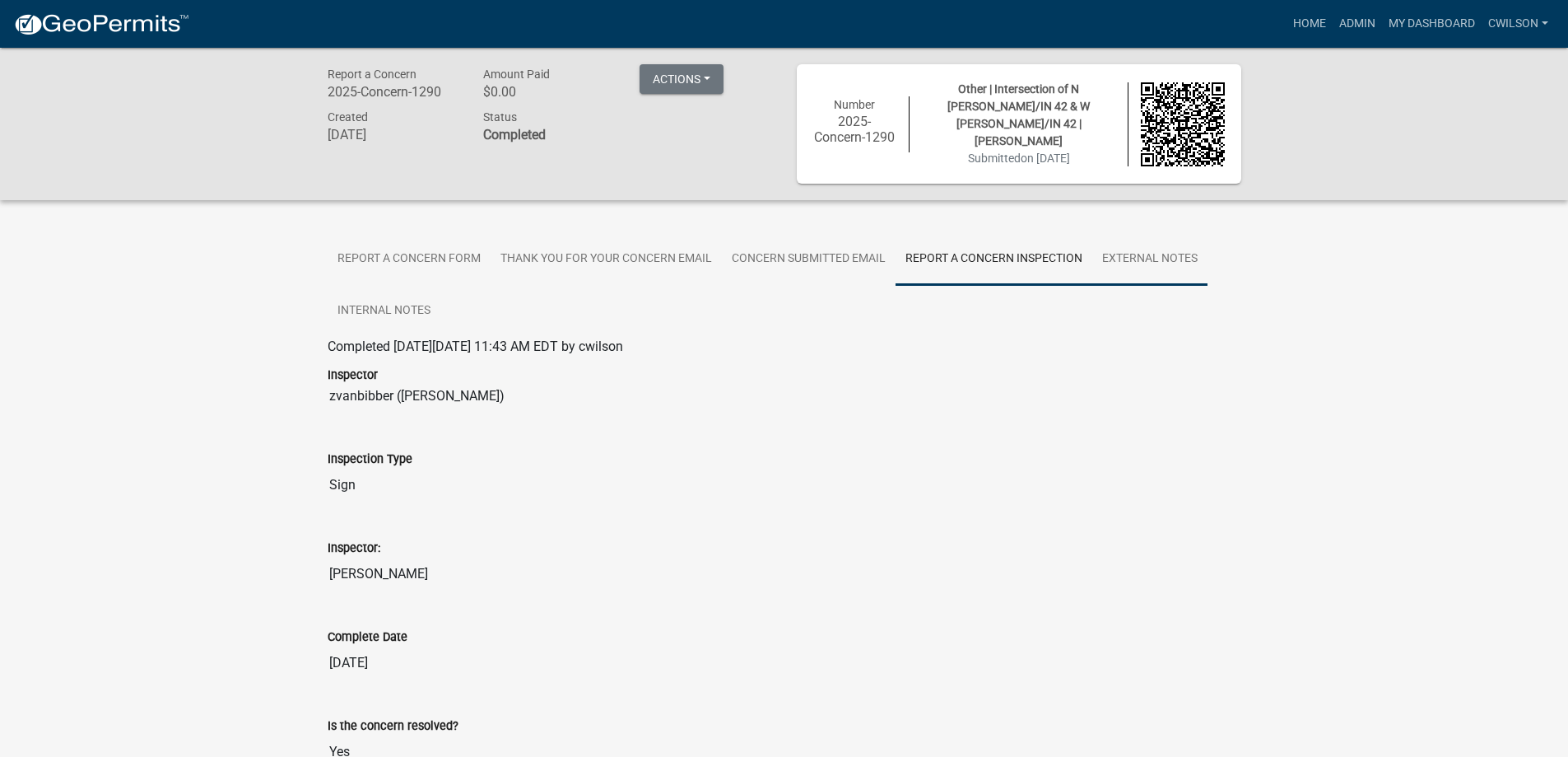
click at [1178, 265] on link "External Notes" at bounding box center [1150, 259] width 115 height 53
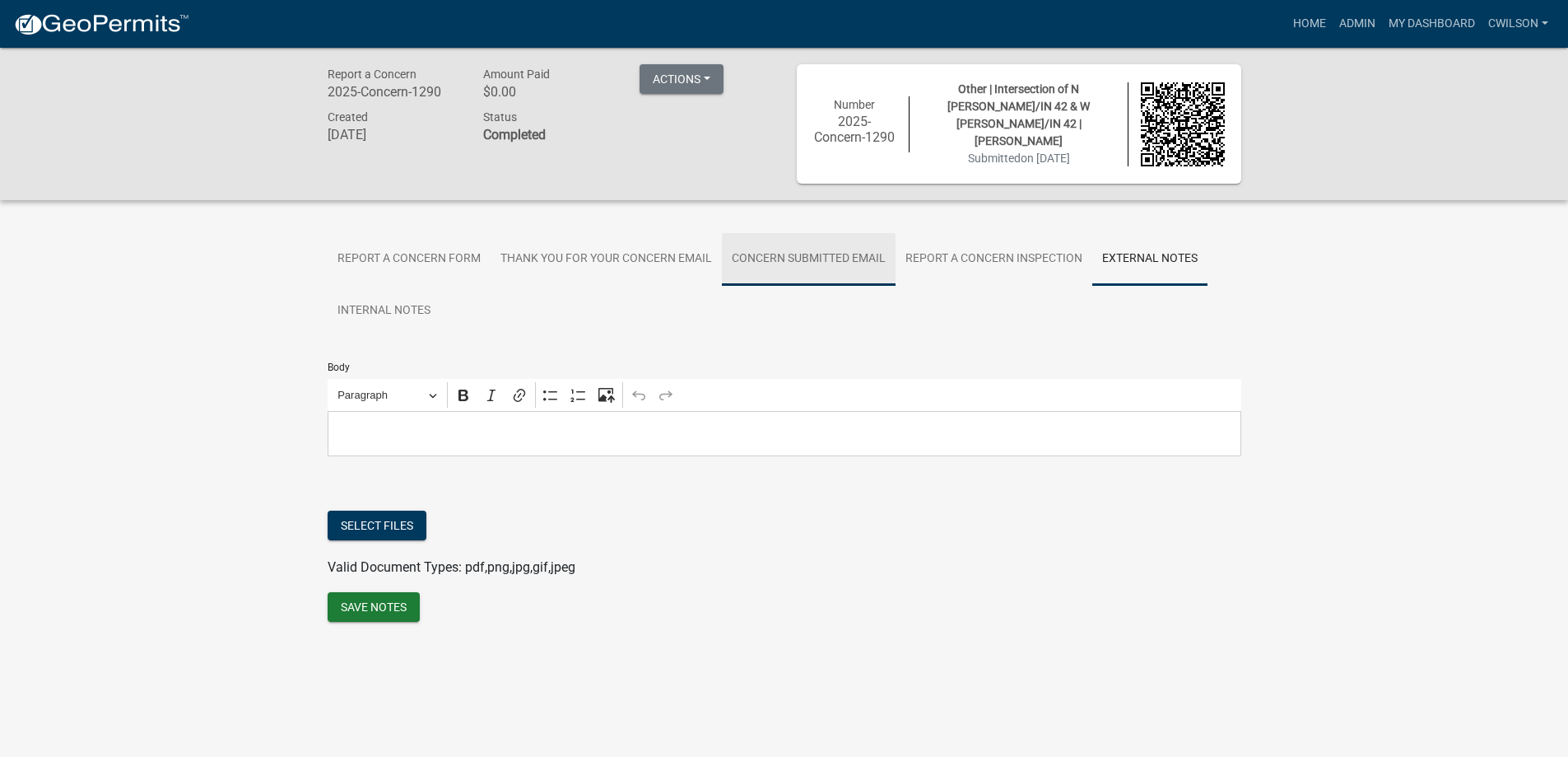
click at [853, 250] on link "Concern Submitted Email" at bounding box center [808, 259] width 173 height 53
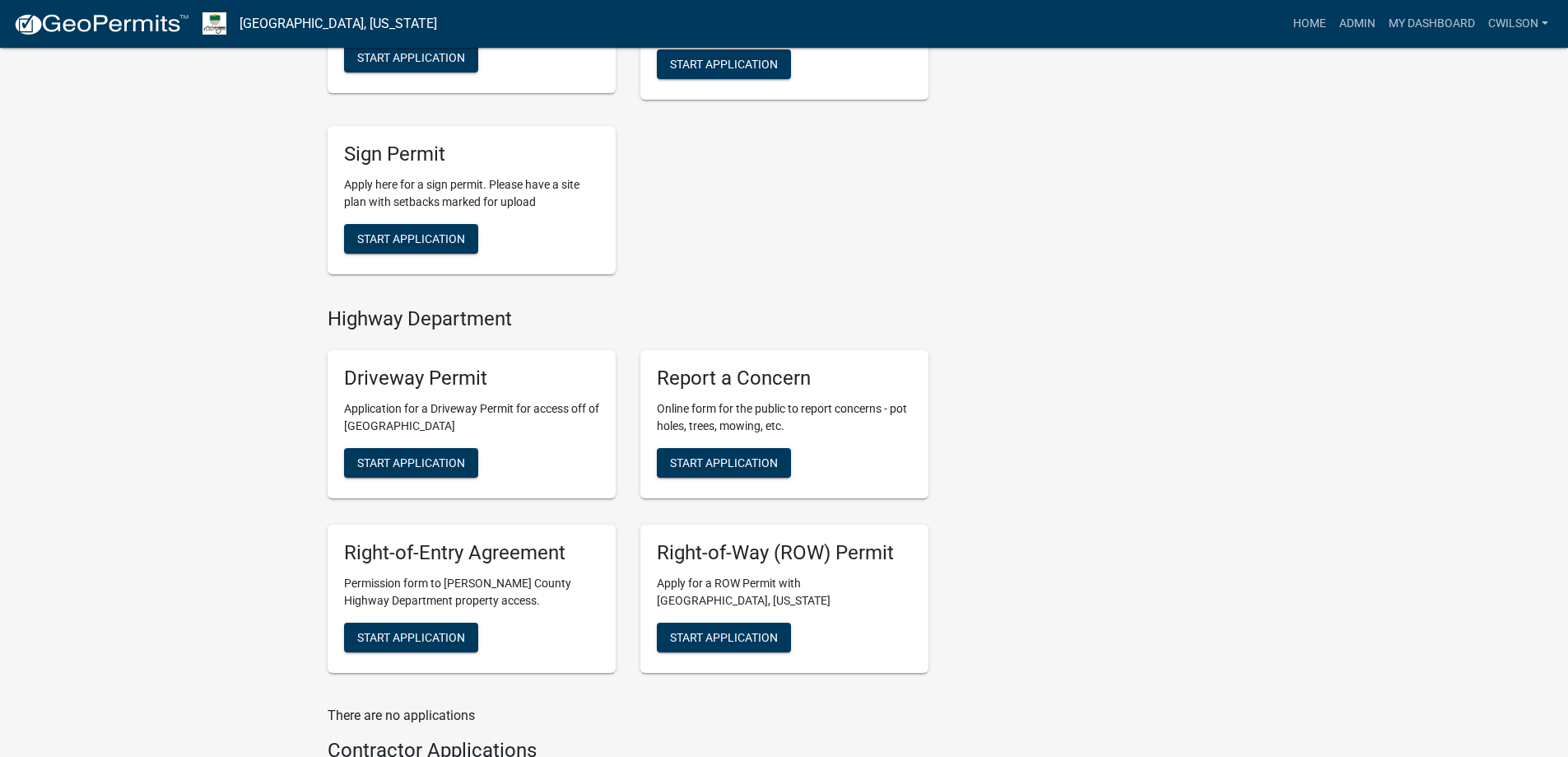
scroll to position [494, 0]
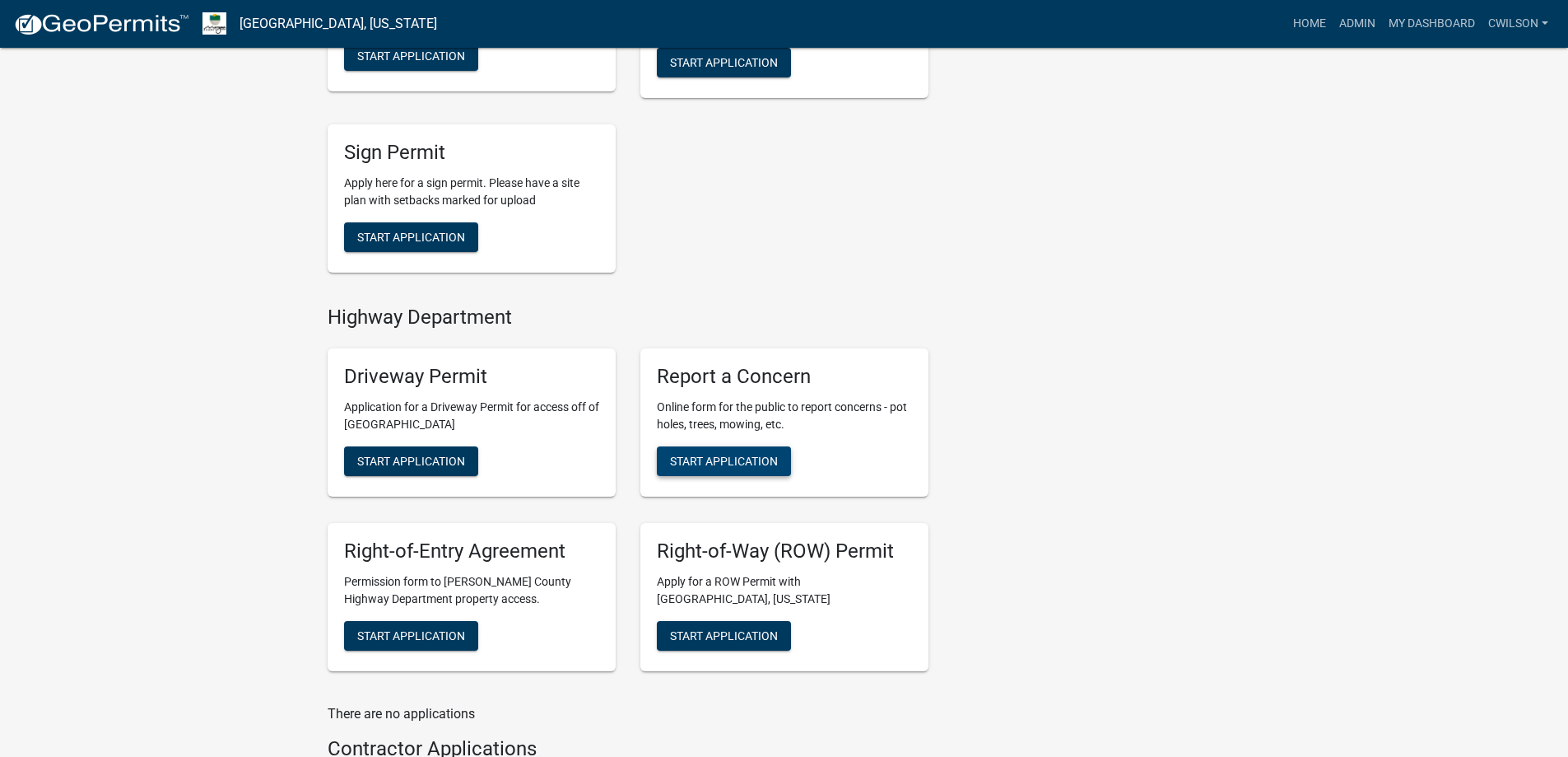
click at [708, 450] on button "Start Application" at bounding box center [723, 461] width 134 height 30
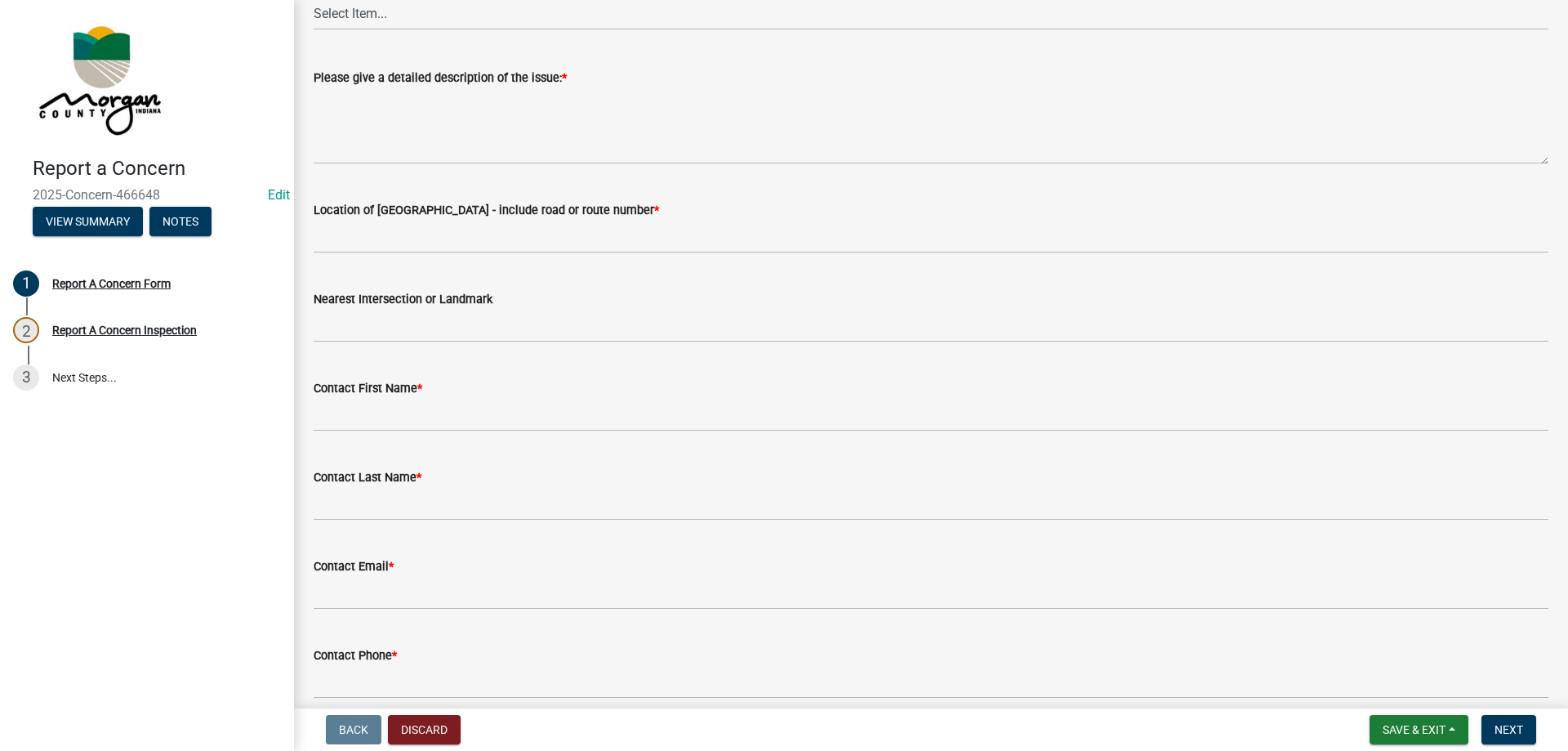
scroll to position [245, 0]
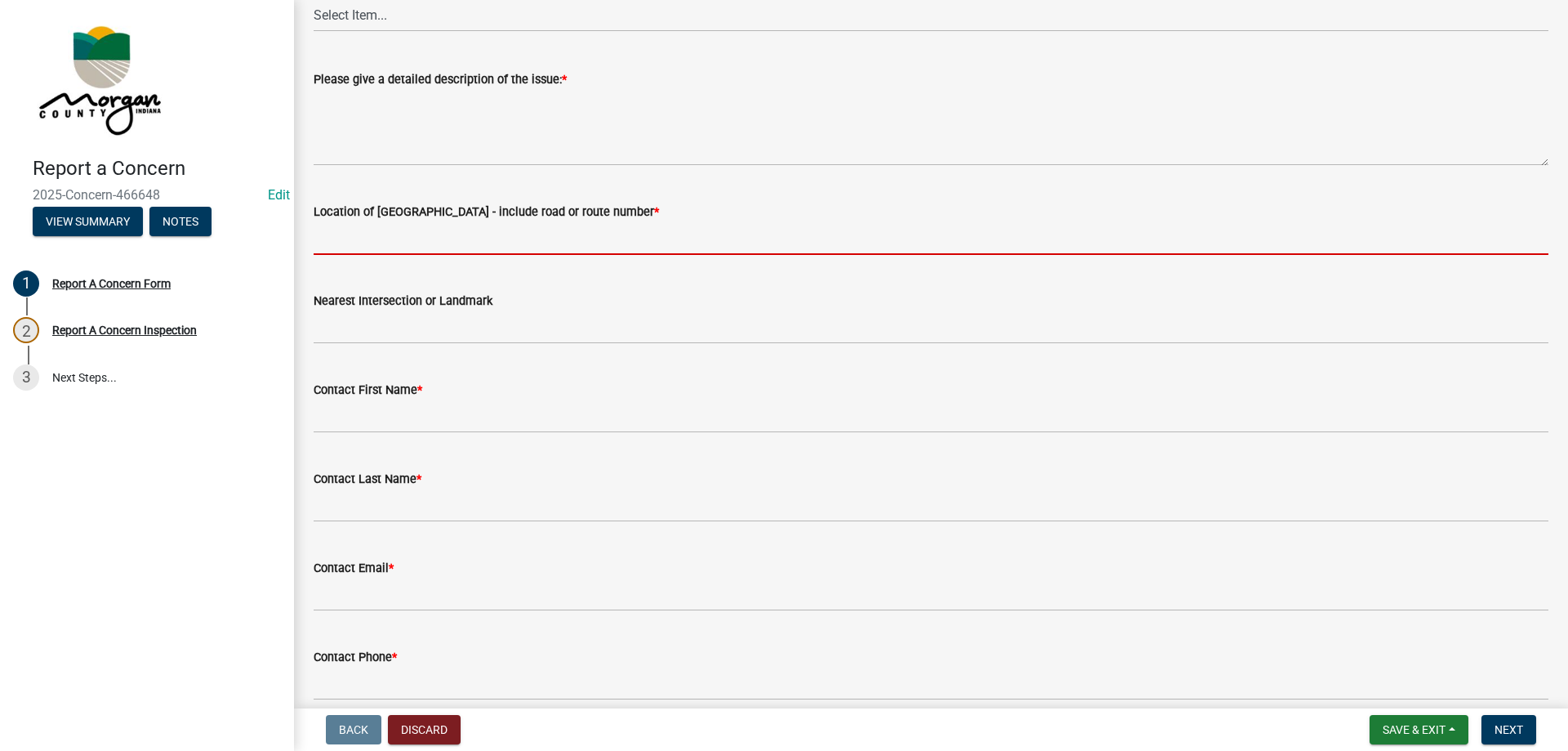
click at [416, 241] on input "Location of Concern - include road or route number *" at bounding box center [931, 238] width 1235 height 33
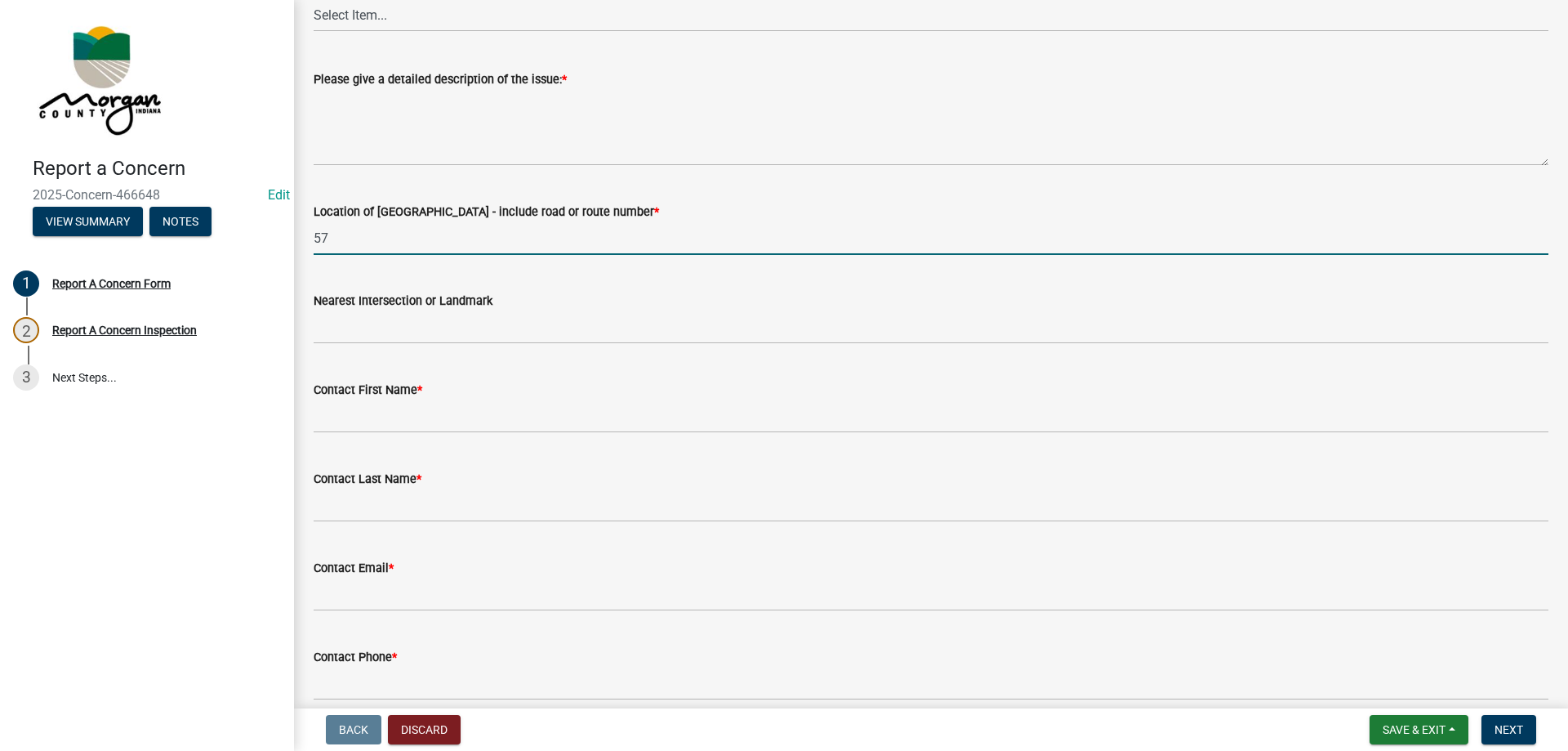
type input "5"
type input "5779"
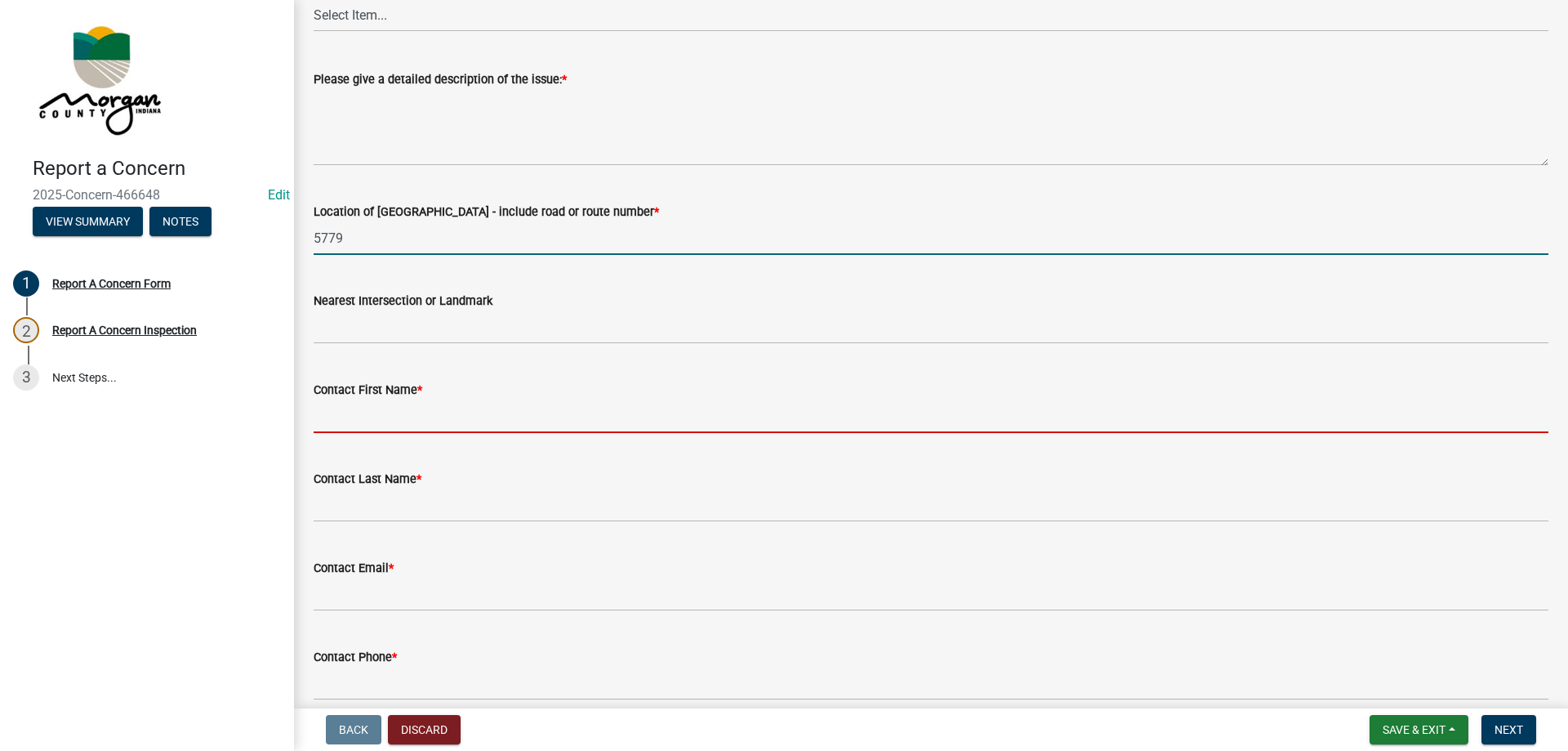
click at [440, 412] on input "Contact First Name *" at bounding box center [931, 416] width 1235 height 33
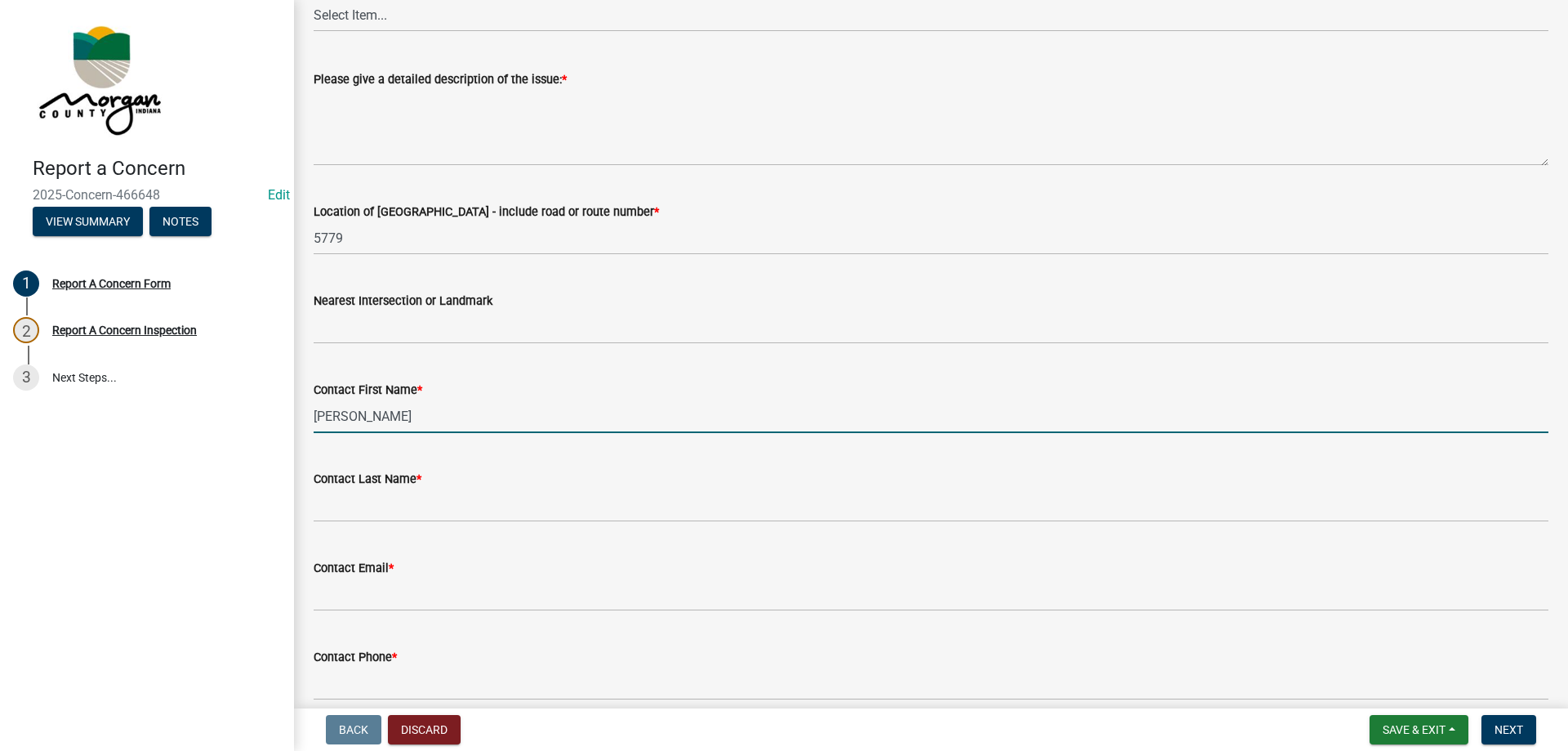
type input "Timothy"
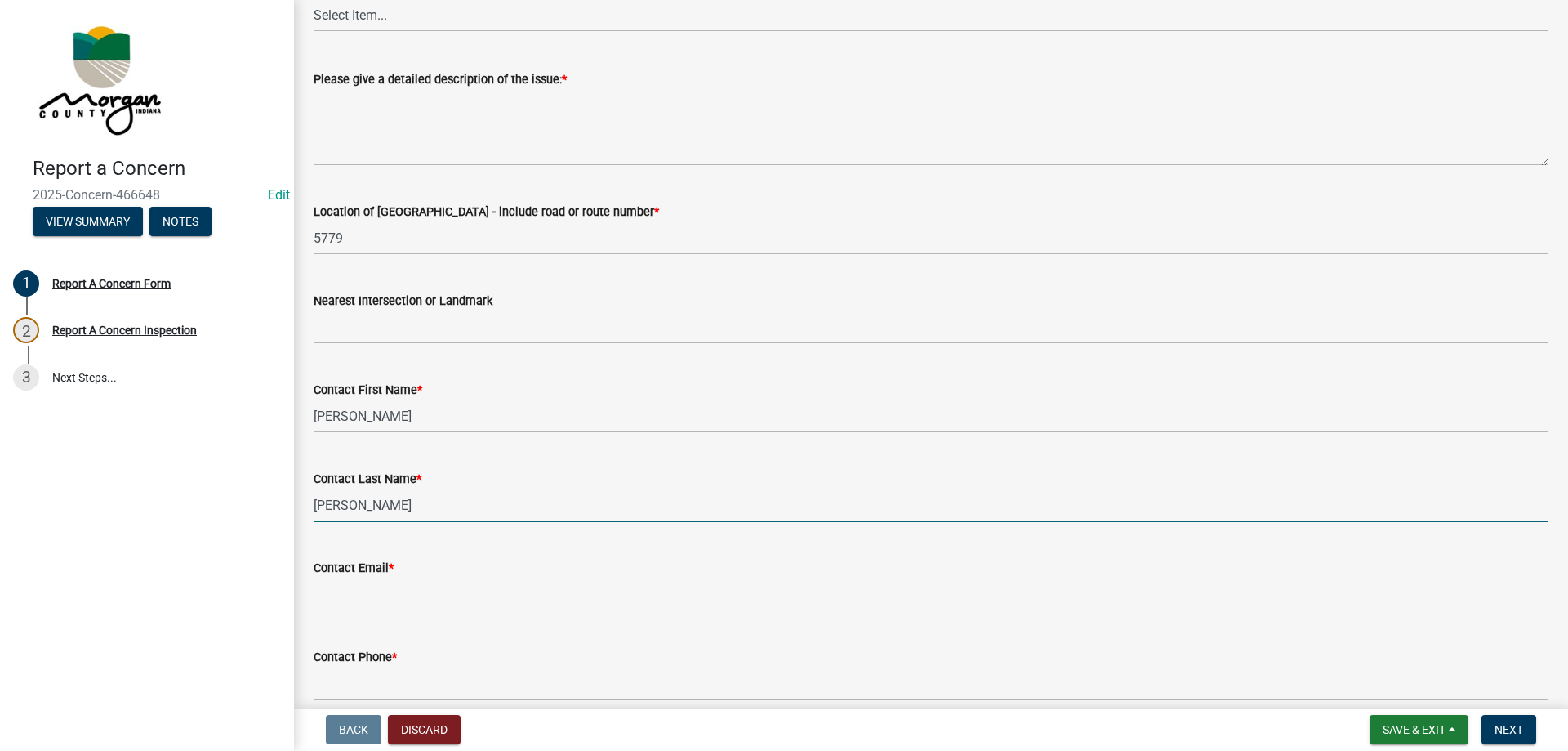
type input "Sims"
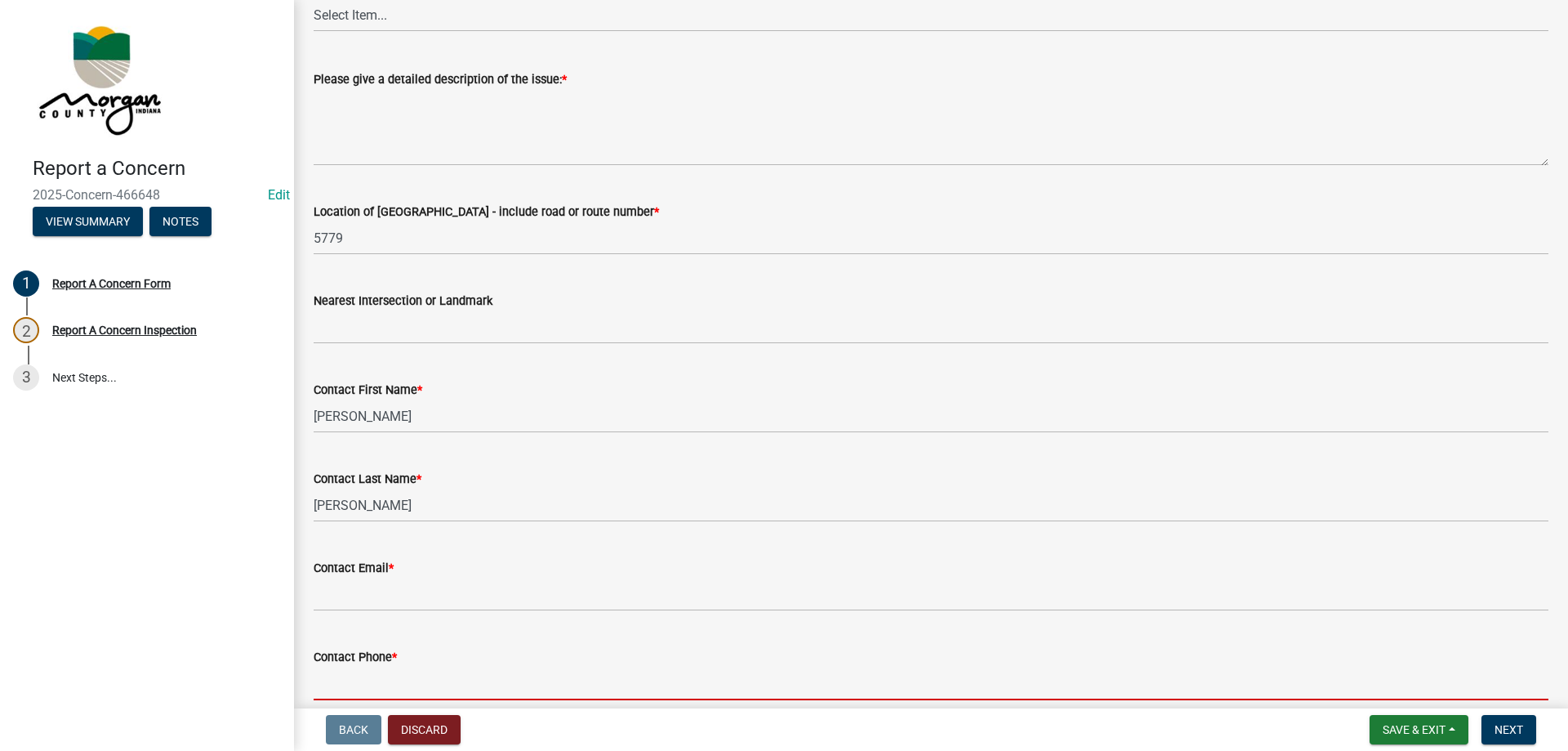
click at [337, 668] on input "Contact Phone *" at bounding box center [931, 683] width 1235 height 33
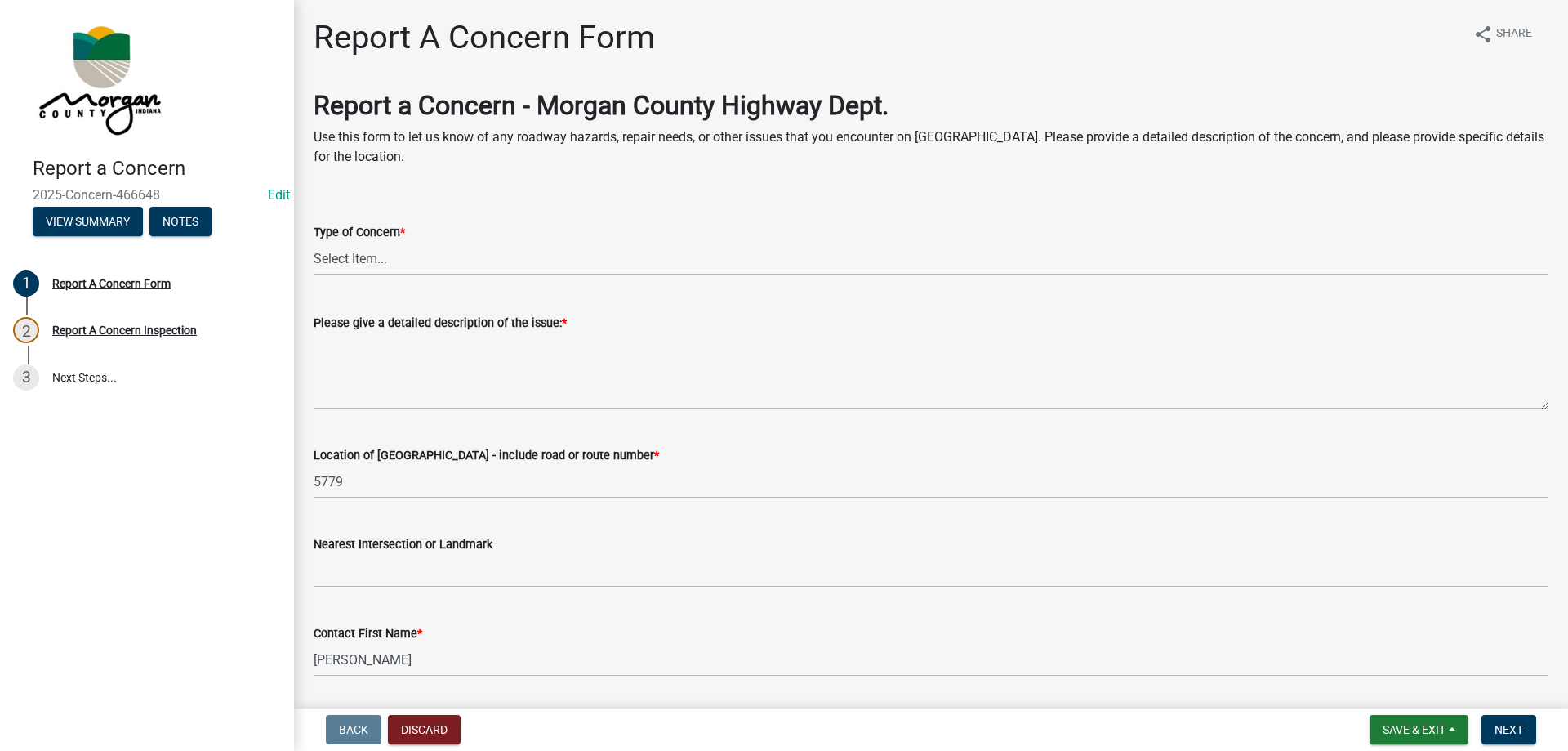
scroll to position [0, 0]
type input "765-346-7312"
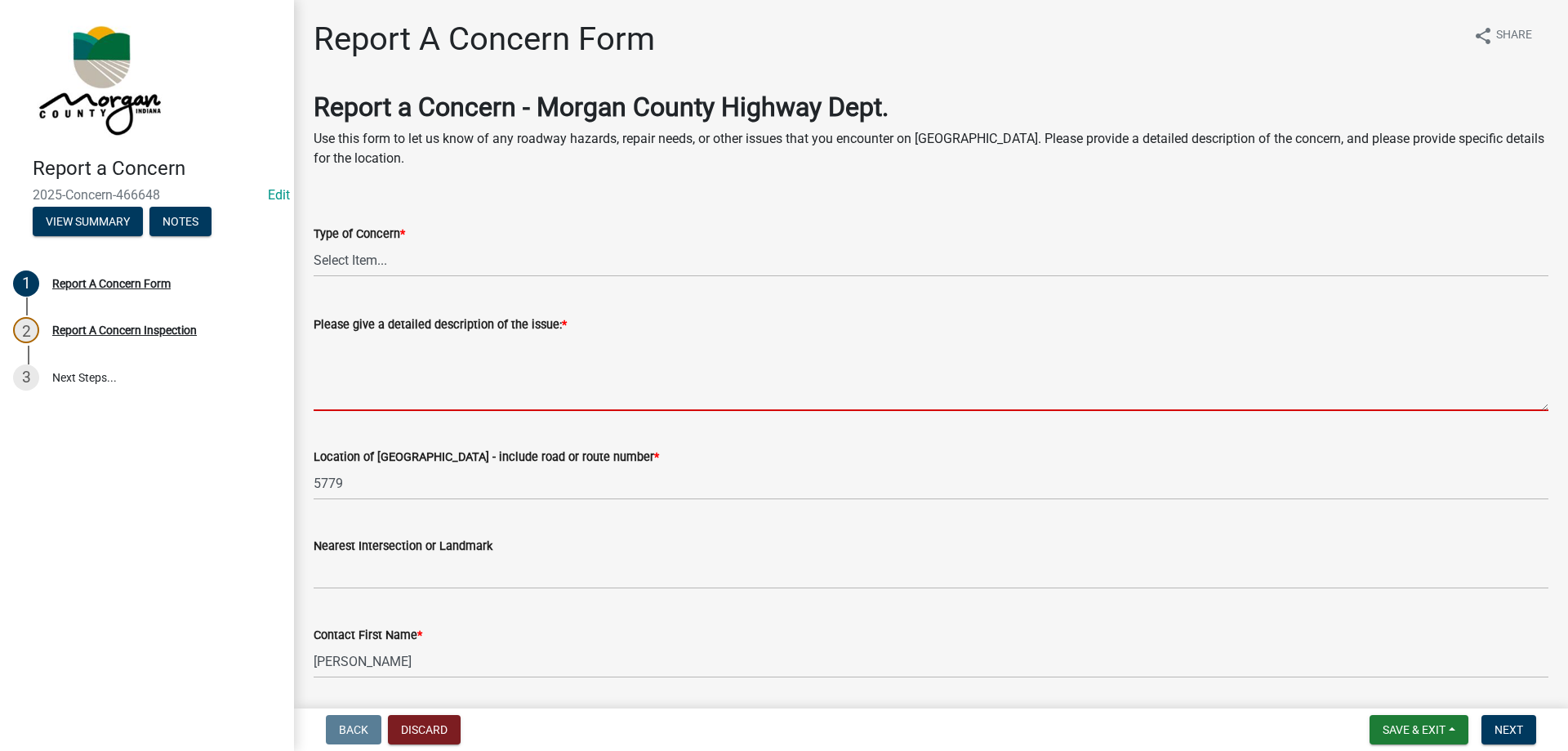
click at [468, 341] on textarea "Please give a detailed description of the issue: *" at bounding box center [931, 372] width 1235 height 76
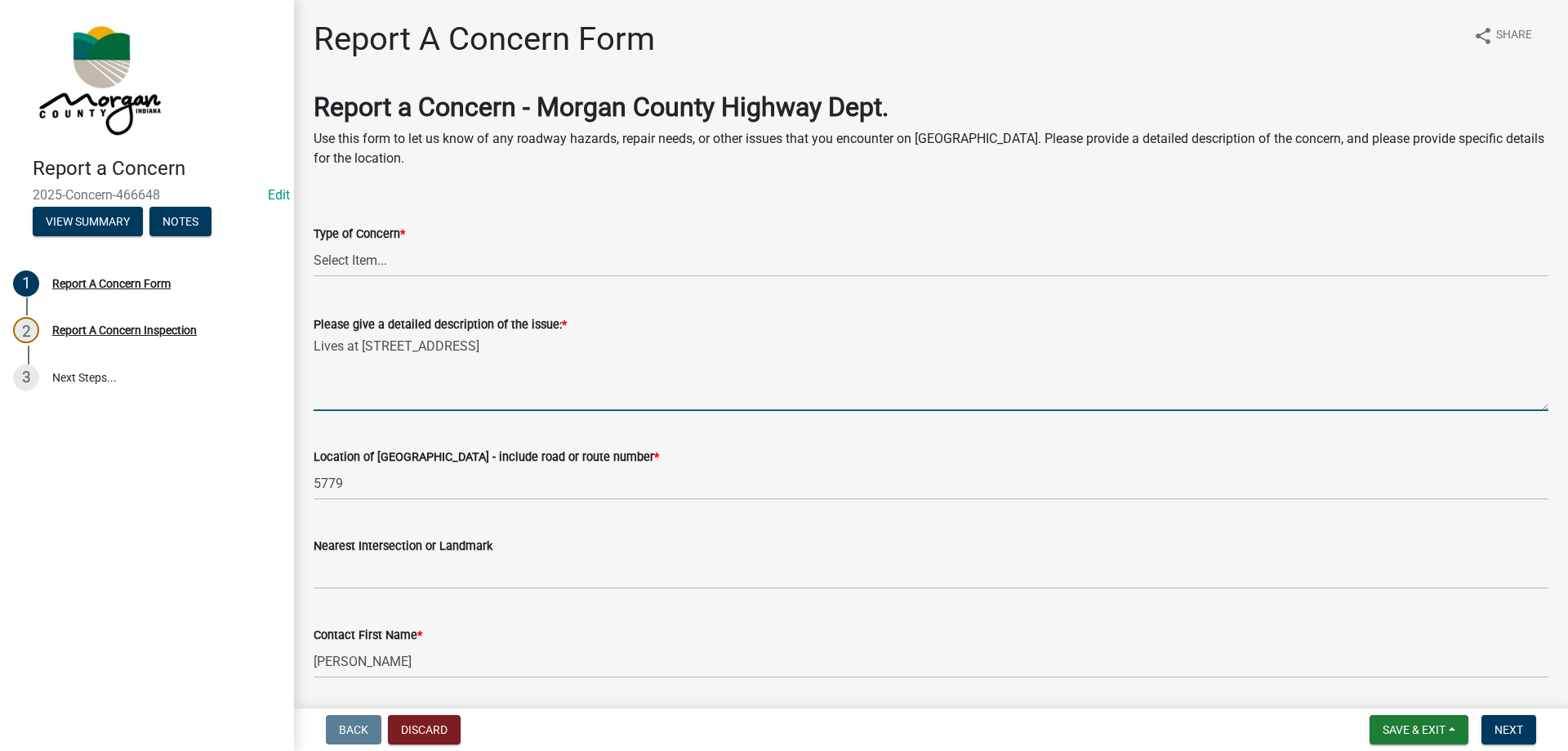
type textarea "Lives at 5779 Blazing Star Rd"
click at [517, 339] on textarea "Lives at 5779 Blazing Star Rd" at bounding box center [931, 372] width 1235 height 76
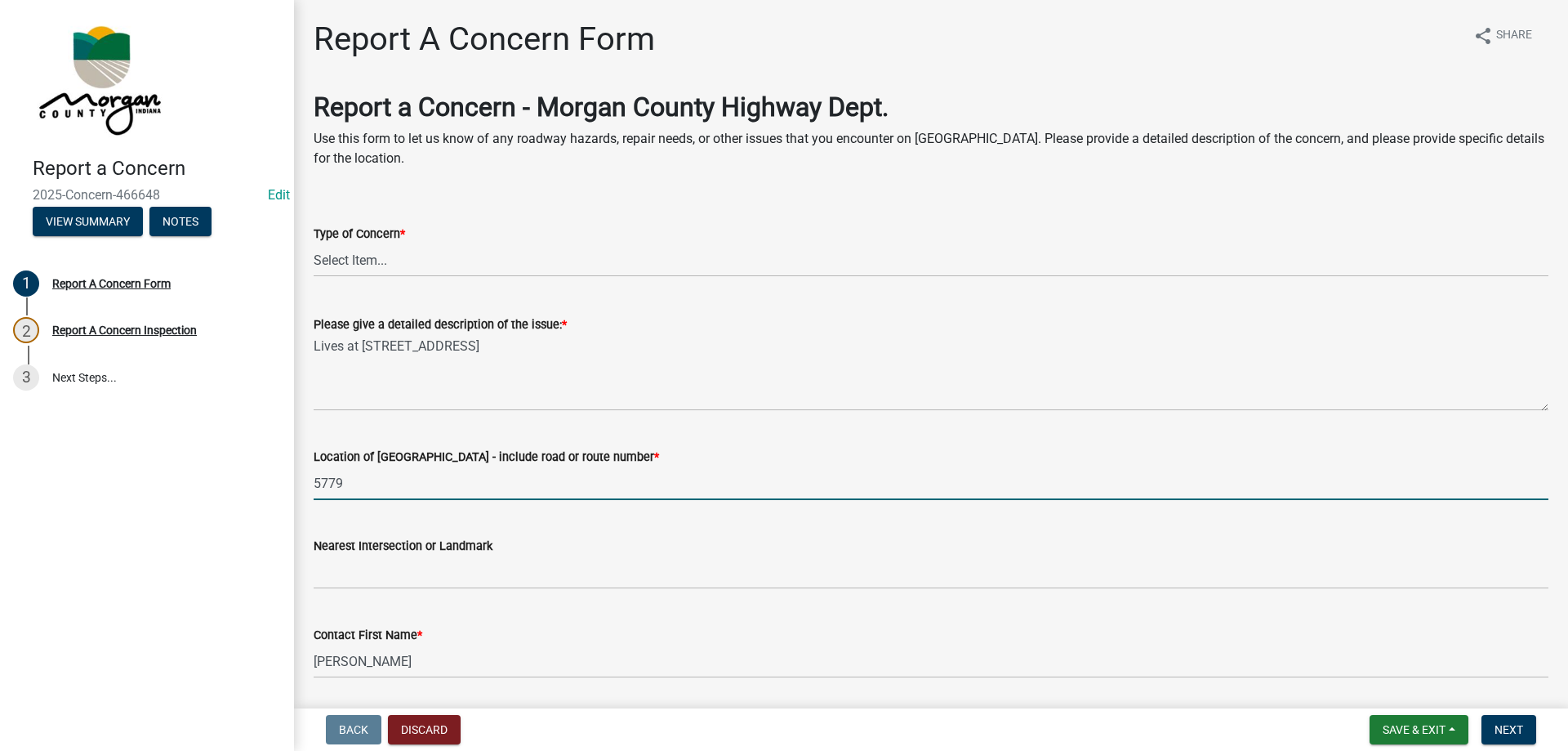
drag, startPoint x: 415, startPoint y: 476, endPoint x: 170, endPoint y: 485, distance: 245.2
click at [170, 485] on div "Report a Concern 2025-Concern-466648 Edit View Summary Notes 1 Report A Concern…" at bounding box center [784, 376] width 1568 height 751
type input "b"
type input "Blazing Star Rd"
click at [556, 322] on label "Please give a detailed description of the issue: *" at bounding box center [440, 325] width 253 height 11
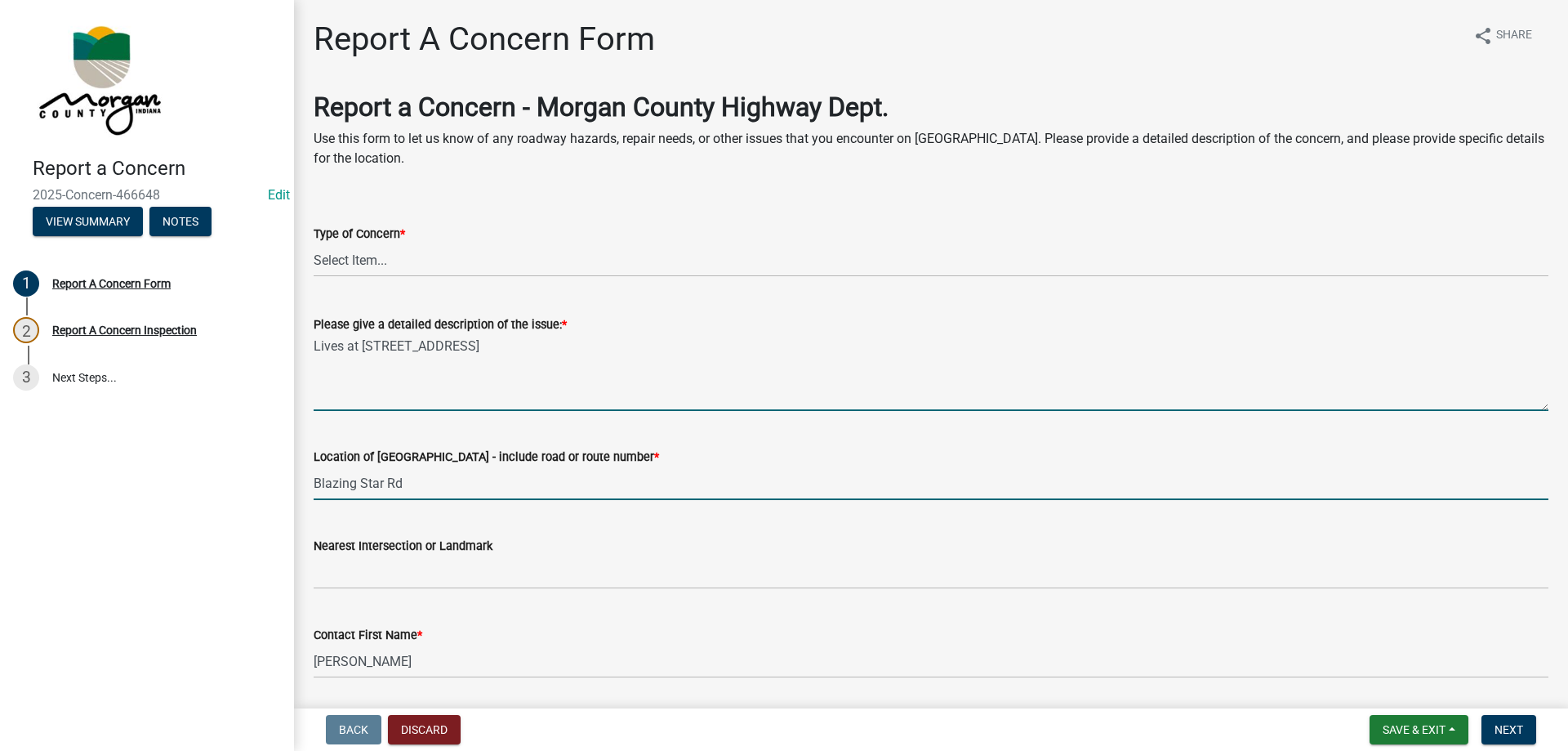
click at [556, 334] on textarea "Lives at 5779 Blazing Star Rd" at bounding box center [931, 372] width 1235 height 76
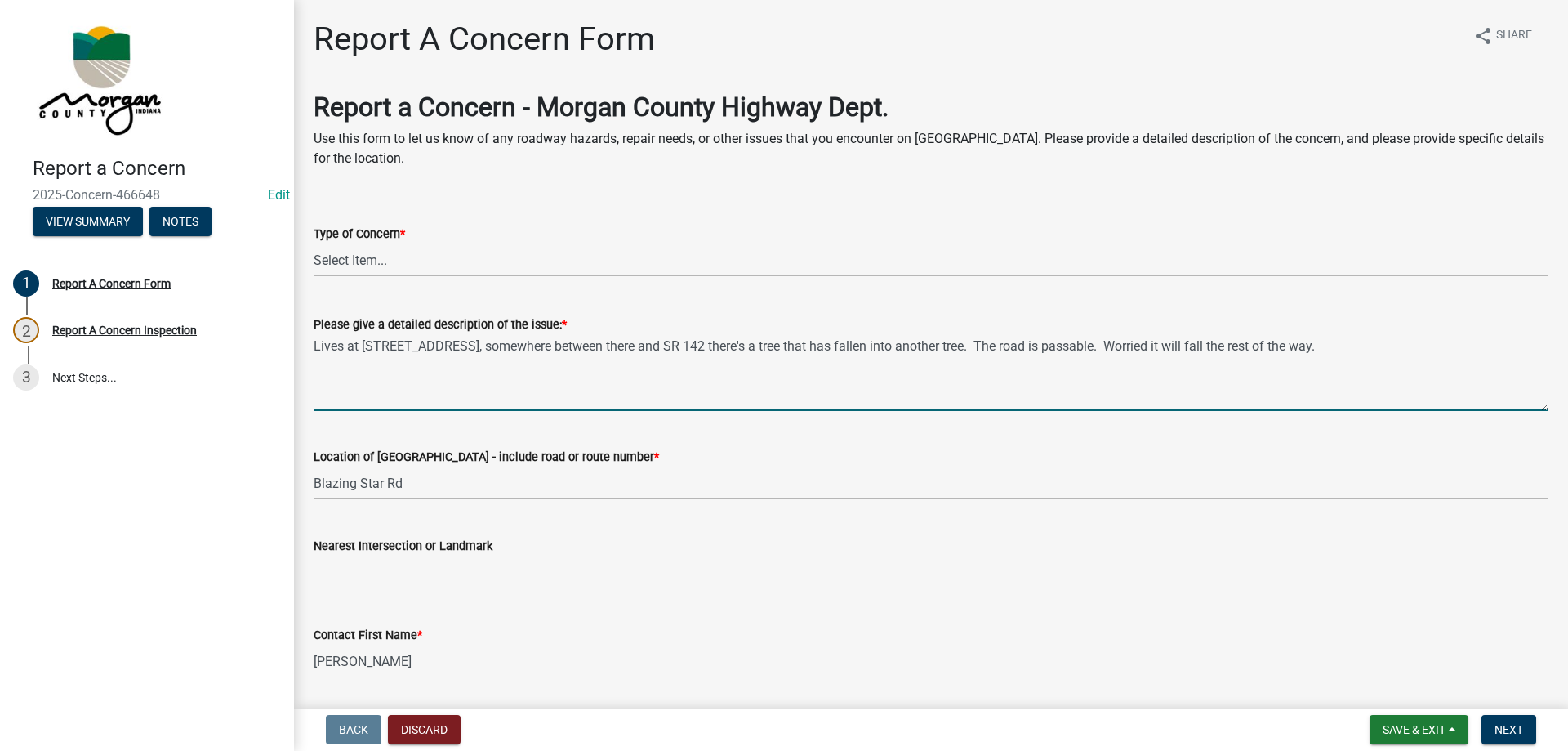
click at [1343, 344] on textarea "Lives at 5779 Blazing Star Rd, somewhere between there and SR 142 there's a tre…" at bounding box center [931, 372] width 1235 height 76
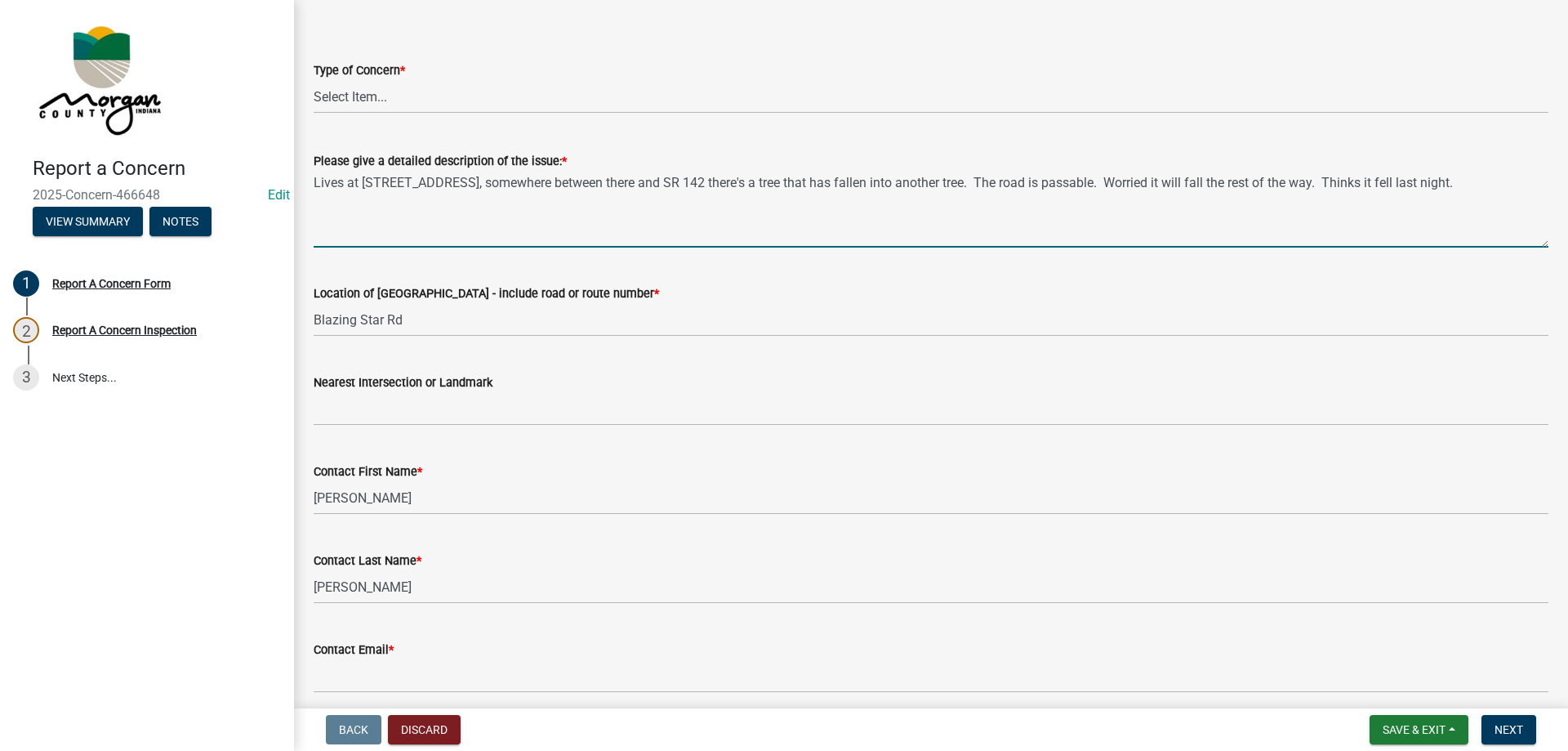
scroll to position [409, 0]
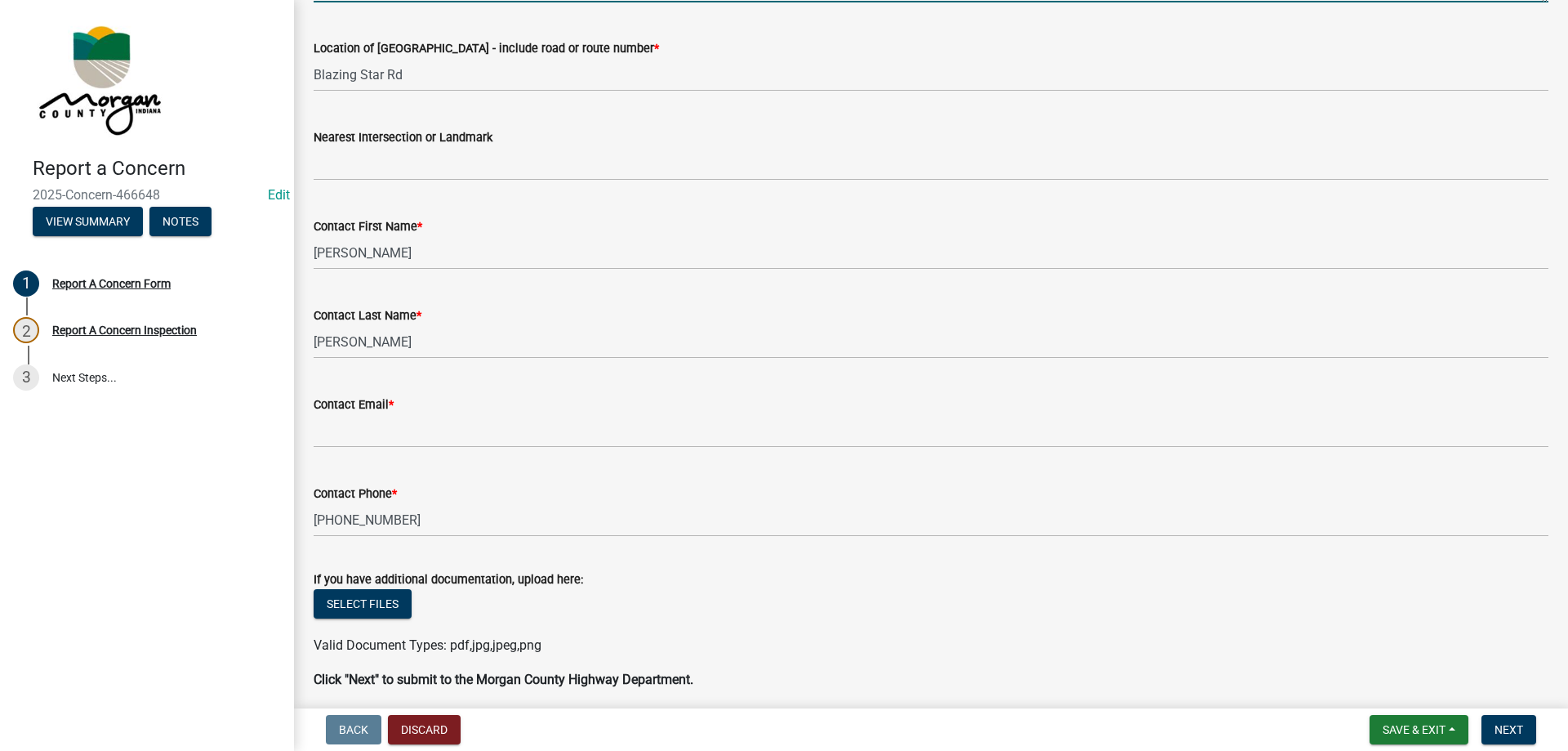
type textarea "Lives at 5779 Blazing Star Rd, somewhere between there and SR 142 there's a tre…"
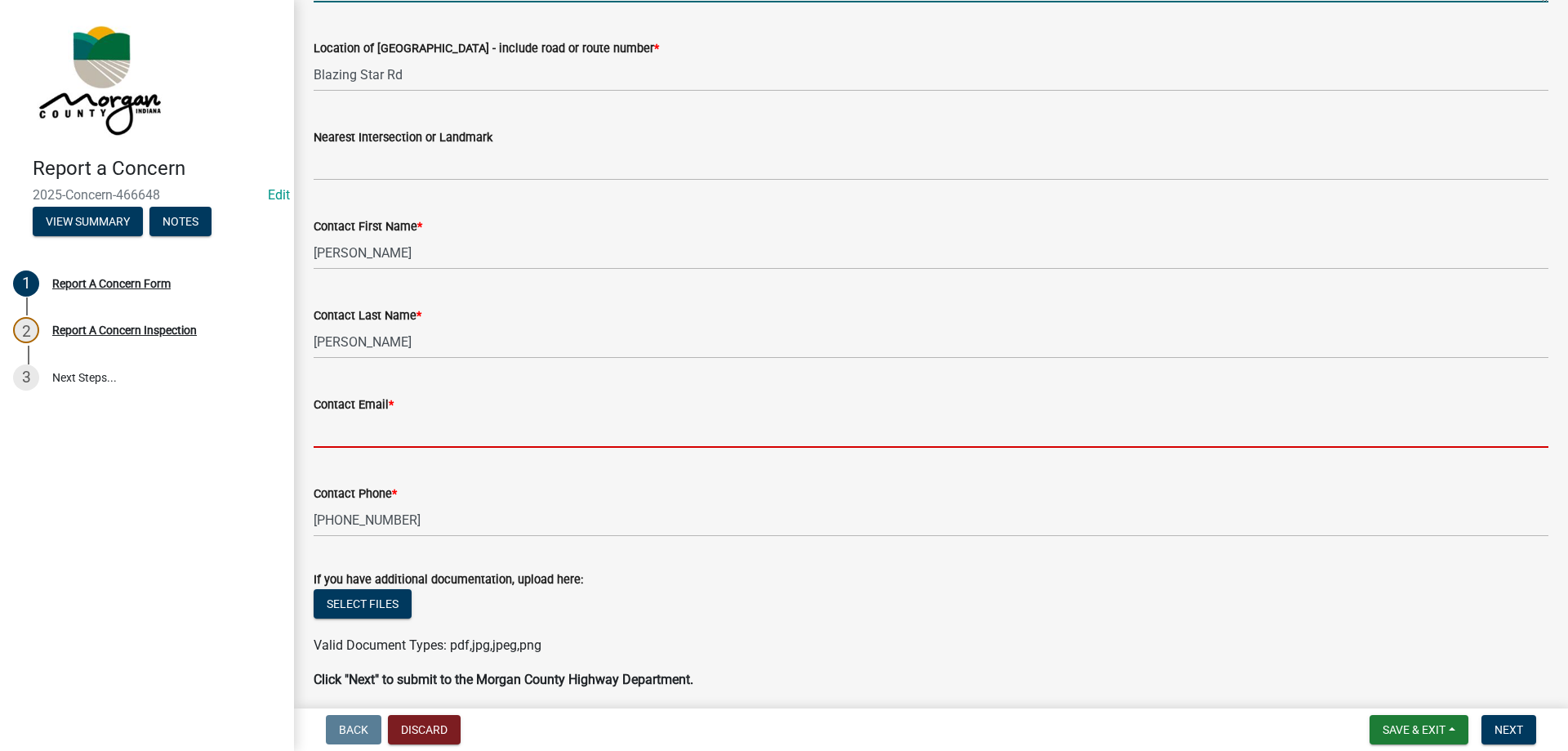
click at [437, 425] on input "Contact Email *" at bounding box center [931, 431] width 1235 height 33
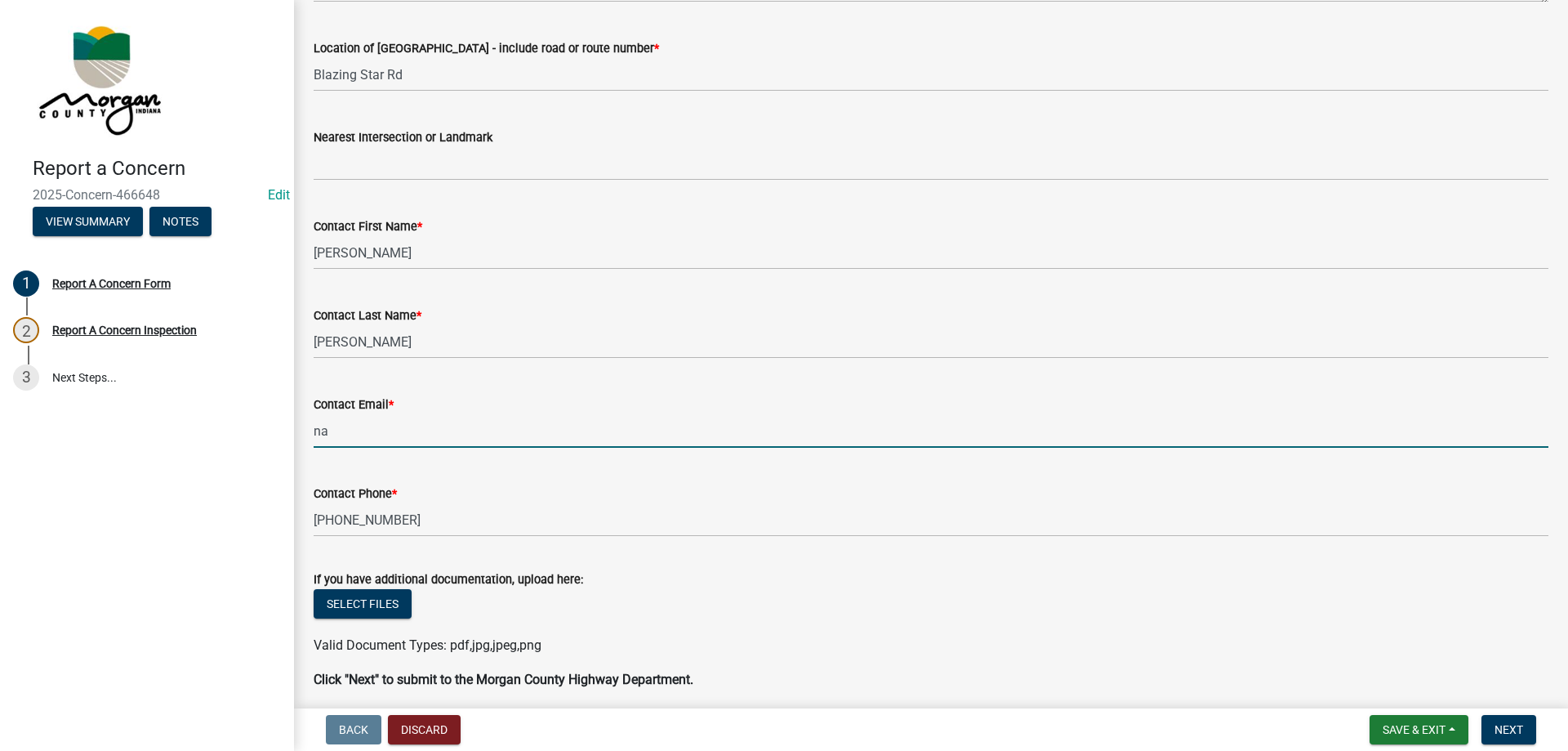
type input "[EMAIL_ADDRESS][DOMAIN_NAME]"
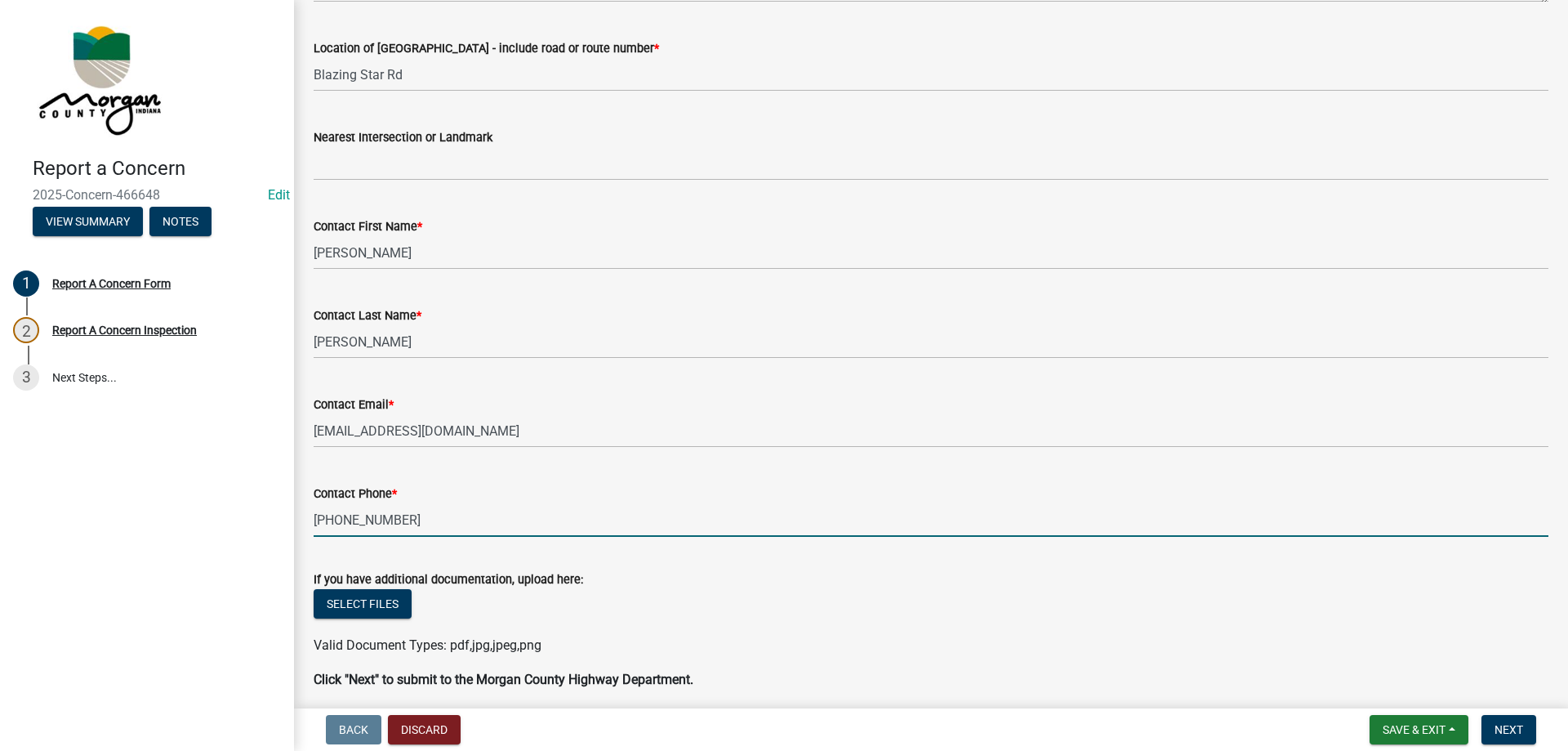
click at [440, 520] on input "765-346-7312" at bounding box center [931, 520] width 1235 height 33
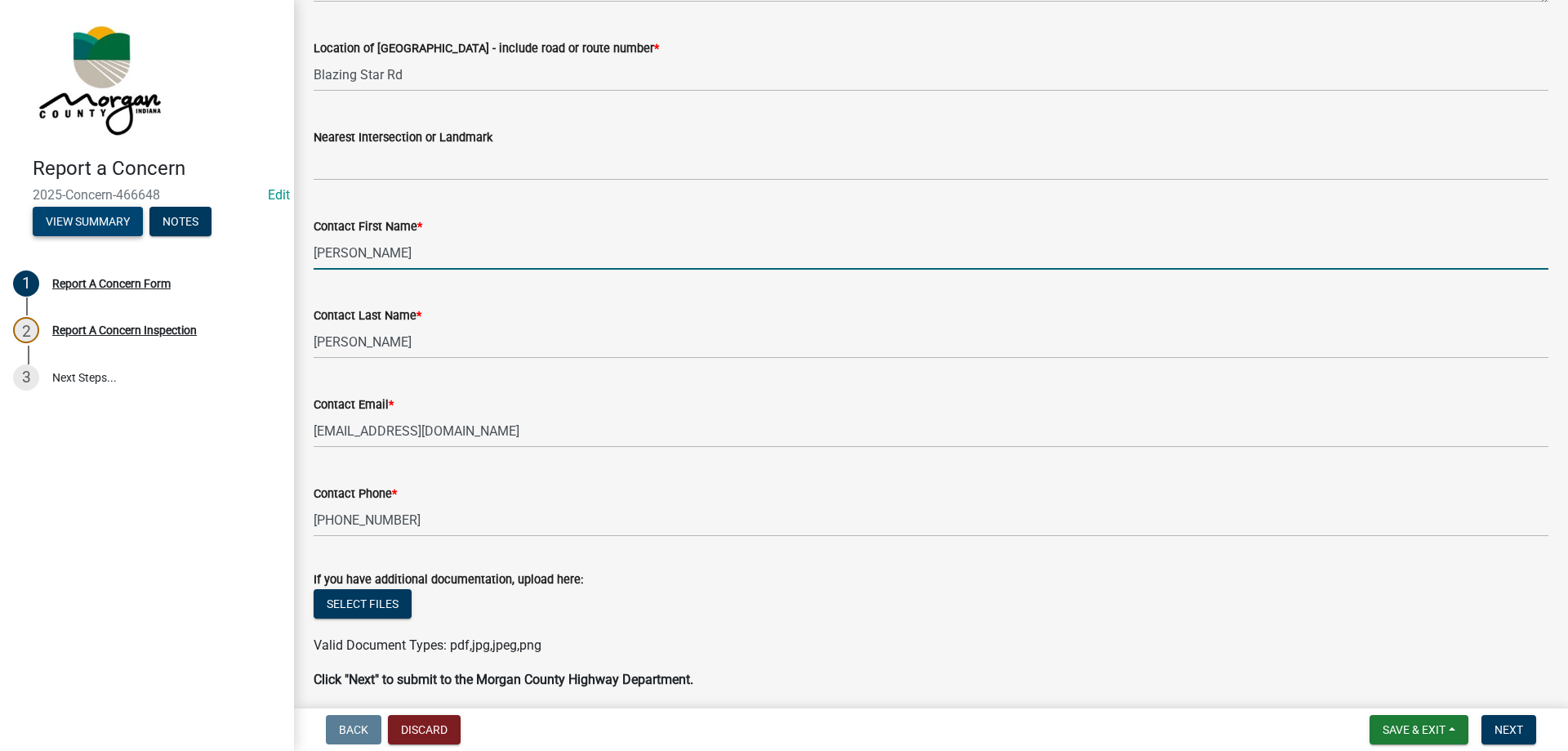
drag, startPoint x: 414, startPoint y: 244, endPoint x: 96, endPoint y: 225, distance: 318.6
click at [96, 225] on div "Report a Concern 2025-Concern-466648 Edit View Summary Notes 1 Report A Concern…" at bounding box center [784, 376] width 1568 height 751
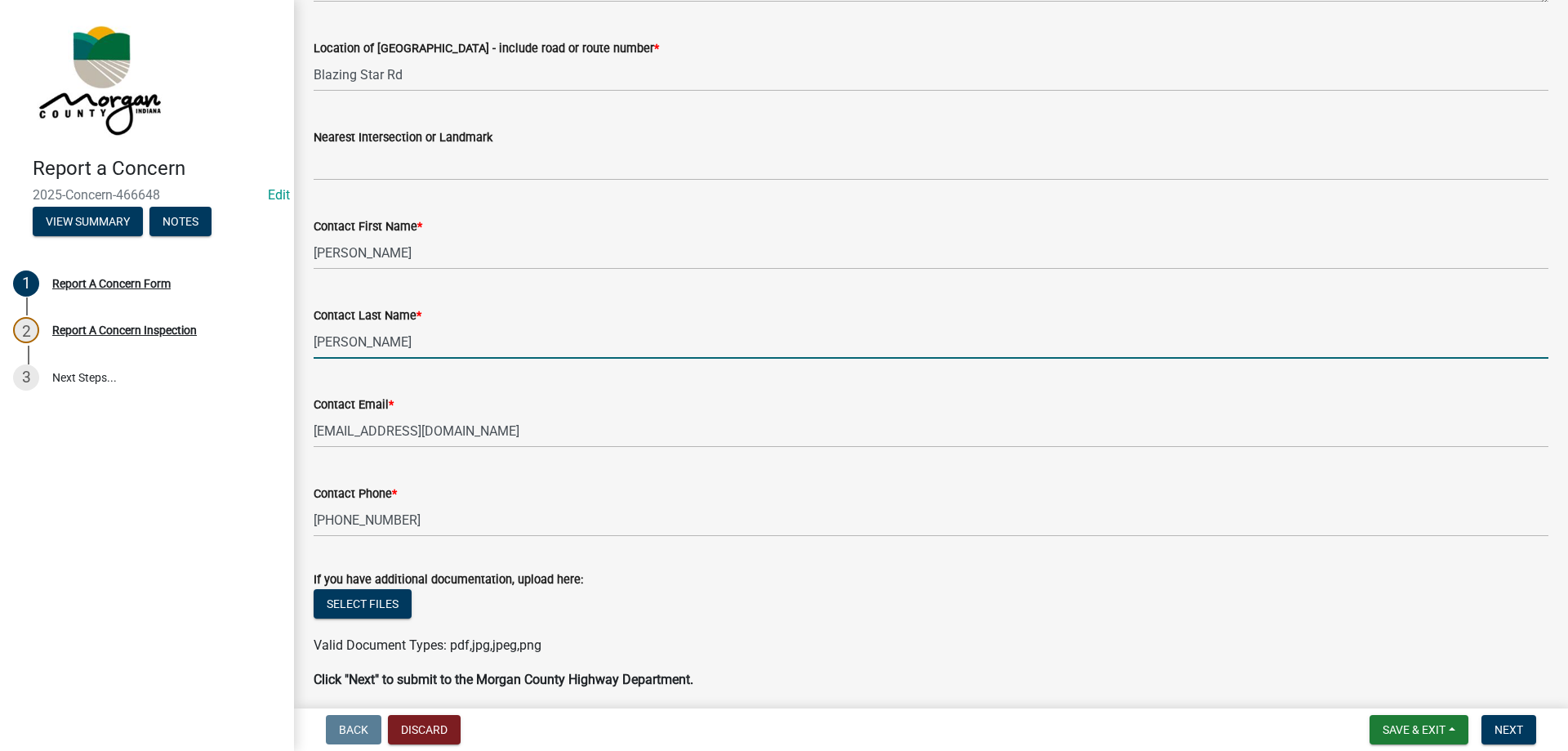
drag, startPoint x: 368, startPoint y: 342, endPoint x: 302, endPoint y: 350, distance: 66.5
click at [302, 350] on div "Contact Last Name * Sims" at bounding box center [931, 320] width 1260 height 76
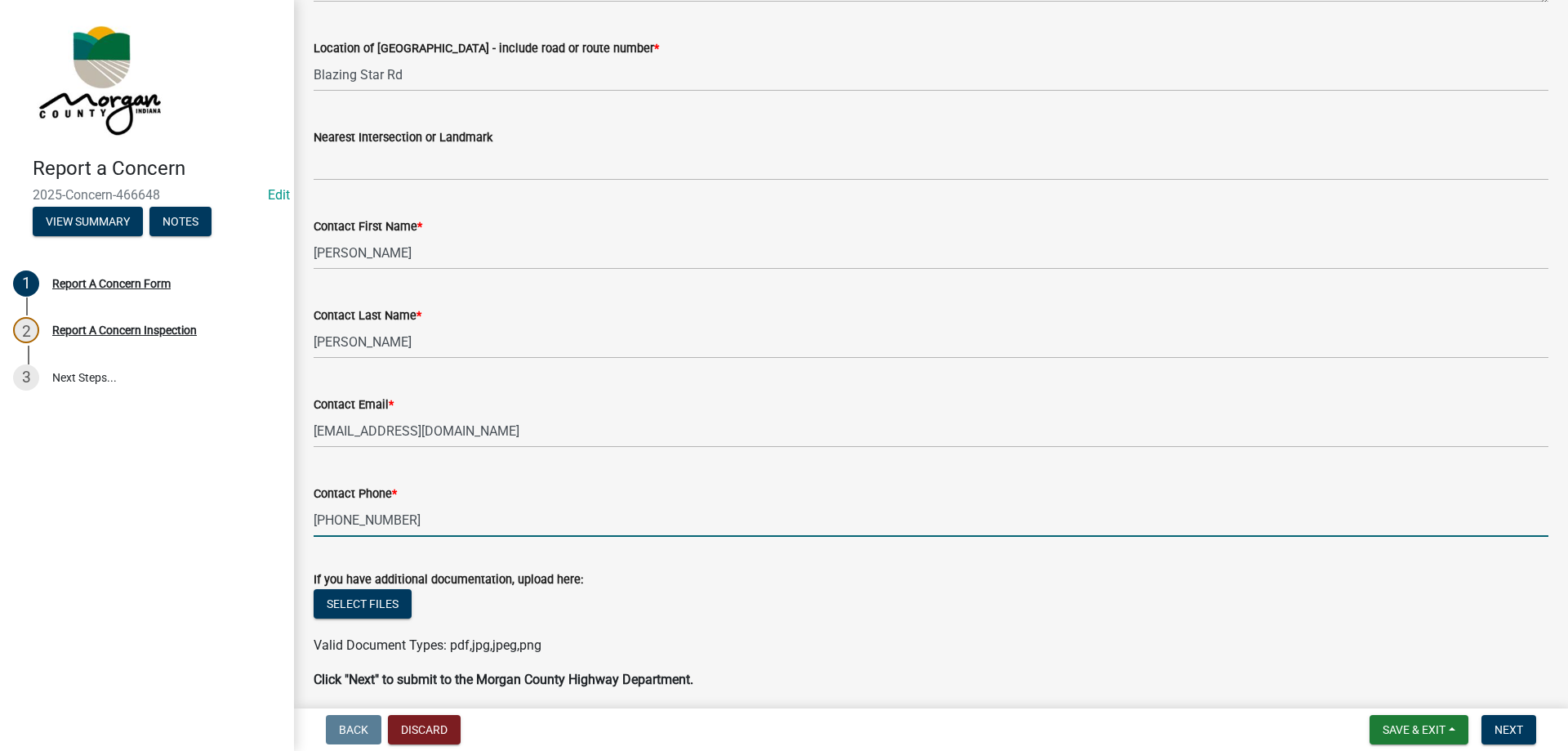
drag, startPoint x: 427, startPoint y: 531, endPoint x: 282, endPoint y: 522, distance: 145.3
click at [282, 522] on div "Report a Concern 2025-Concern-466648 Edit View Summary Notes 1 Report A Concern…" at bounding box center [784, 376] width 1568 height 751
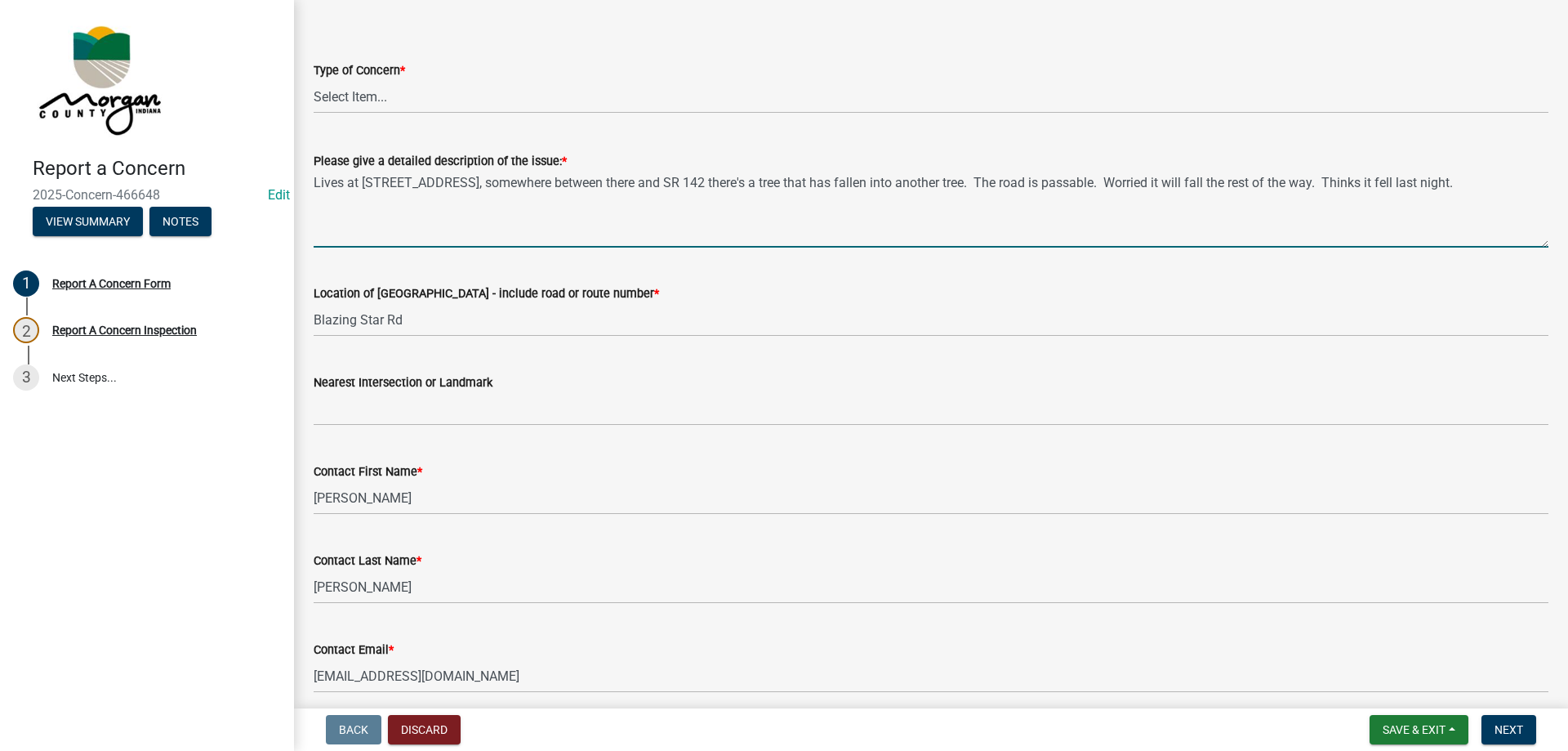
drag, startPoint x: 314, startPoint y: 187, endPoint x: 1470, endPoint y: 173, distance: 1156.1
click at [1470, 173] on textarea "Lives at 5779 Blazing Star Rd, somewhere between there and SR 142 there's a tre…" at bounding box center [931, 208] width 1235 height 76
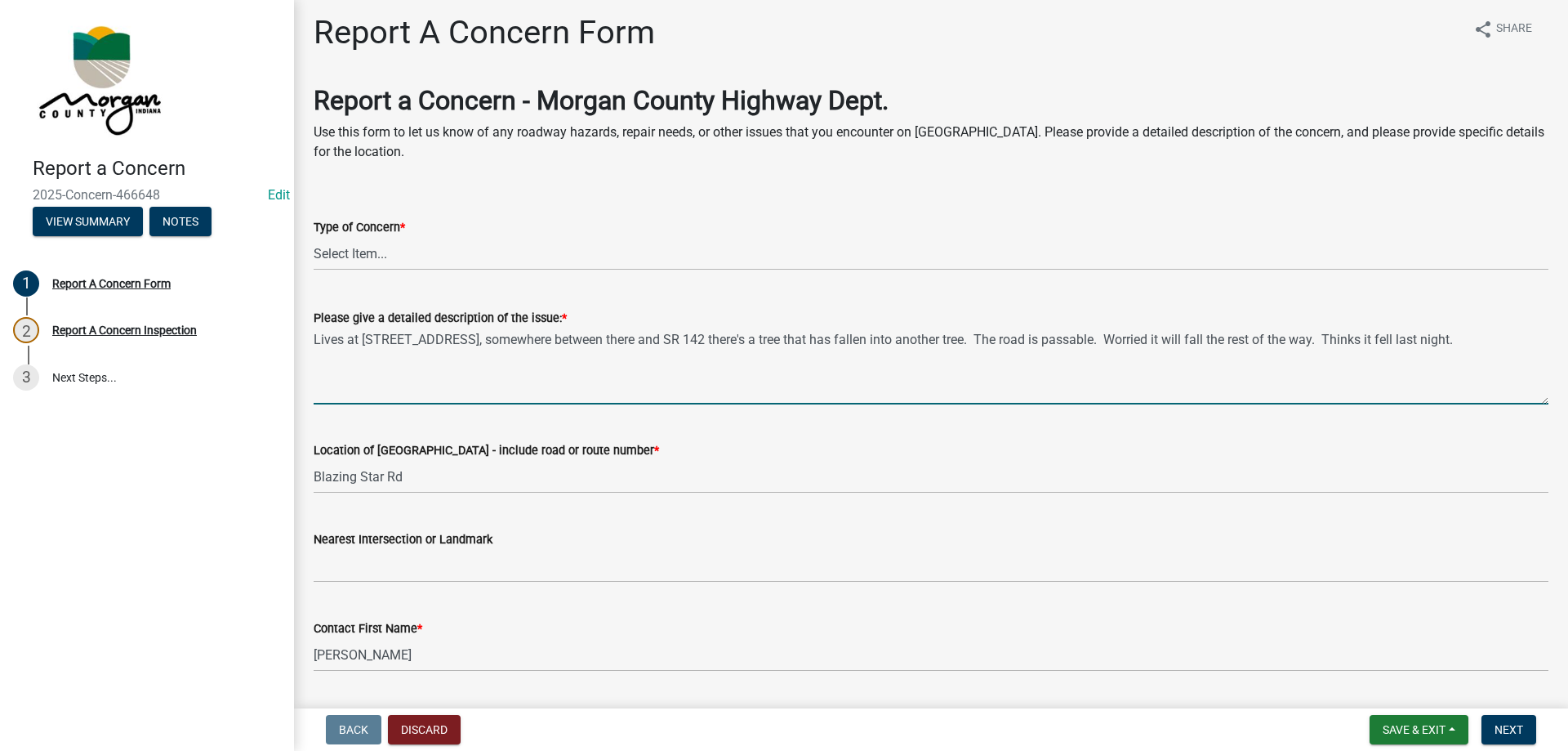
scroll to position [0, 0]
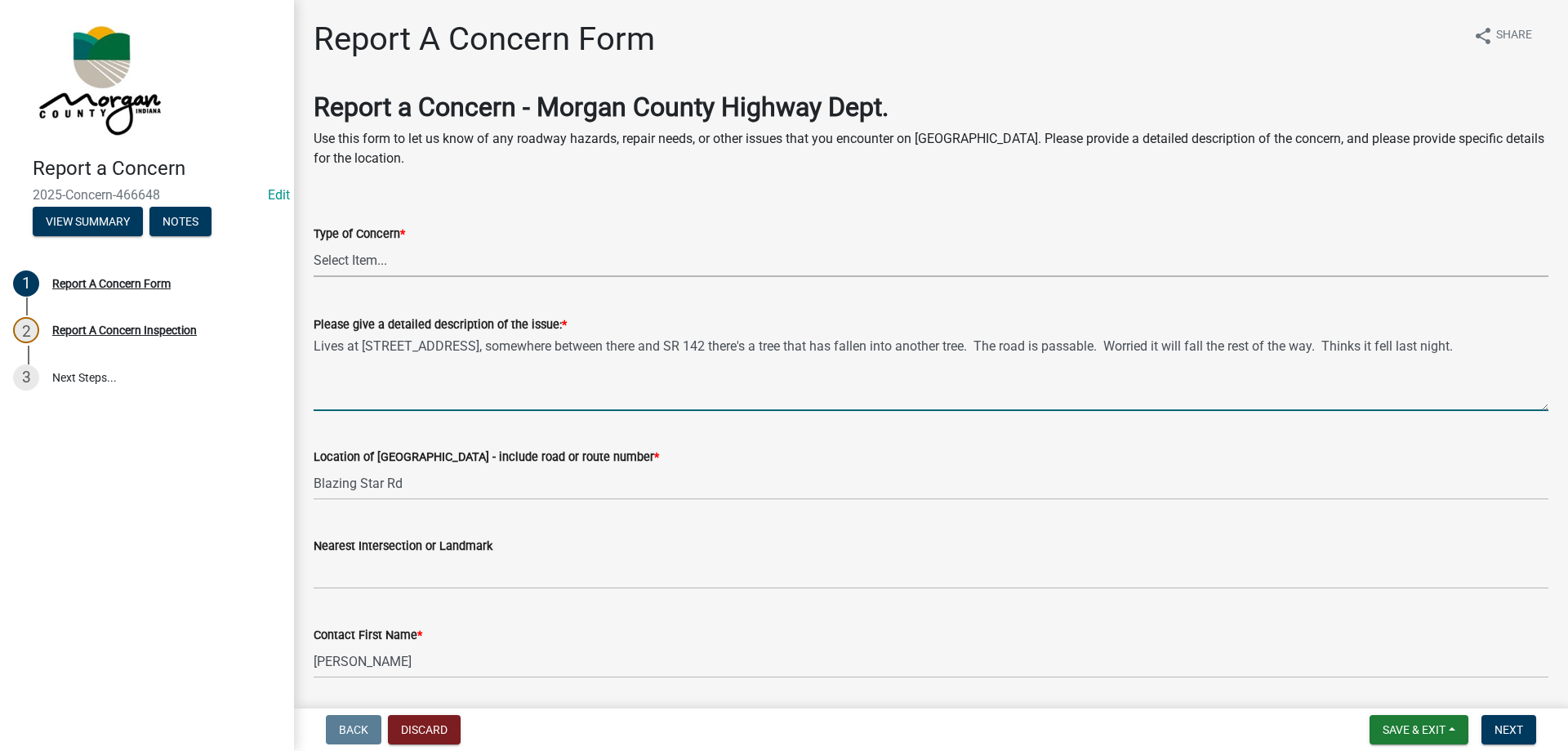
click at [394, 263] on select "Select Item... Pot Hole Patching Ditch Tree Sign Mowing Culvert Other" at bounding box center [931, 260] width 1235 height 33
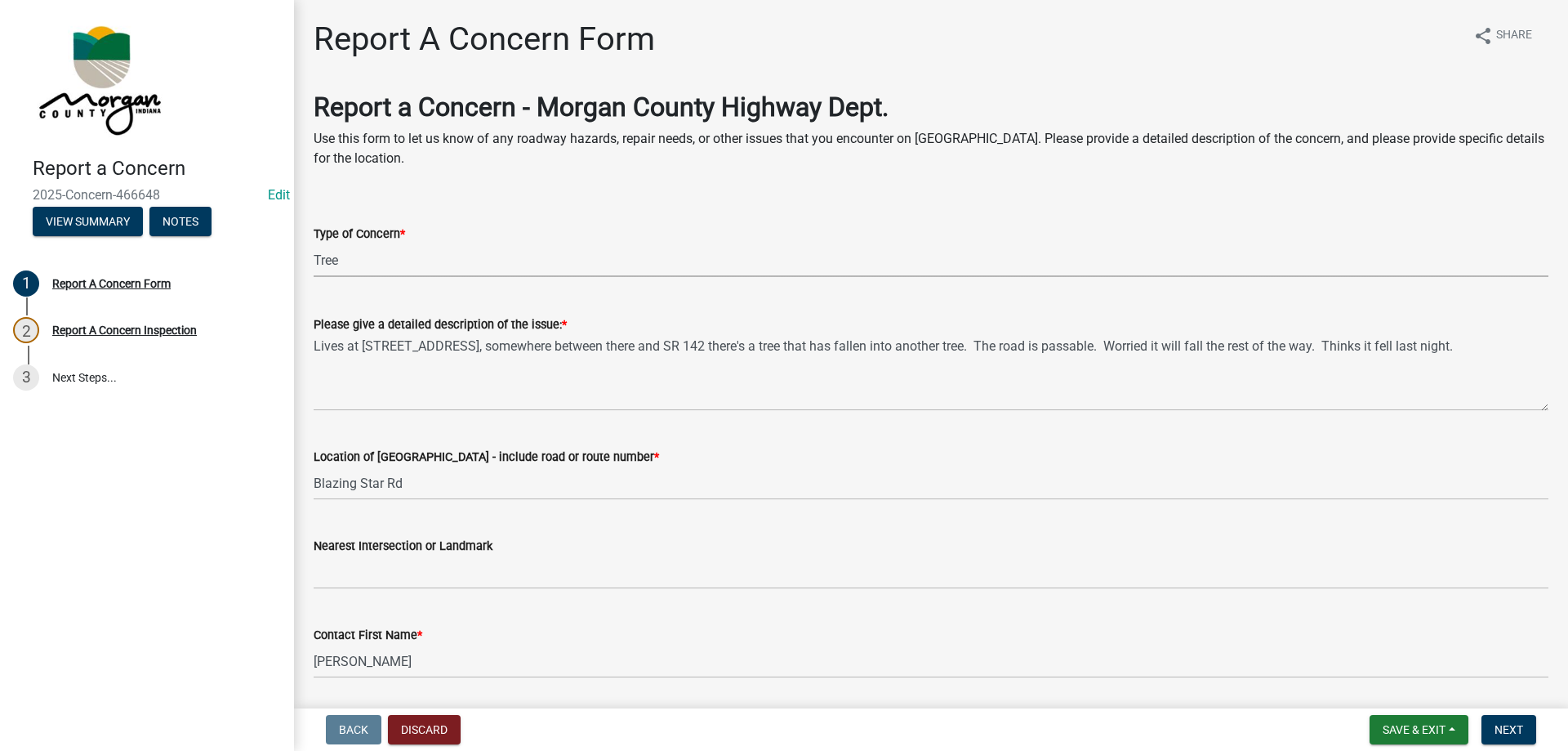
click at [314, 243] on select "Select Item... Pot Hole Patching Ditch Tree Sign Mowing Culvert Other" at bounding box center [931, 260] width 1235 height 33
select select "05549d27-706b-4fc5-87d5-786b3b3055f9"
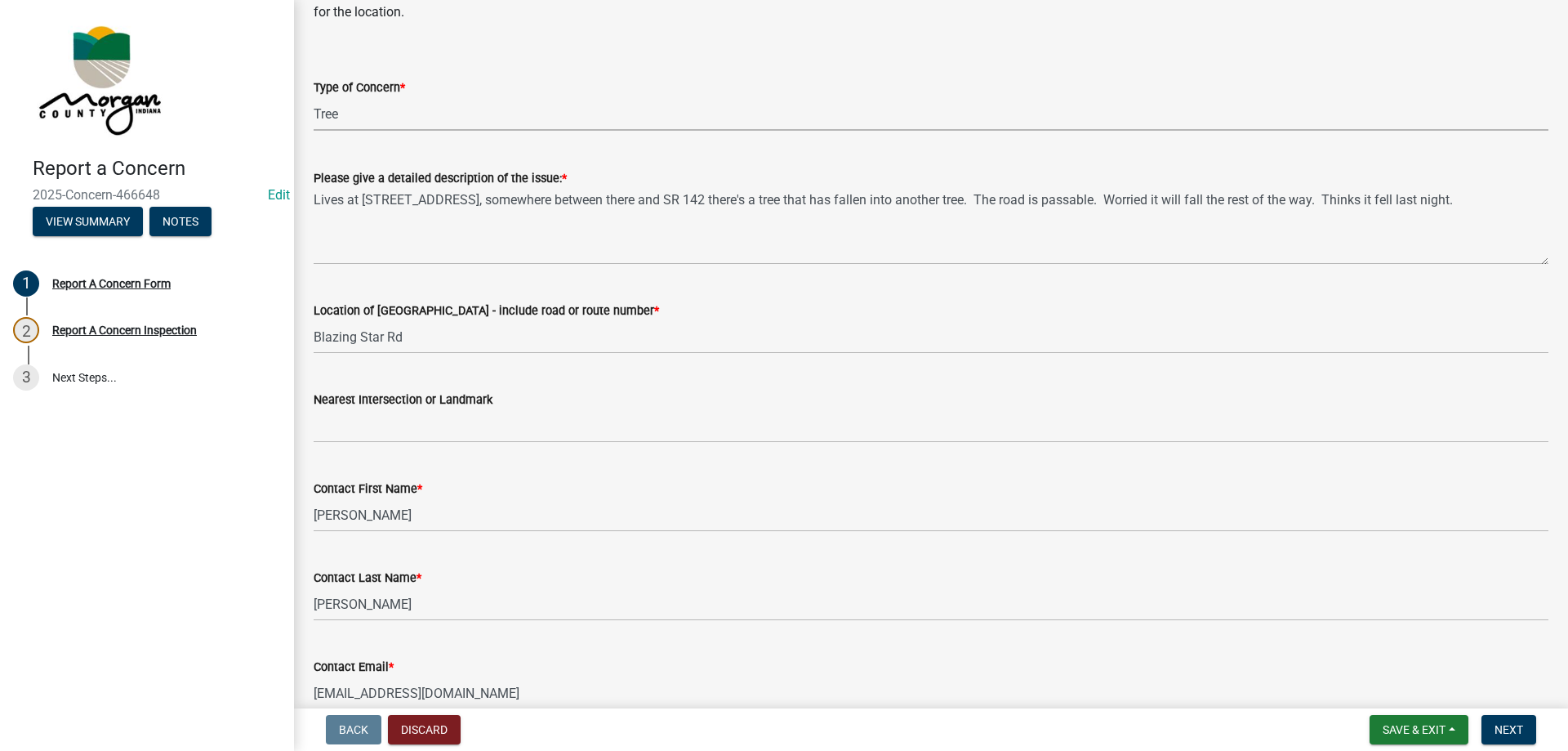
scroll to position [473, 0]
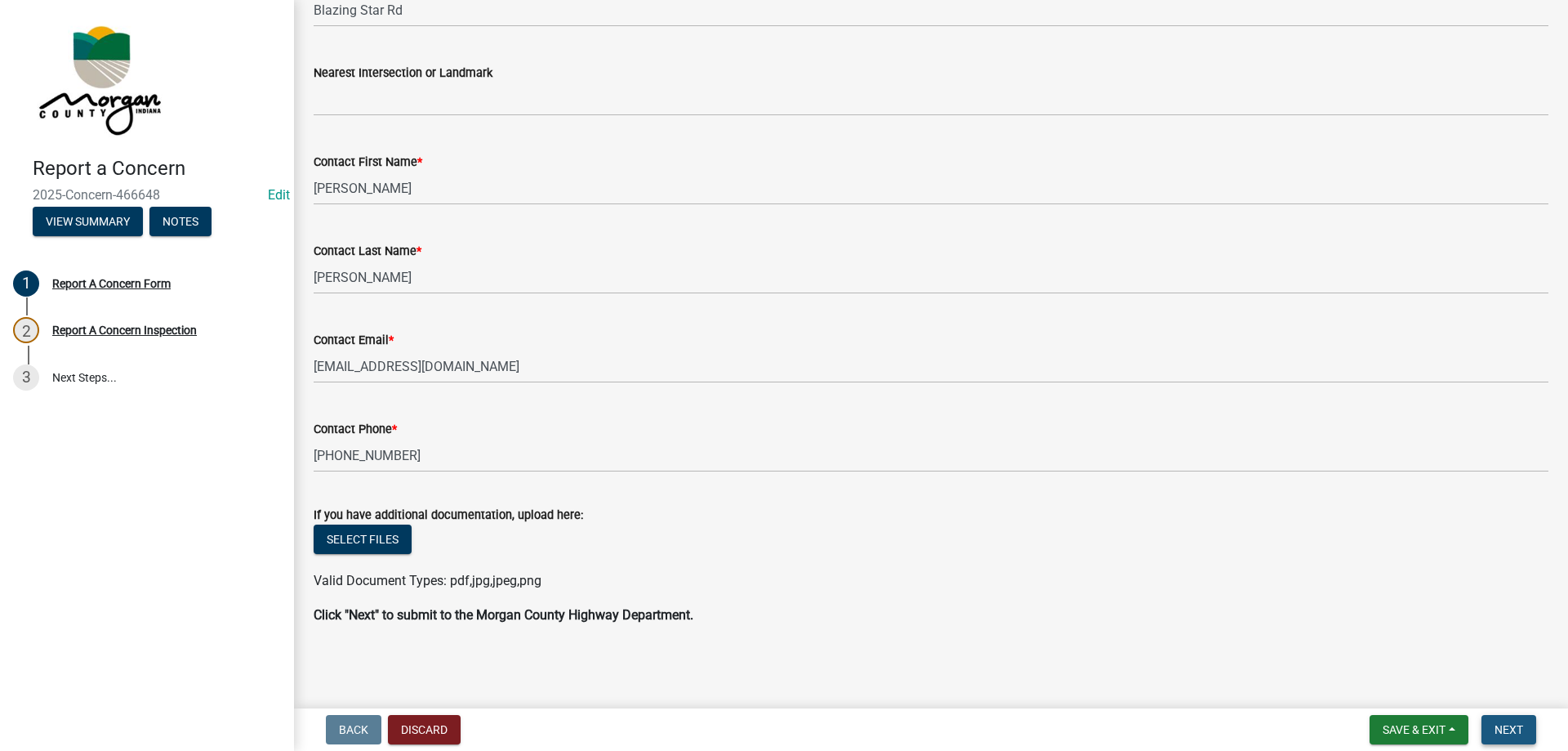
click at [1512, 721] on button "Next" at bounding box center [1508, 730] width 54 height 29
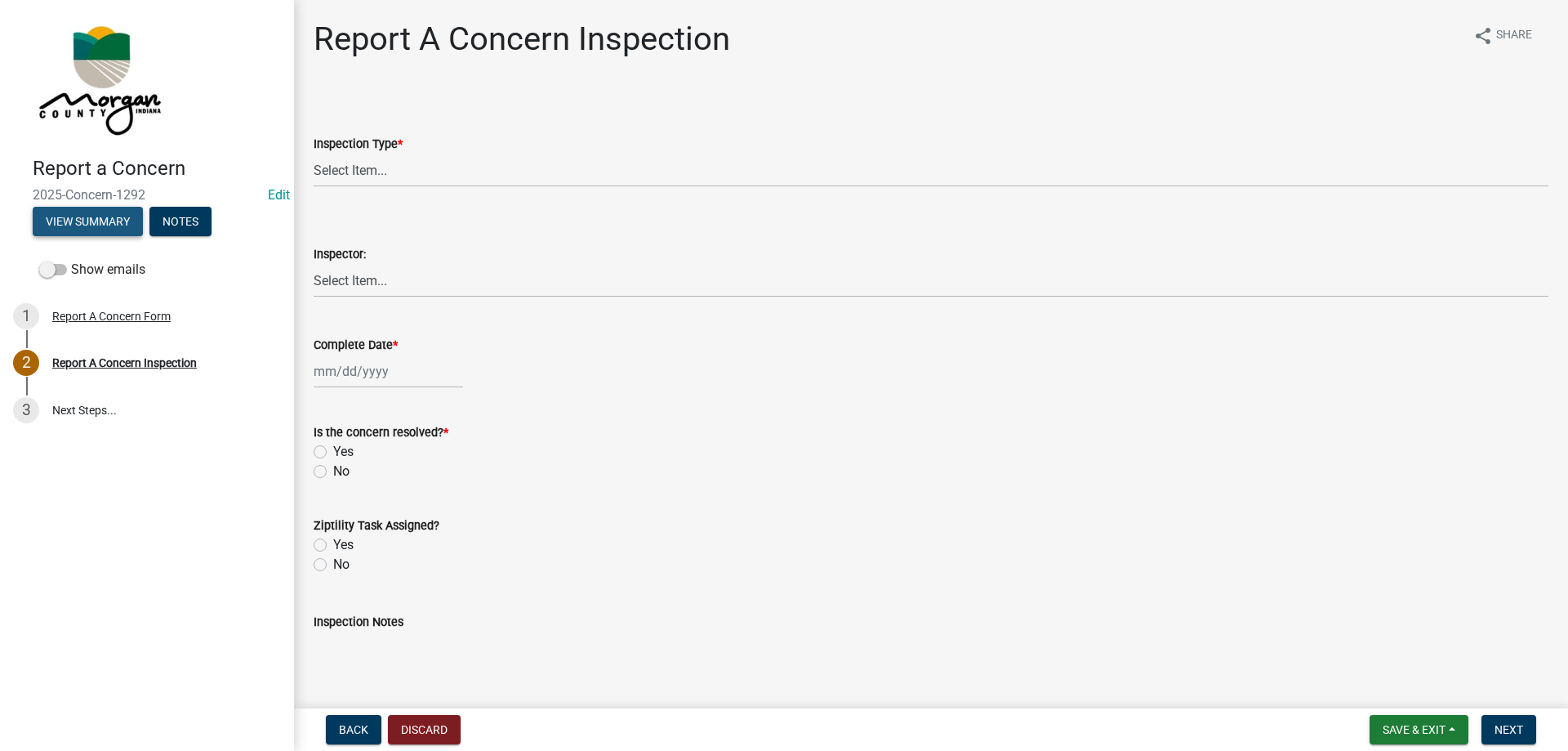
click at [56, 232] on button "View Summary" at bounding box center [88, 222] width 110 height 29
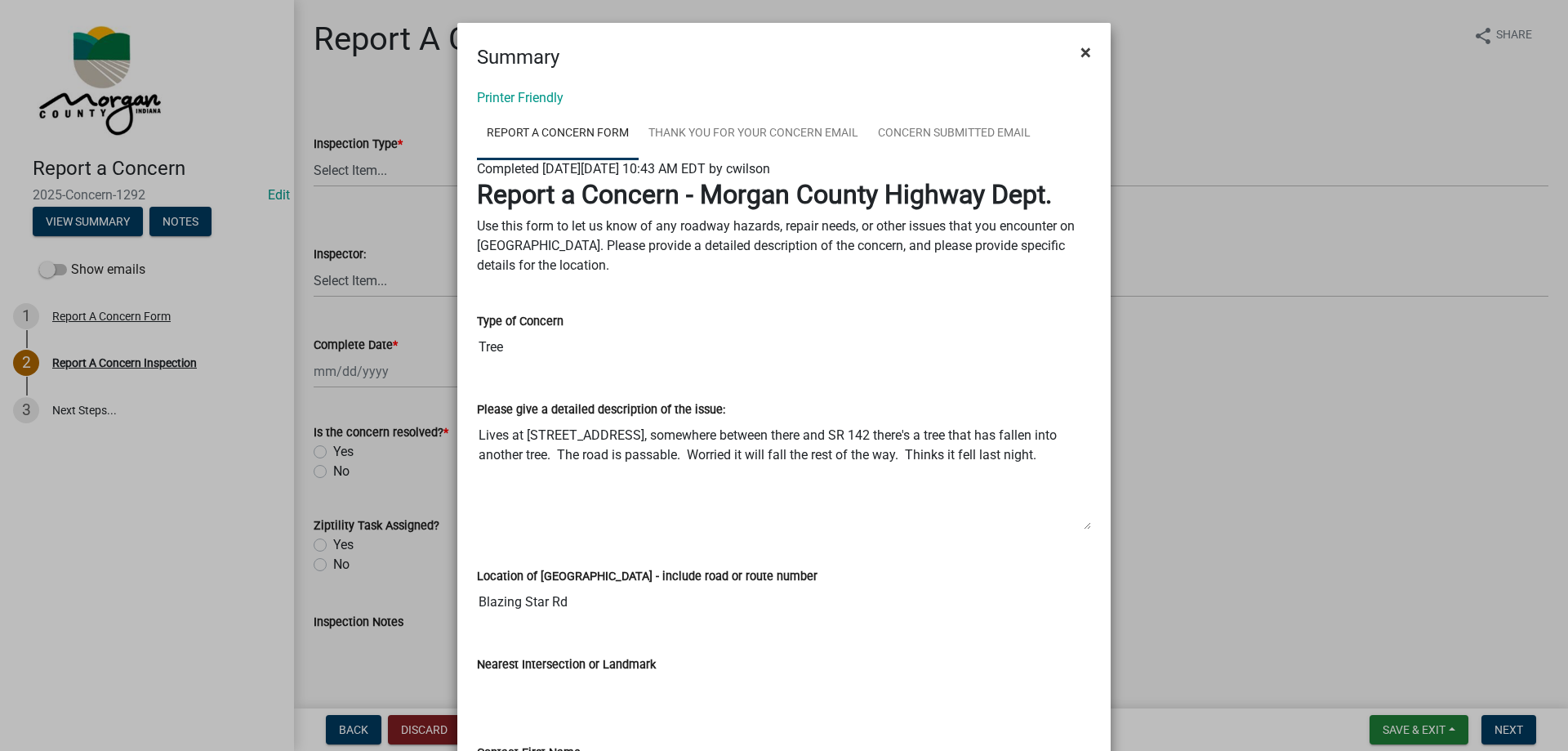
click at [1080, 57] on span "×" at bounding box center [1086, 52] width 11 height 23
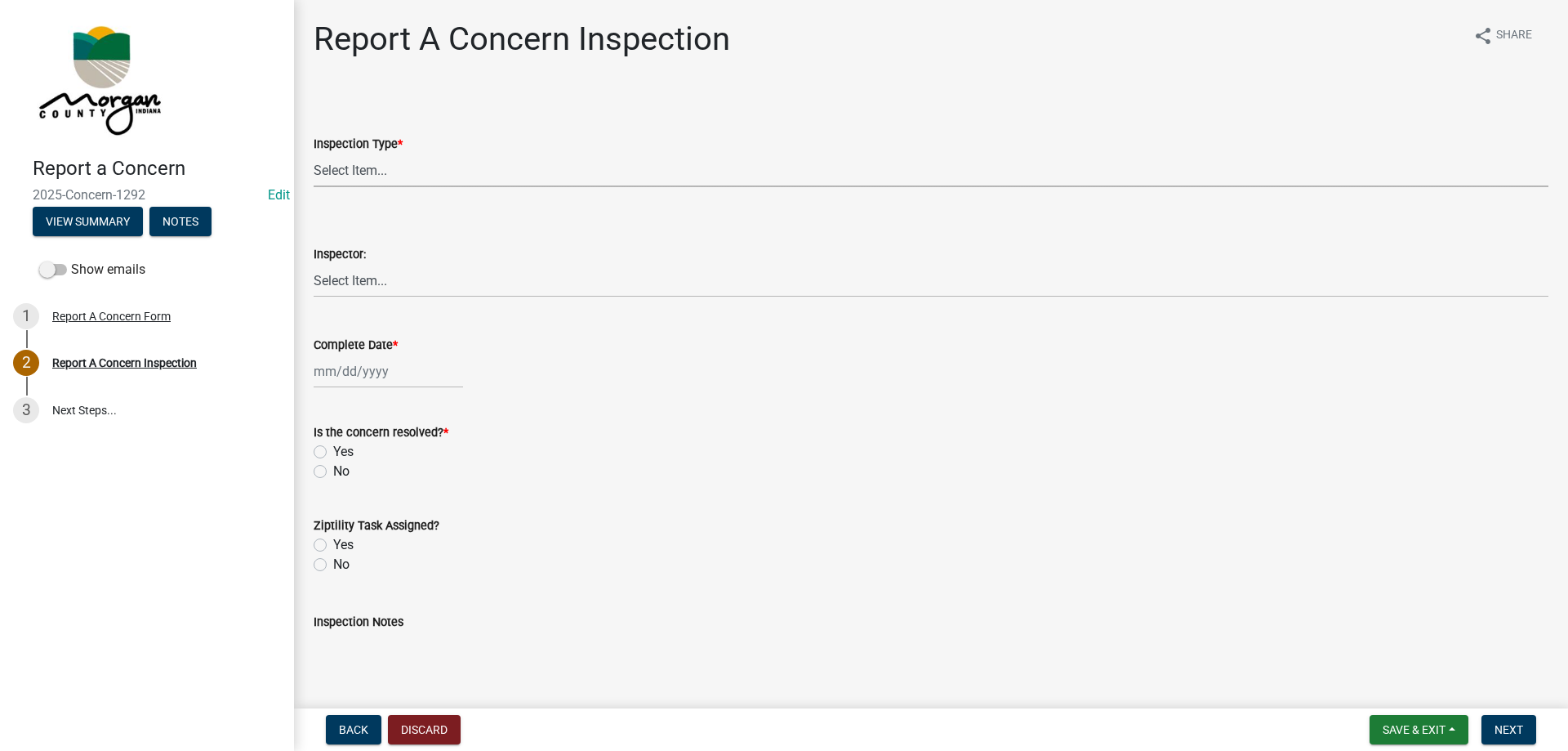
click at [454, 164] on select "Select Item... Pot Hole Patching Ditch Tree Sign Mowing Culvert Other" at bounding box center [931, 170] width 1235 height 33
click at [314, 154] on select "Select Item... Pot Hole Patching Ditch Tree Sign Mowing Culvert Other" at bounding box center [931, 170] width 1235 height 33
select select "05549d27-706b-4fc5-87d5-786b3b3055f9"
click at [382, 287] on select "Select Item... [PERSON_NAME] [PERSON_NAME] [PERSON_NAME] [PERSON_NAME] [PERSON_…" at bounding box center [931, 281] width 1235 height 33
click at [314, 264] on select "Select Item... [PERSON_NAME] [PERSON_NAME] [PERSON_NAME] [PERSON_NAME] [PERSON_…" at bounding box center [931, 281] width 1235 height 33
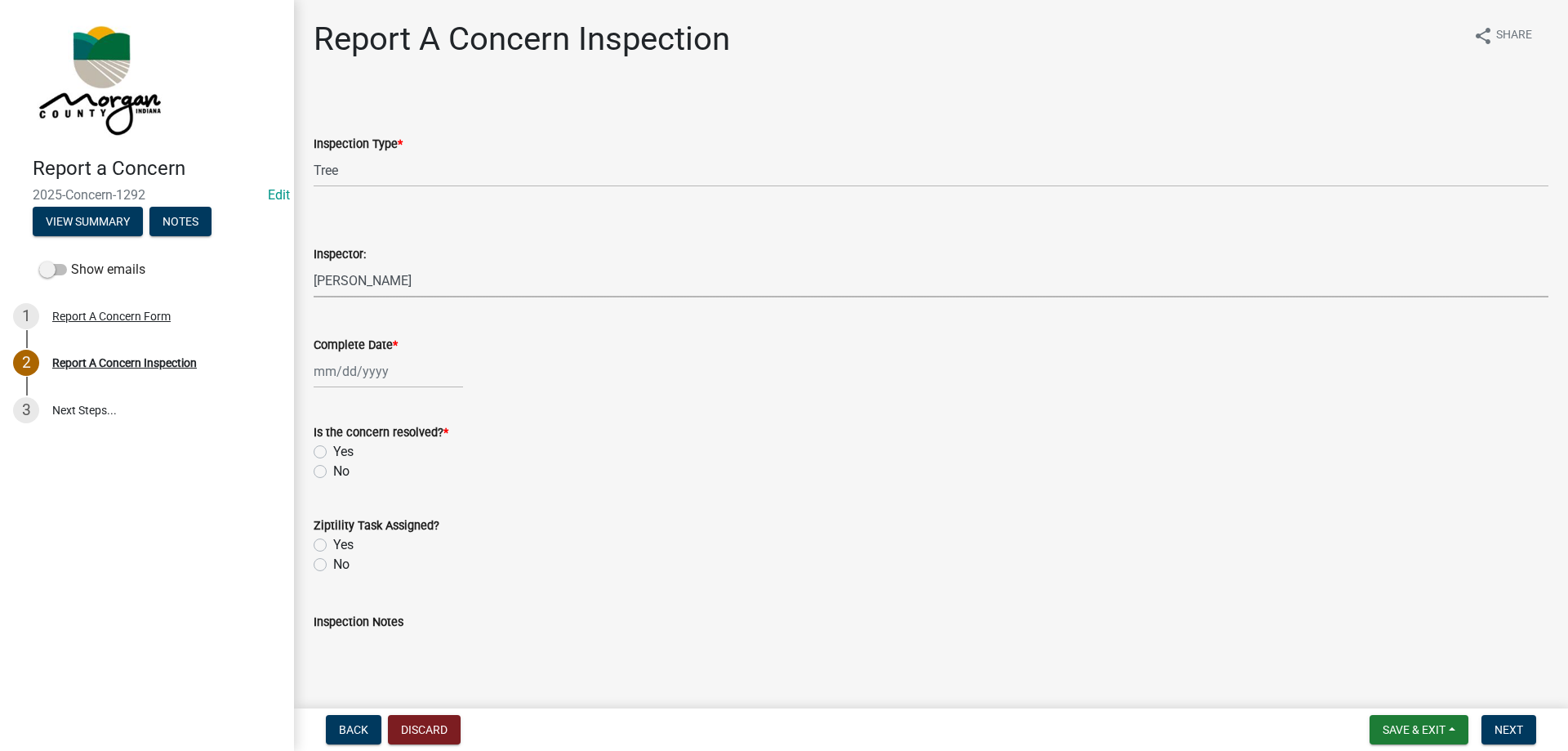
select select "8bda91b2-ac7b-41e2-ae5b-cef6dd645a83"
click at [381, 369] on div at bounding box center [388, 371] width 149 height 33
select select "8"
select select "2025"
click at [387, 534] on div "20" at bounding box center [382, 537] width 26 height 26
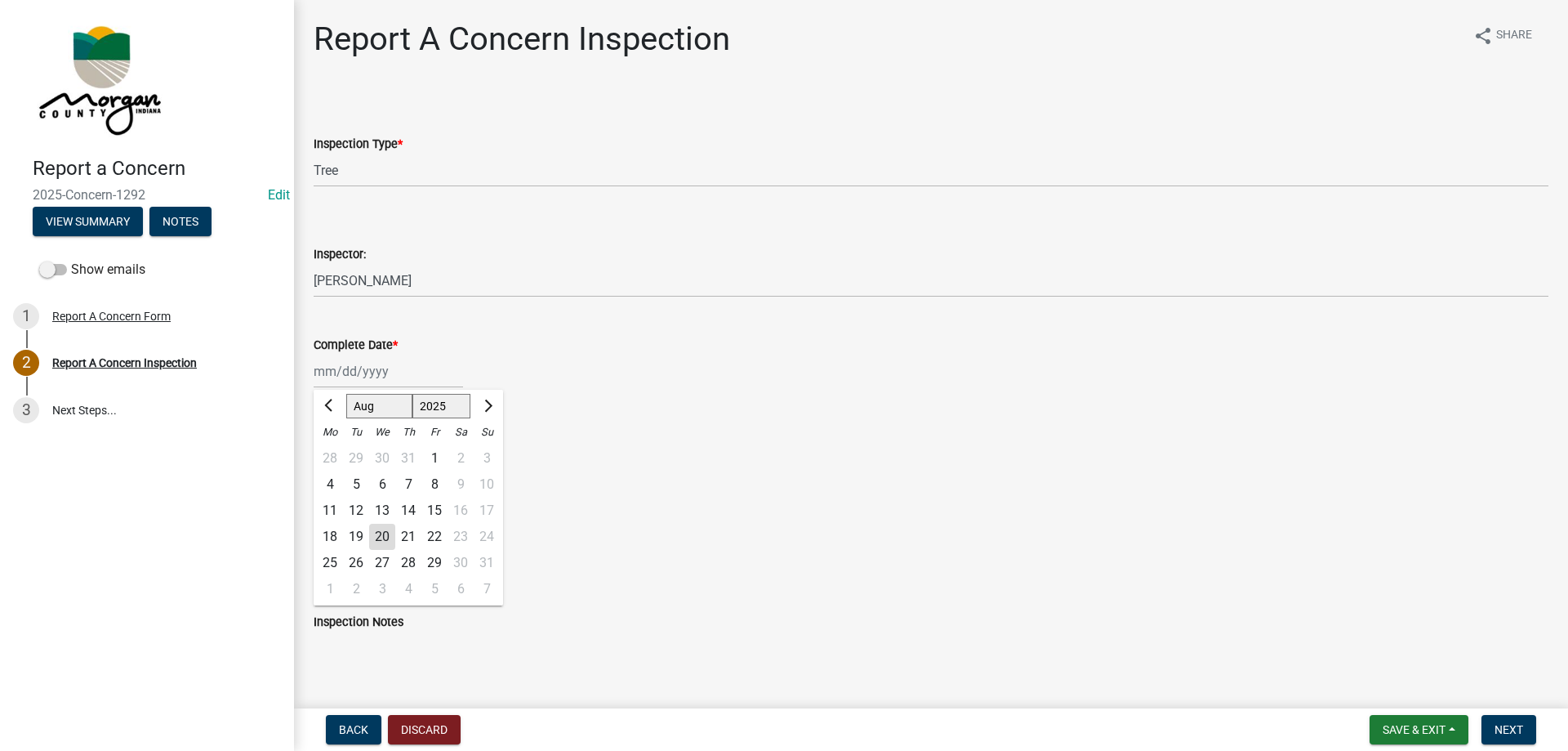
type input "[DATE]"
click at [333, 449] on label "Yes" at bounding box center [343, 451] width 20 height 19
click at [333, 449] on input "Yes" at bounding box center [339, 447] width 11 height 11
radio input "true"
click at [336, 547] on label "Yes" at bounding box center [343, 544] width 20 height 19
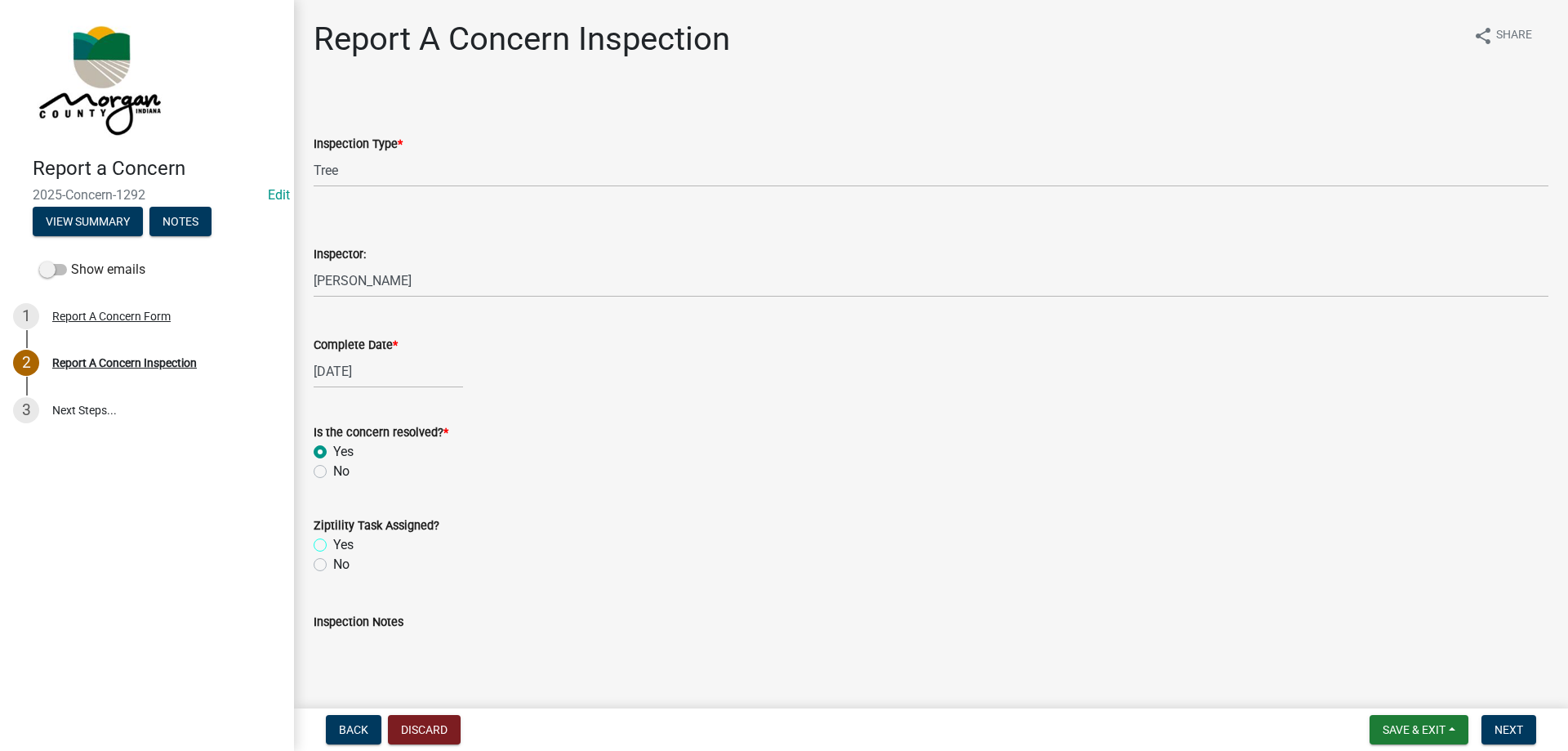
click at [336, 546] on input "Yes" at bounding box center [339, 540] width 11 height 11
radio input "true"
click at [419, 678] on textarea "Inspection Notes" at bounding box center [931, 669] width 1235 height 76
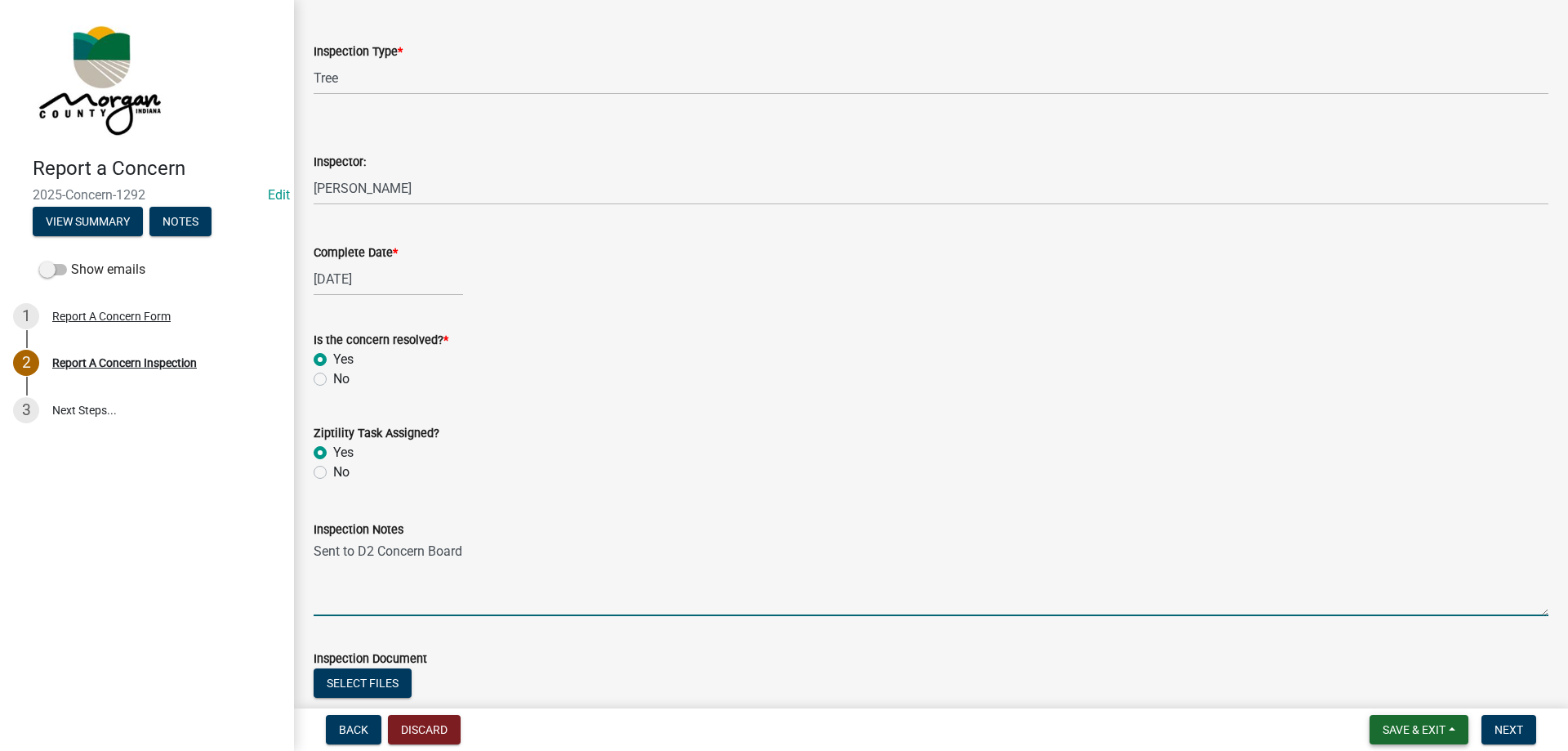
scroll to position [203, 0]
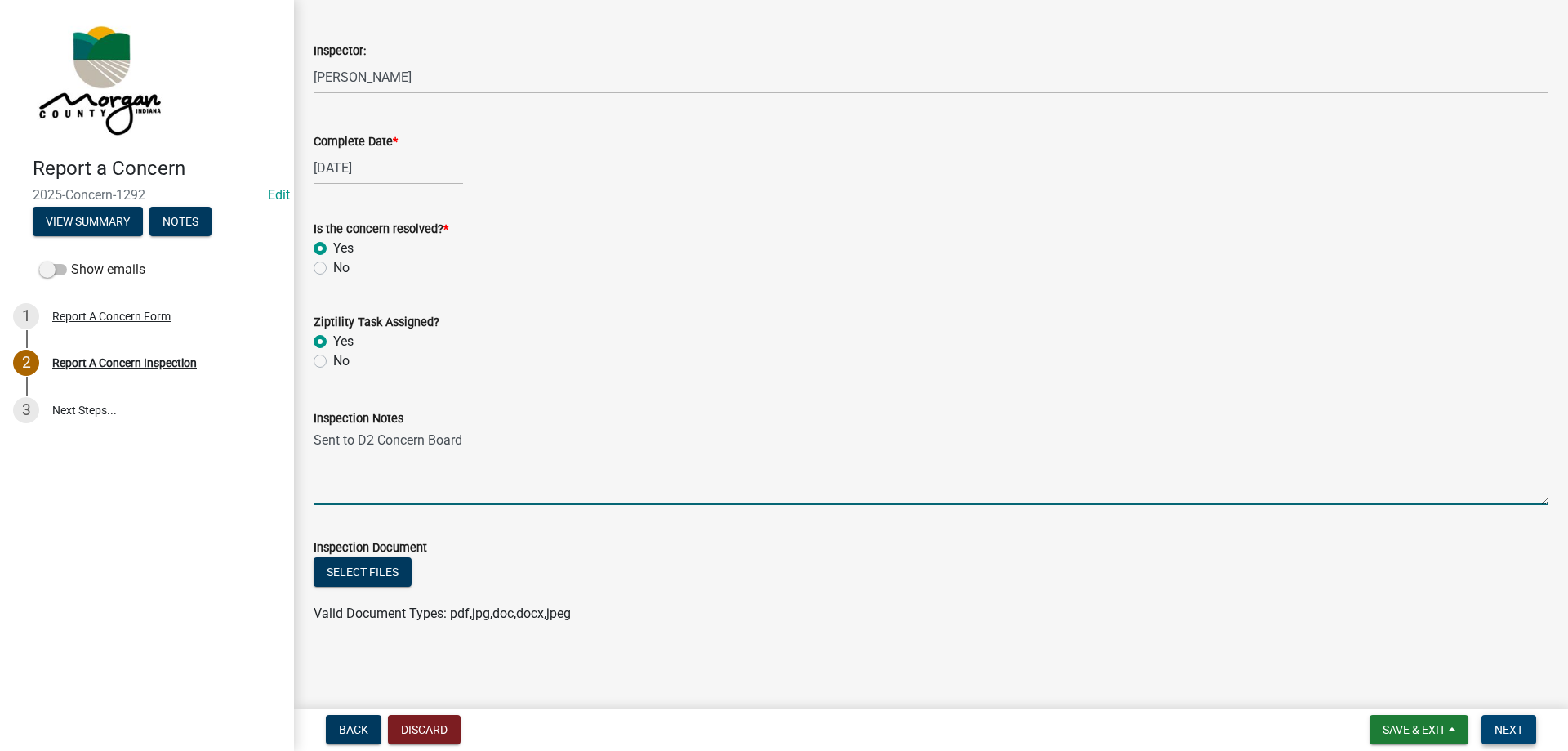
type textarea "Sent to D2 Concern Board"
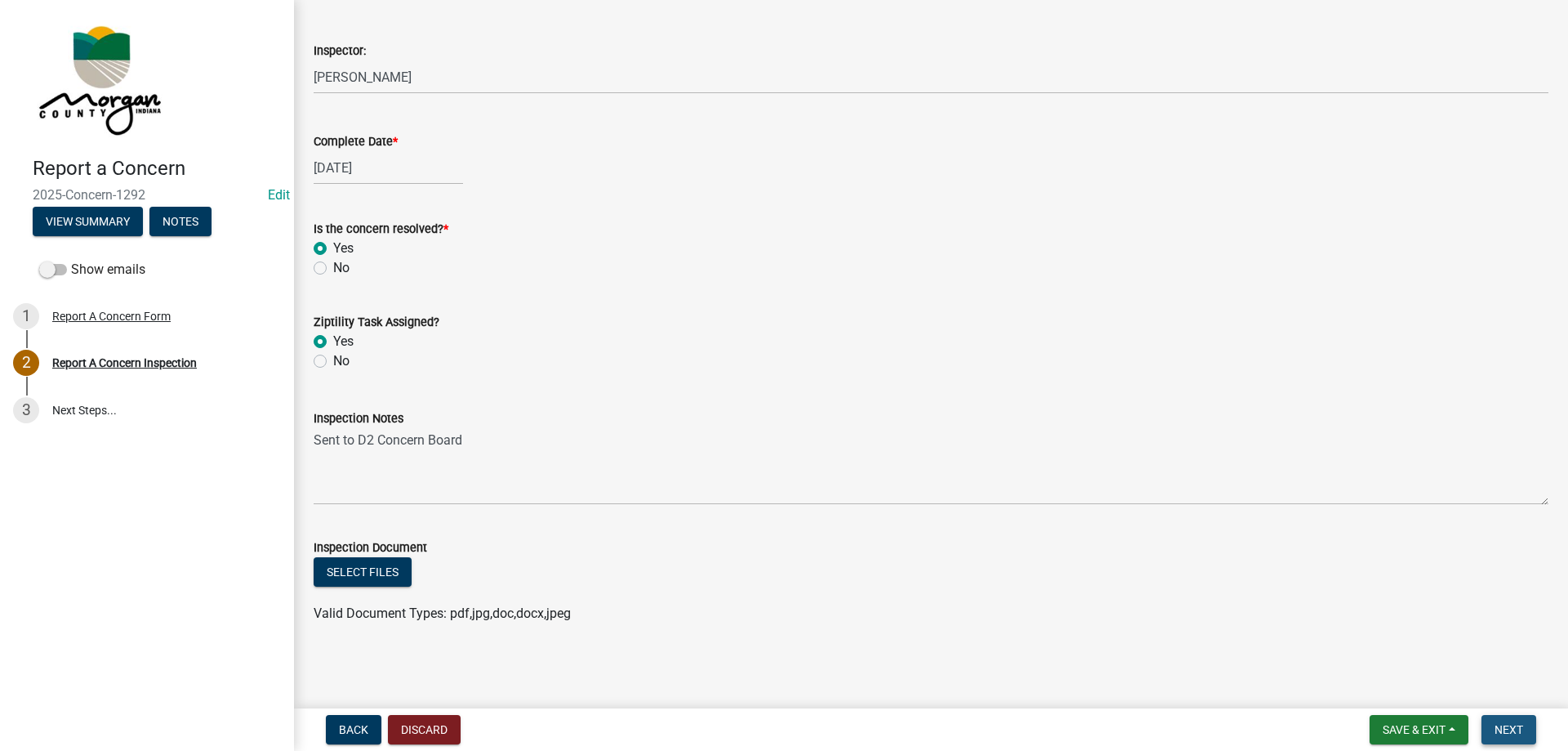
click at [1500, 716] on button "Next" at bounding box center [1508, 730] width 54 height 29
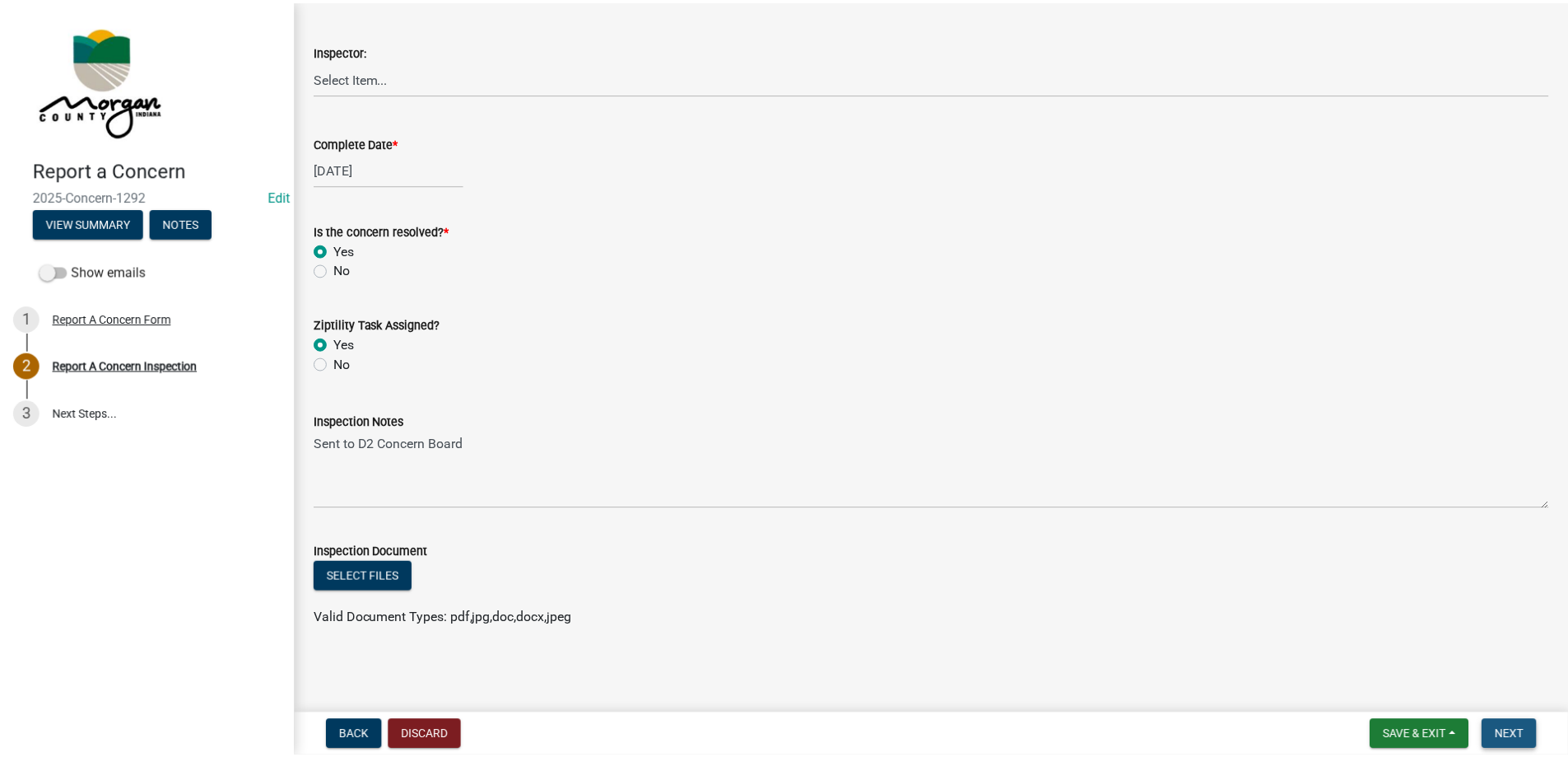
scroll to position [0, 0]
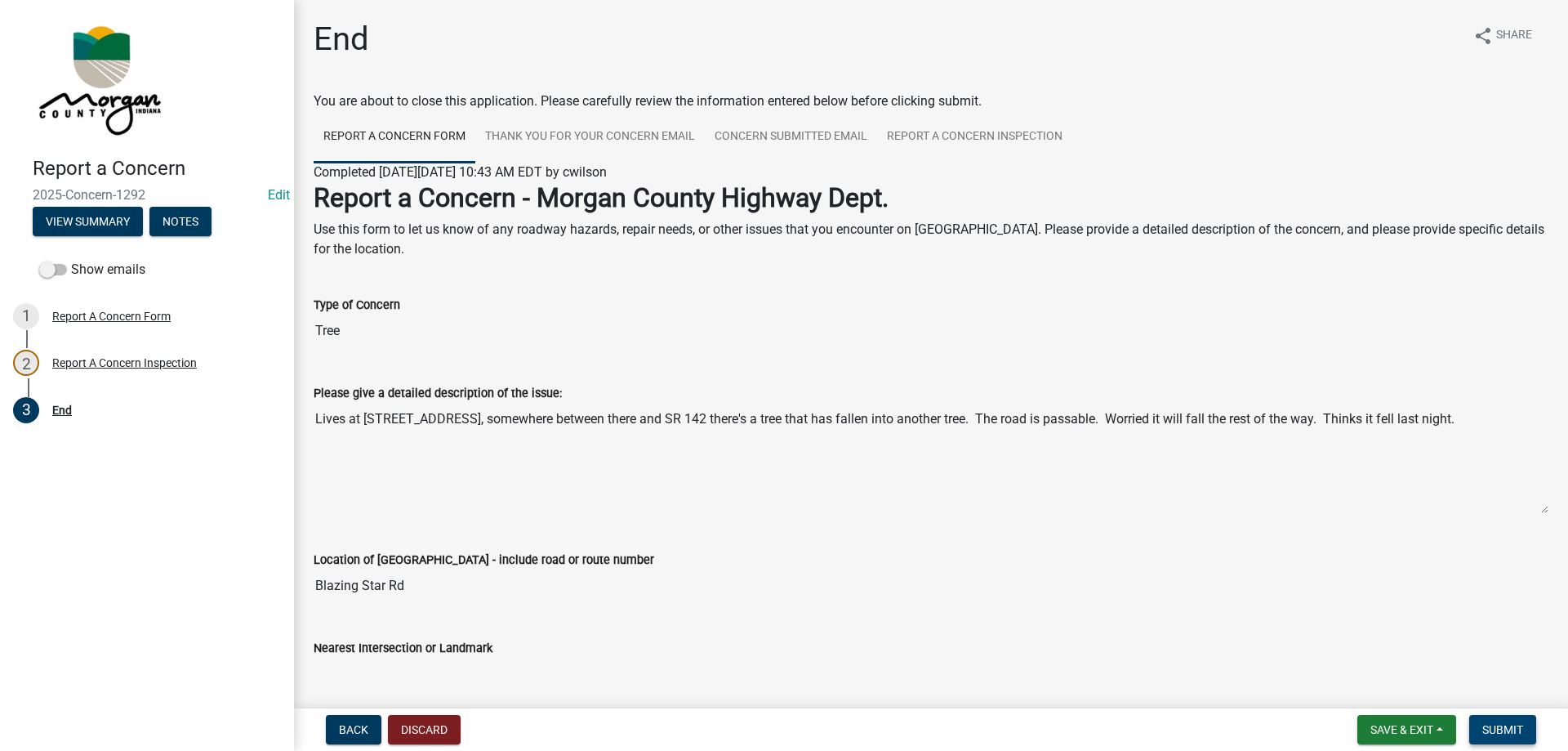
click at [1500, 721] on button "Submit" at bounding box center [1503, 730] width 67 height 29
